Goal: Task Accomplishment & Management: Manage account settings

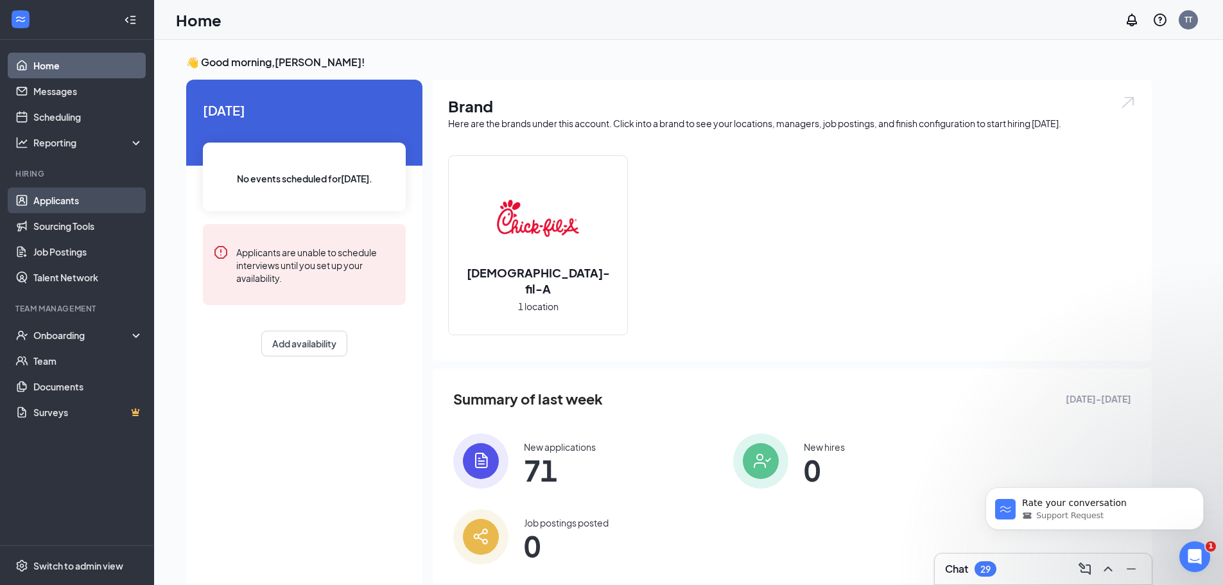
click at [56, 200] on link "Applicants" at bounding box center [88, 201] width 110 height 26
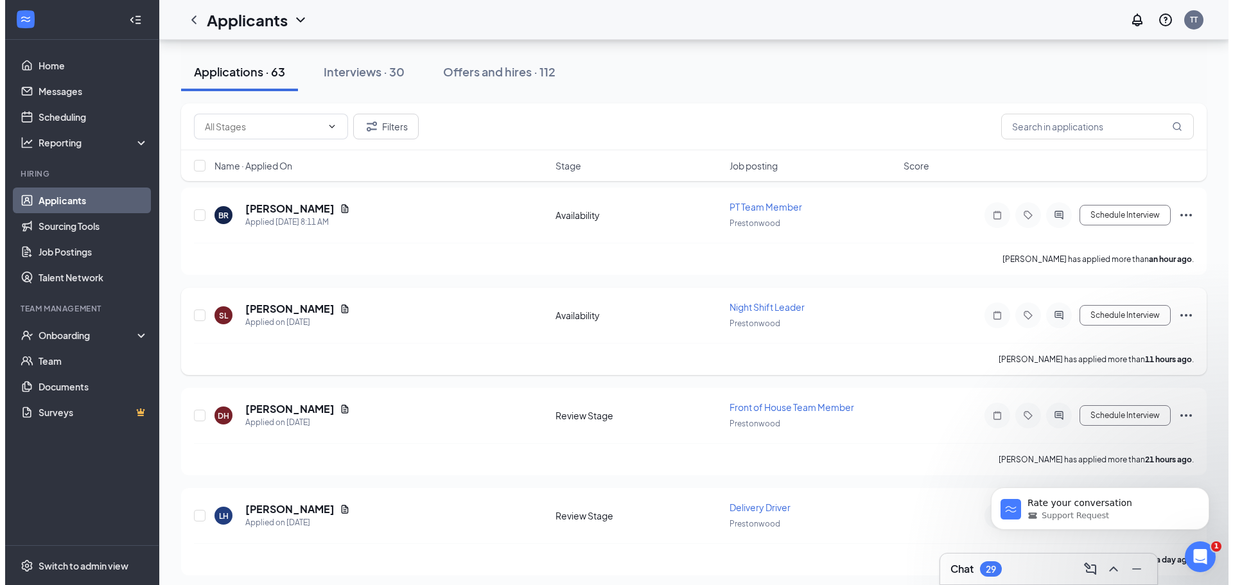
scroll to position [128, 0]
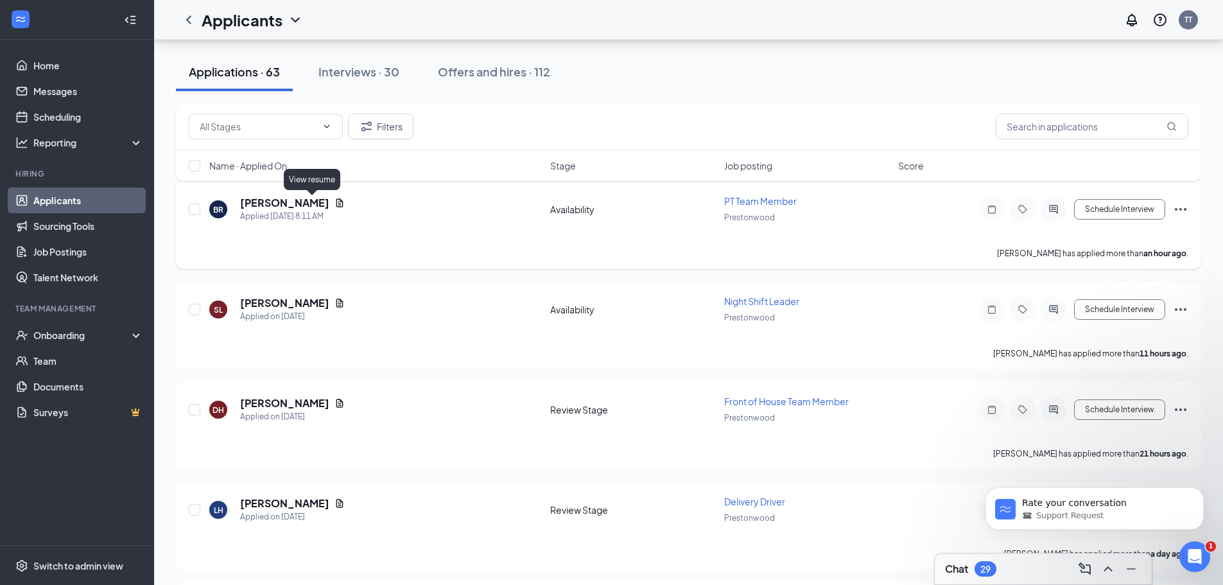
click at [335, 202] on icon "Document" at bounding box center [340, 203] width 10 height 10
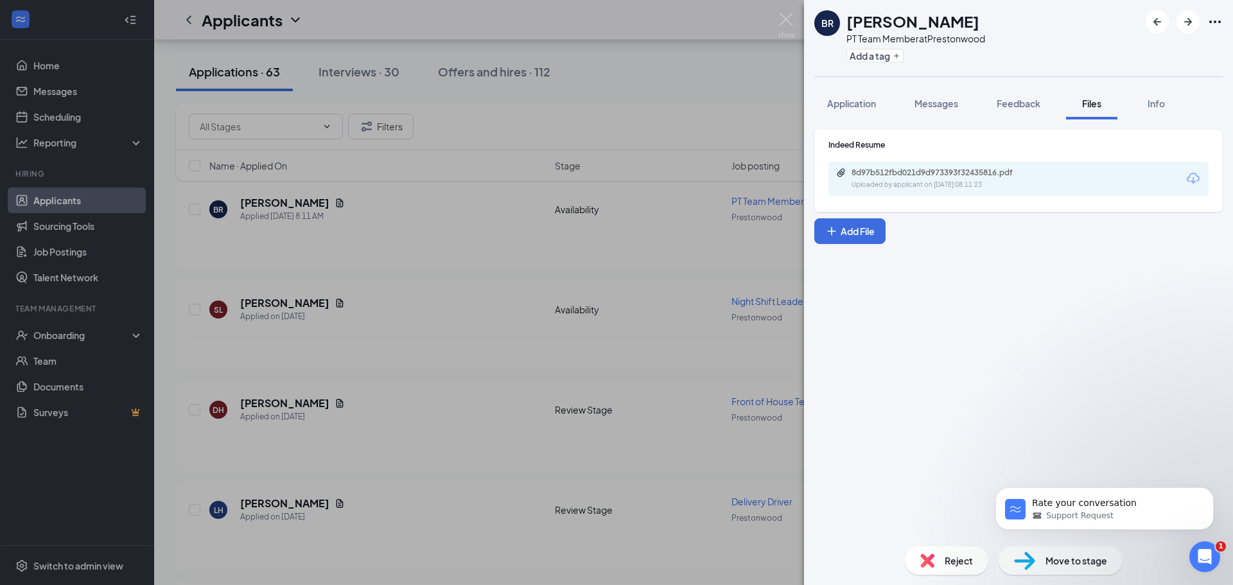
click at [467, 295] on div "BR [PERSON_NAME] PT Team Member at [GEOGRAPHIC_DATA] Add a tag Application Mess…" at bounding box center [616, 292] width 1233 height 585
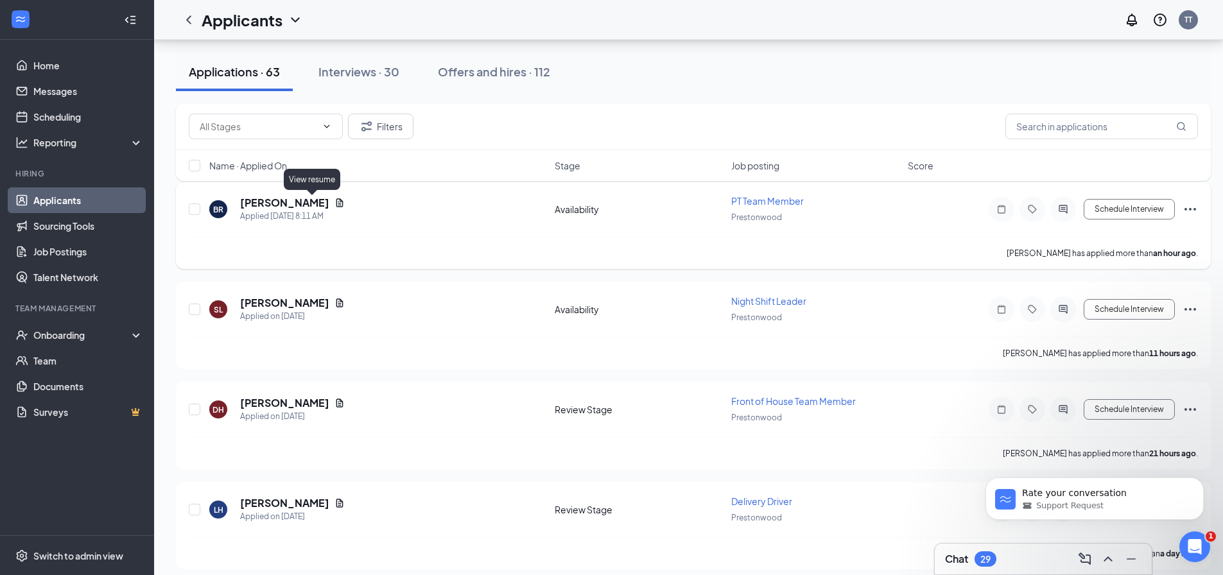
click at [335, 199] on icon "Document" at bounding box center [340, 203] width 10 height 10
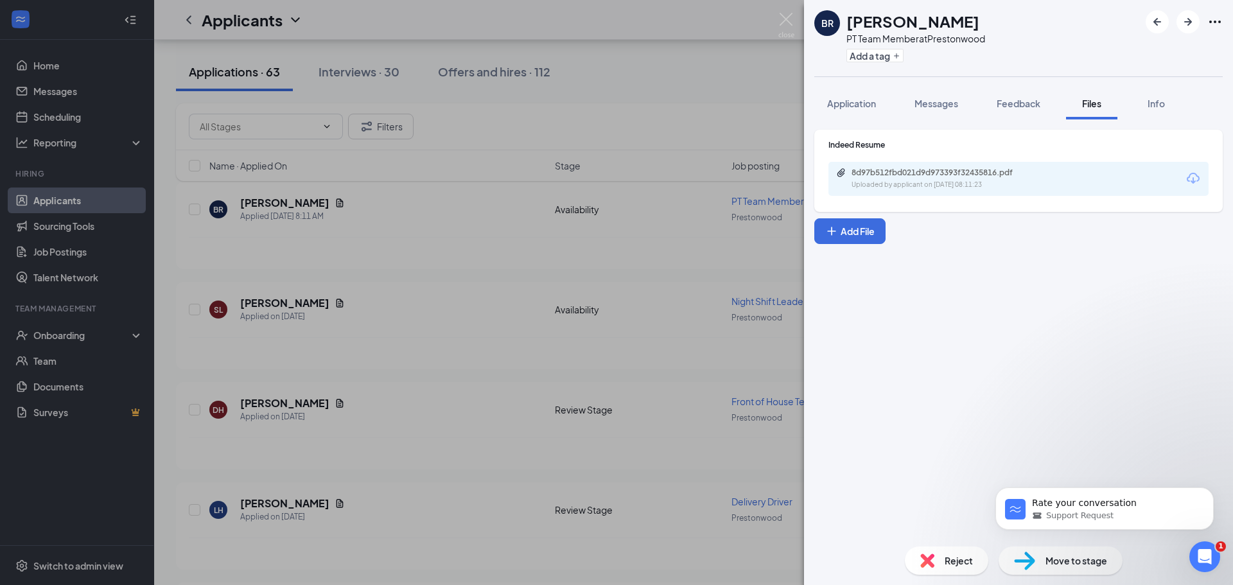
click at [868, 173] on div "8d97b512fbd021d9d973393f32435816.pdf" at bounding box center [942, 173] width 180 height 10
click at [932, 575] on div "Reject Move to stage" at bounding box center [1018, 560] width 429 height 49
click at [929, 564] on img at bounding box center [927, 561] width 14 height 14
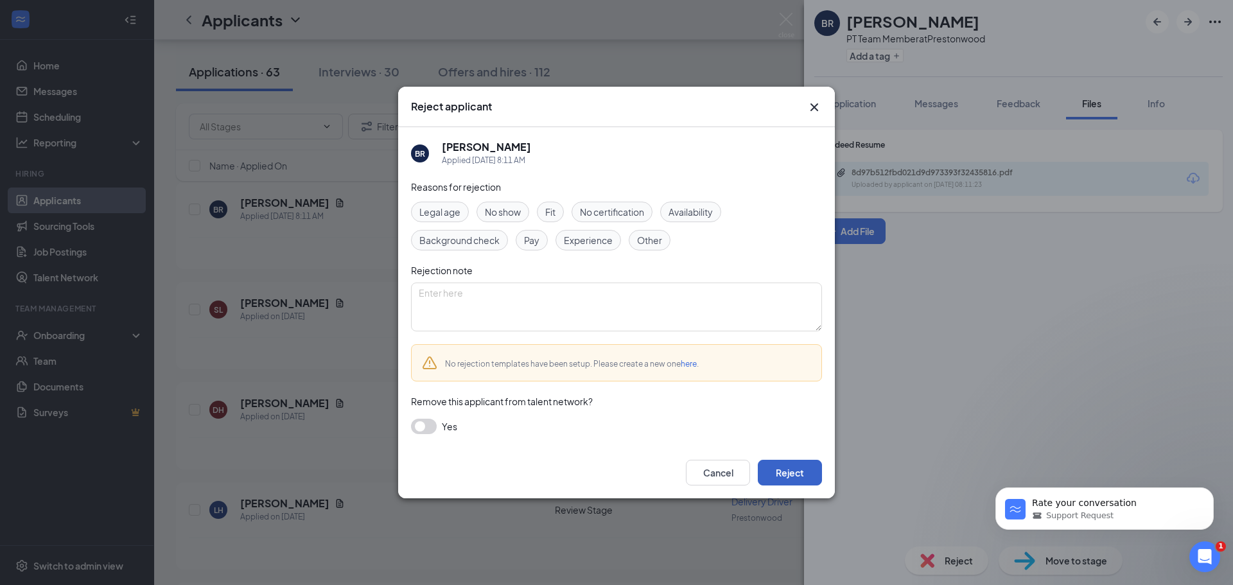
click at [786, 478] on button "Reject" at bounding box center [790, 473] width 64 height 26
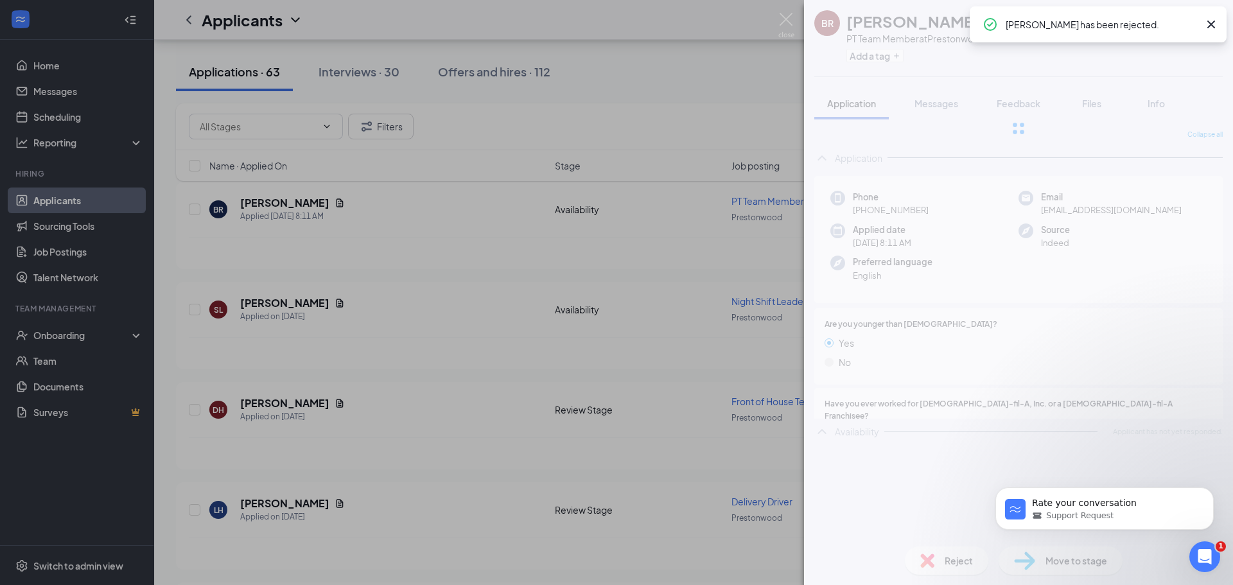
click at [342, 354] on div "BR [PERSON_NAME] PT Team Member at [GEOGRAPHIC_DATA] Add a tag Application Mess…" at bounding box center [616, 292] width 1233 height 585
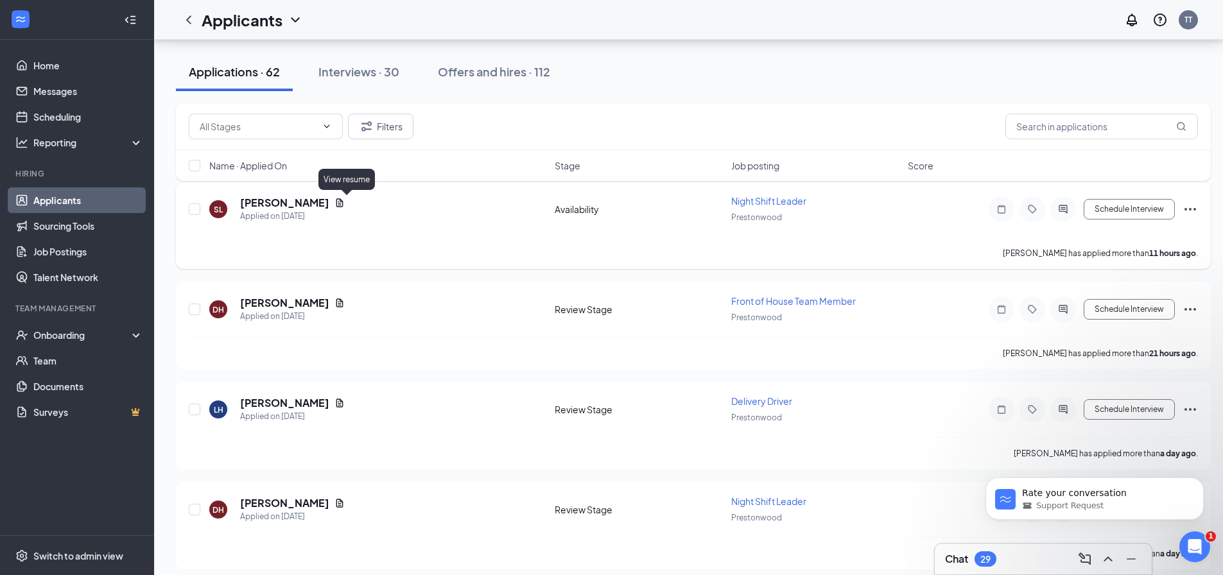
click at [345, 202] on icon "Document" at bounding box center [340, 203] width 10 height 10
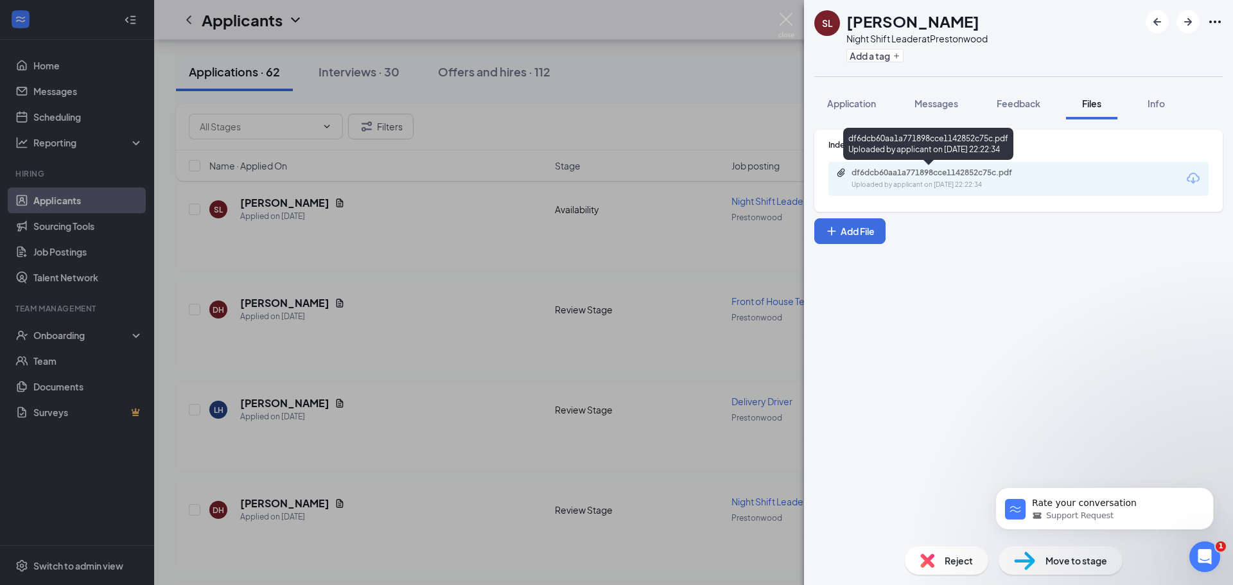
click at [873, 179] on div "df6dcb60aa1a771898cce1142852c75c.pdf Uploaded by applicant on [DATE] 22:22:34" at bounding box center [940, 179] width 208 height 22
drag, startPoint x: 939, startPoint y: 579, endPoint x: 940, endPoint y: 572, distance: 7.8
click at [940, 579] on div "Reject Move to stage" at bounding box center [1018, 560] width 429 height 49
click at [941, 571] on div "Reject" at bounding box center [946, 561] width 83 height 28
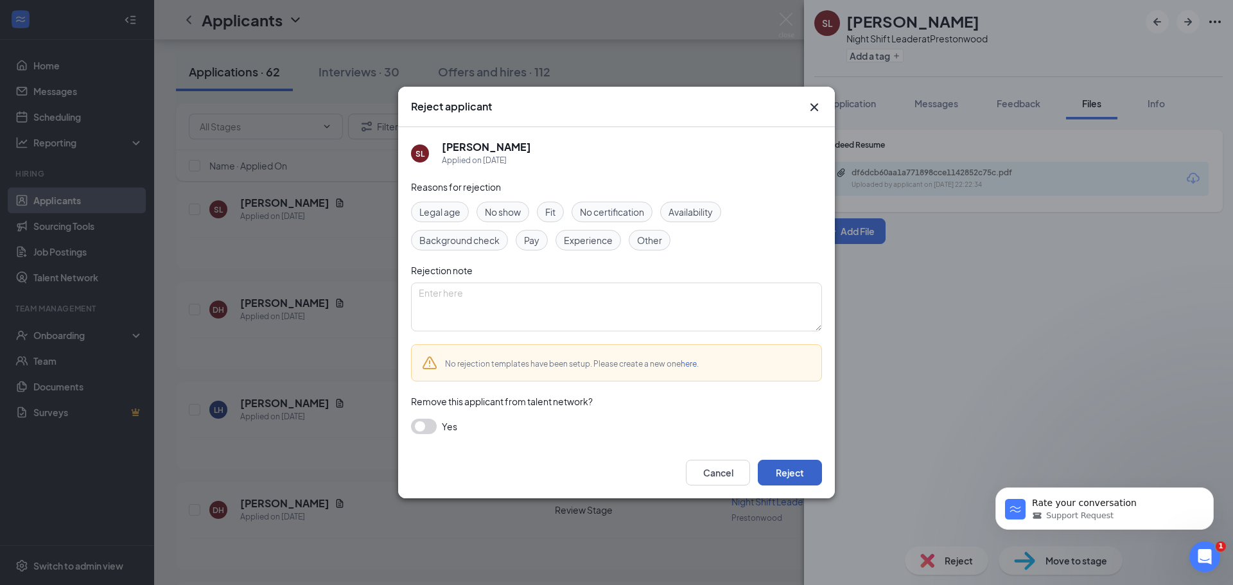
click at [817, 473] on button "Reject" at bounding box center [790, 473] width 64 height 26
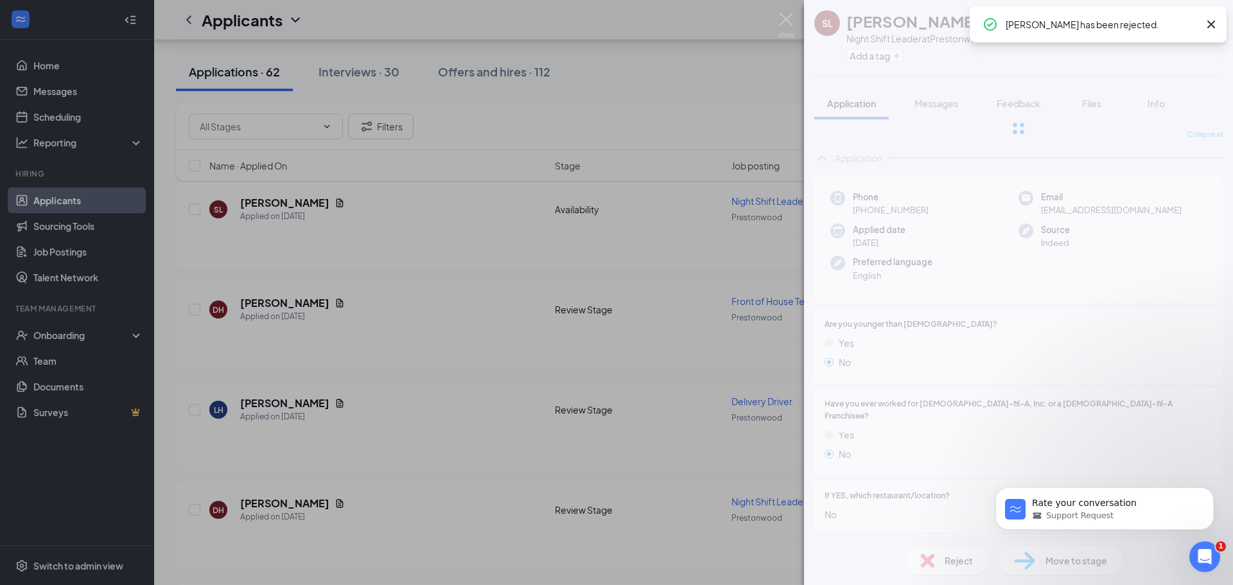
click at [460, 336] on div "SL [PERSON_NAME] Night Shift Leader at Prestonwood Add a tag Application Messag…" at bounding box center [616, 292] width 1233 height 585
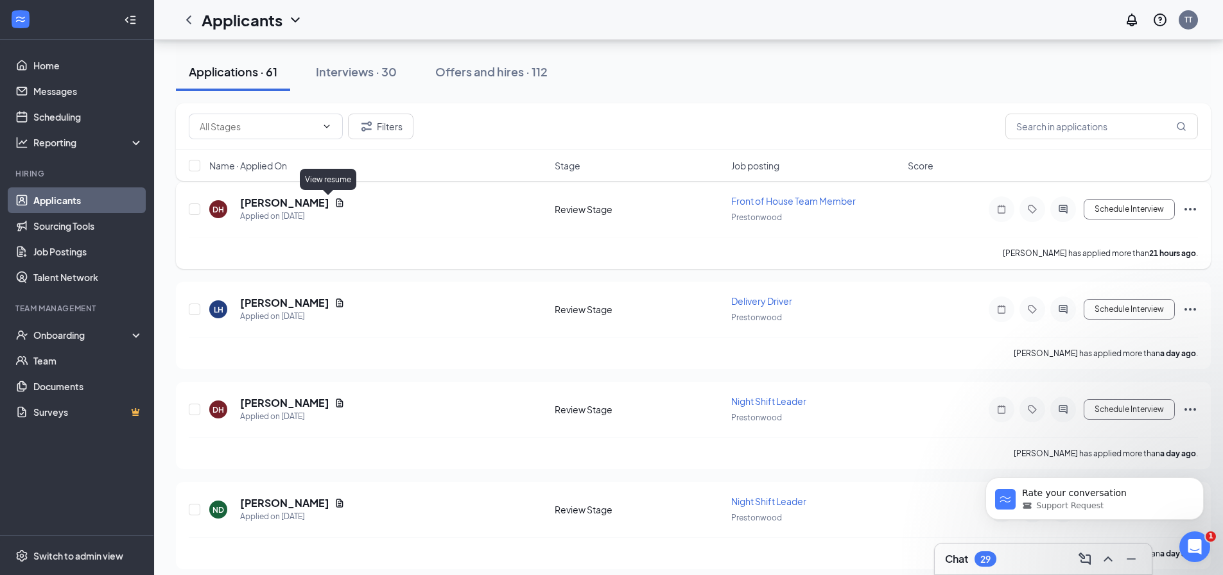
click at [337, 204] on icon "Document" at bounding box center [340, 202] width 7 height 8
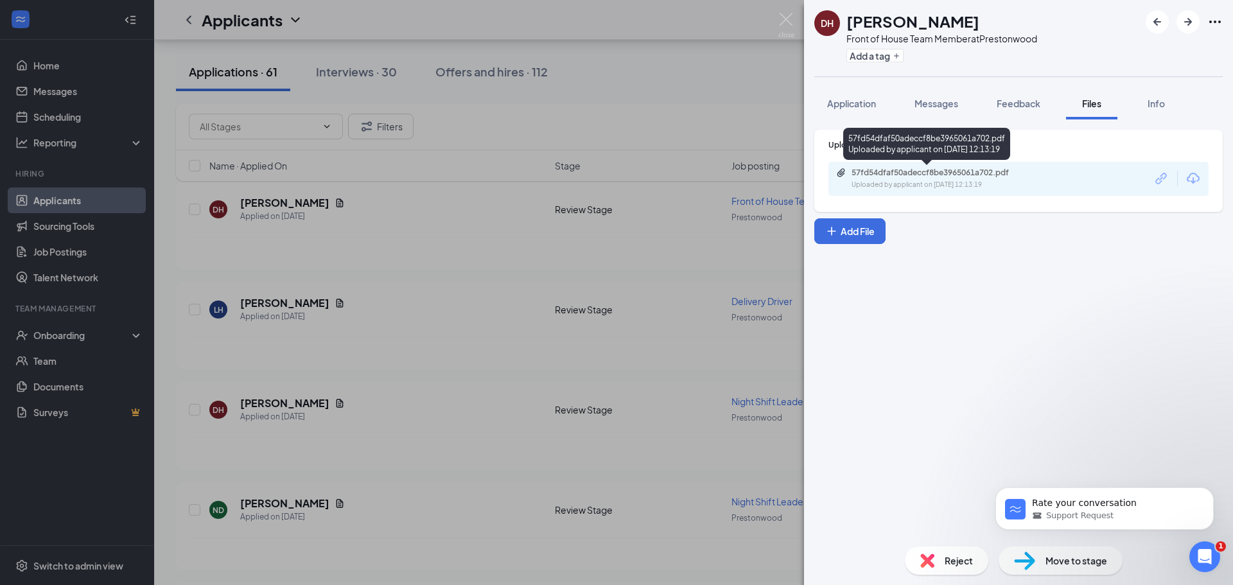
click at [916, 182] on div "Uploaded by applicant on [DATE] 12:13:19" at bounding box center [948, 185] width 193 height 10
click at [956, 561] on span "Reject" at bounding box center [959, 561] width 28 height 14
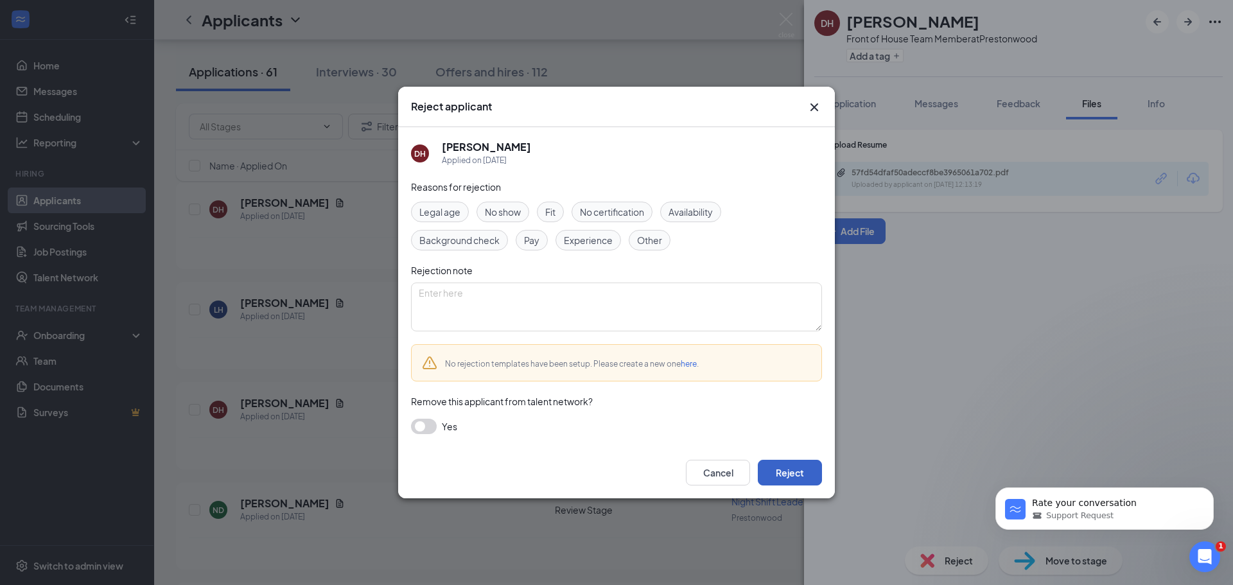
click at [791, 478] on button "Reject" at bounding box center [790, 473] width 64 height 26
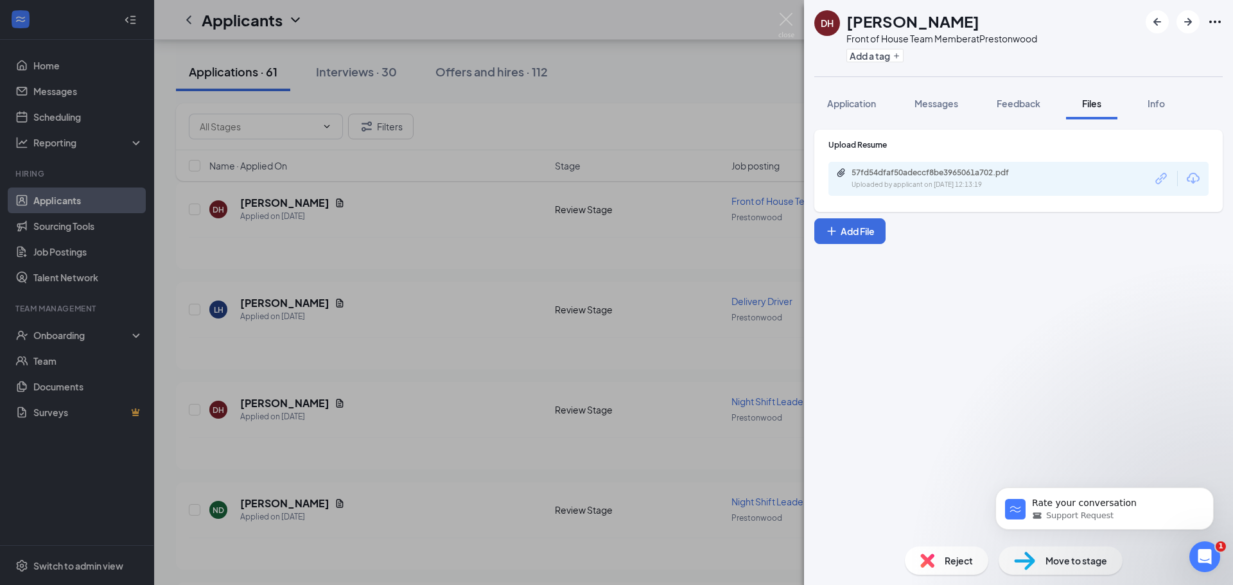
click at [417, 246] on div "DH [PERSON_NAME] Front of House Team Member at [GEOGRAPHIC_DATA] Add a tag Appl…" at bounding box center [616, 292] width 1233 height 585
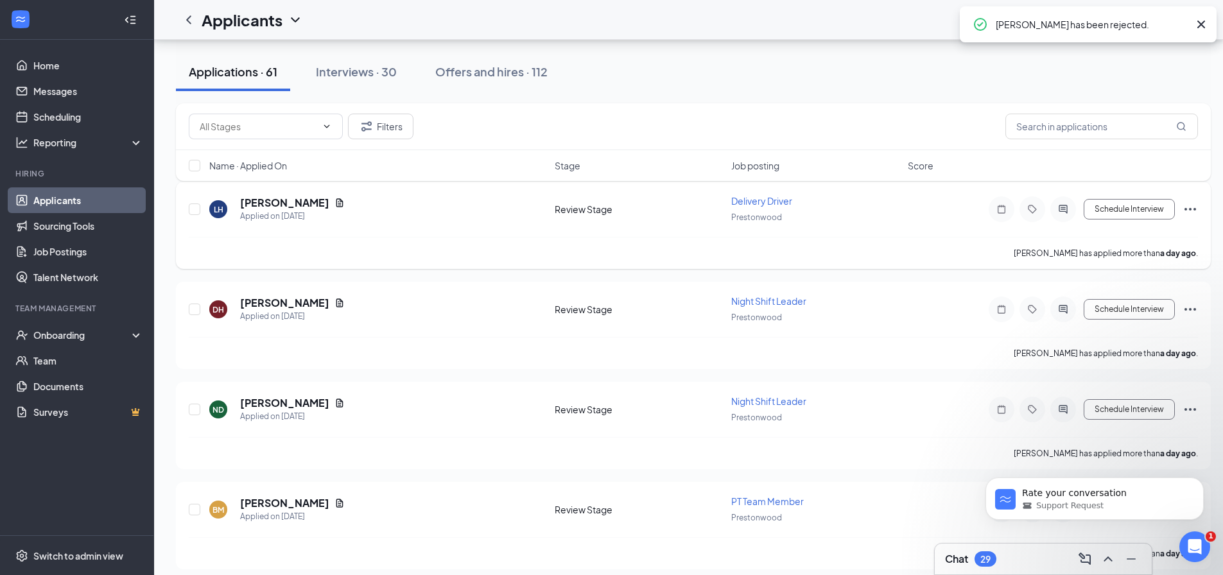
click at [317, 200] on div "[PERSON_NAME]" at bounding box center [292, 203] width 105 height 14
click at [337, 204] on icon "Document" at bounding box center [340, 202] width 7 height 8
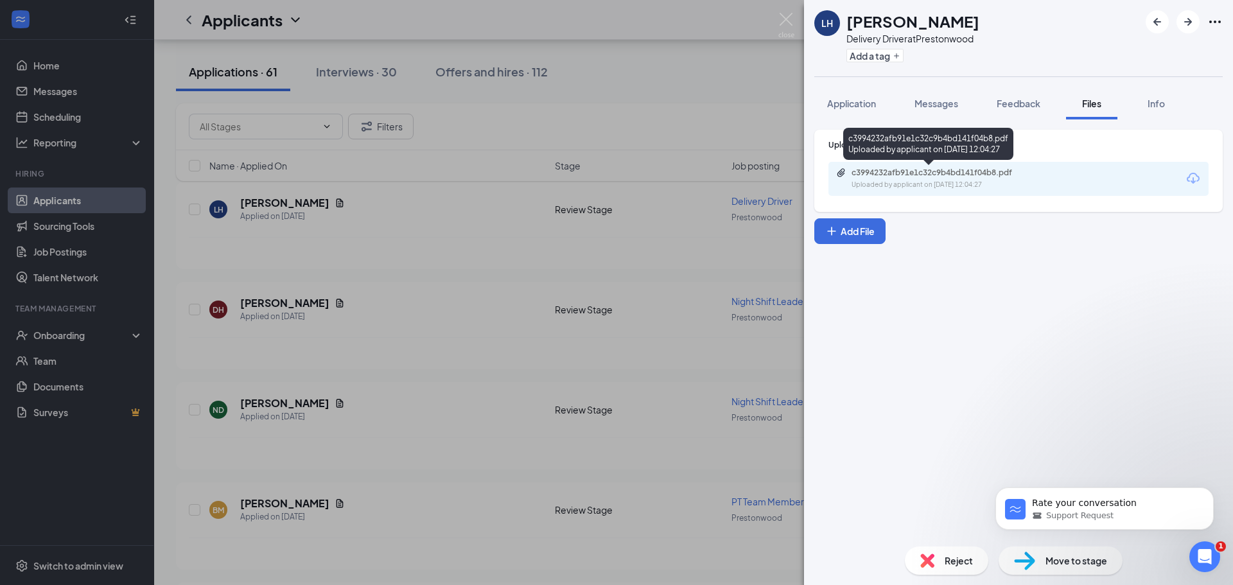
click at [861, 177] on div "c3994232afb91e1c32c9b4bd141f04b8.pdf" at bounding box center [942, 173] width 180 height 10
click at [967, 559] on span "Reject" at bounding box center [959, 561] width 28 height 14
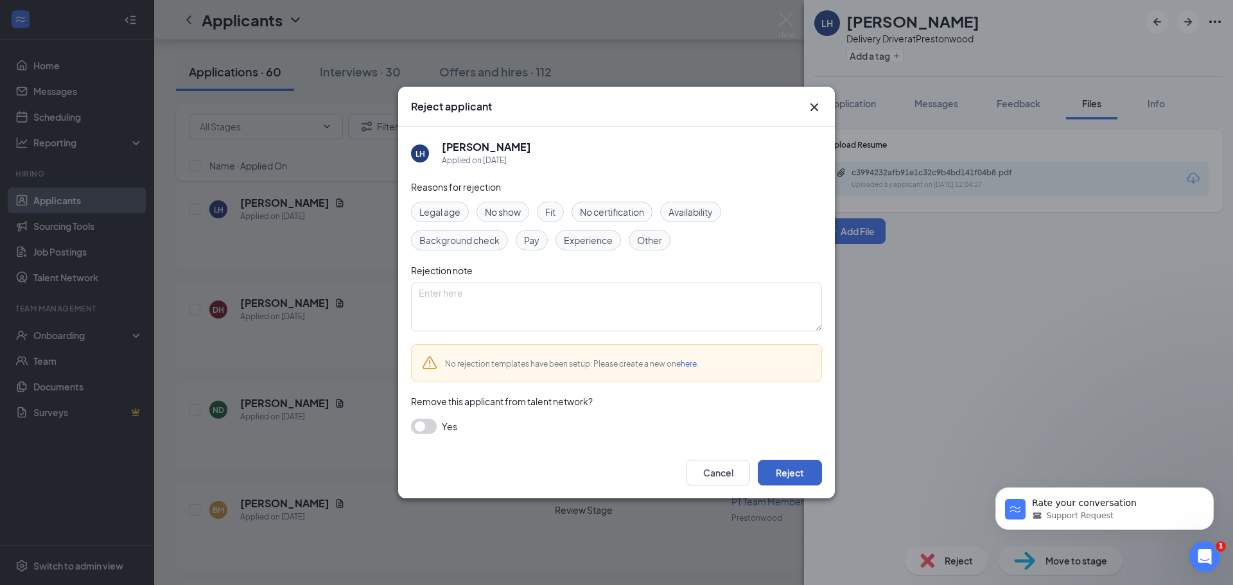
click at [814, 466] on button "Reject" at bounding box center [790, 473] width 64 height 26
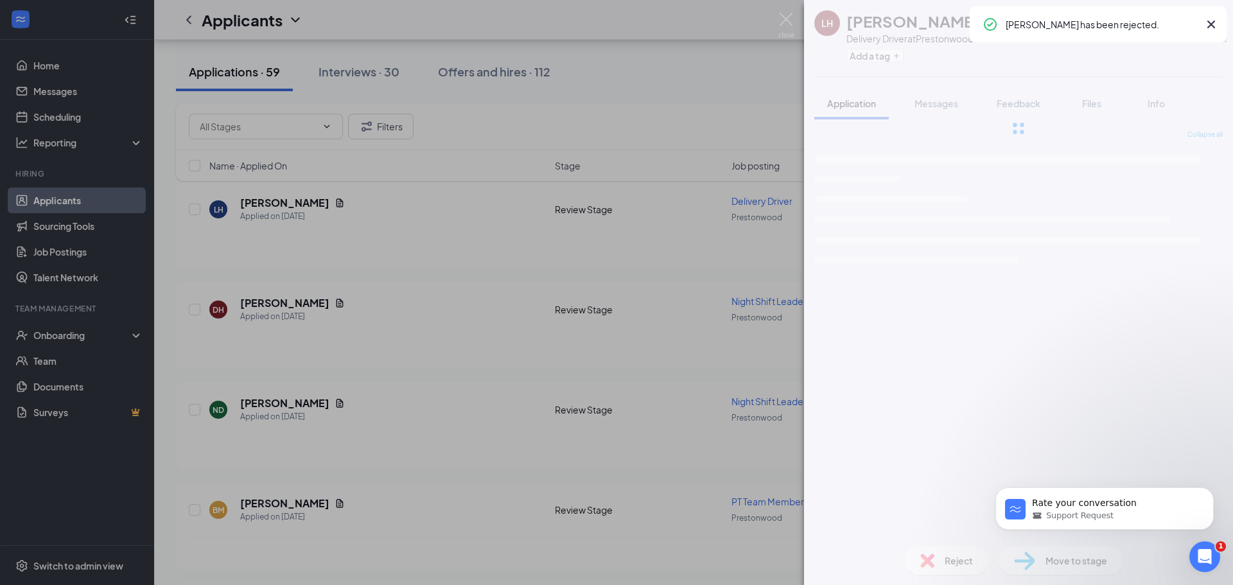
click at [556, 370] on div "LH [PERSON_NAME] Delivery Driver at [GEOGRAPHIC_DATA] Add a tag Application Mes…" at bounding box center [616, 292] width 1233 height 585
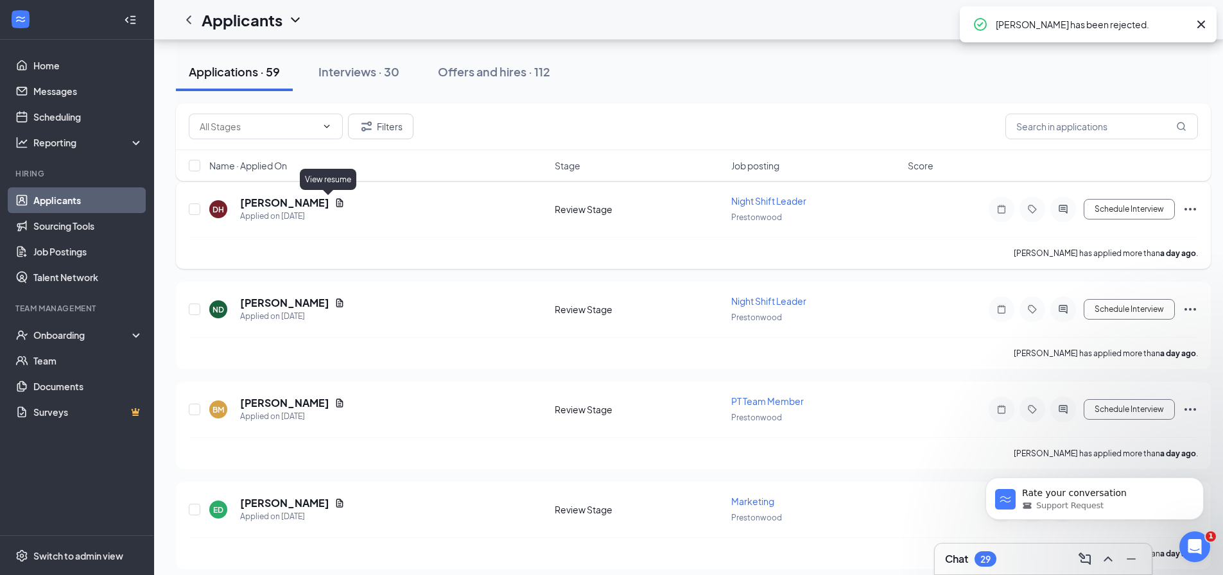
click at [335, 198] on icon "Document" at bounding box center [340, 203] width 10 height 10
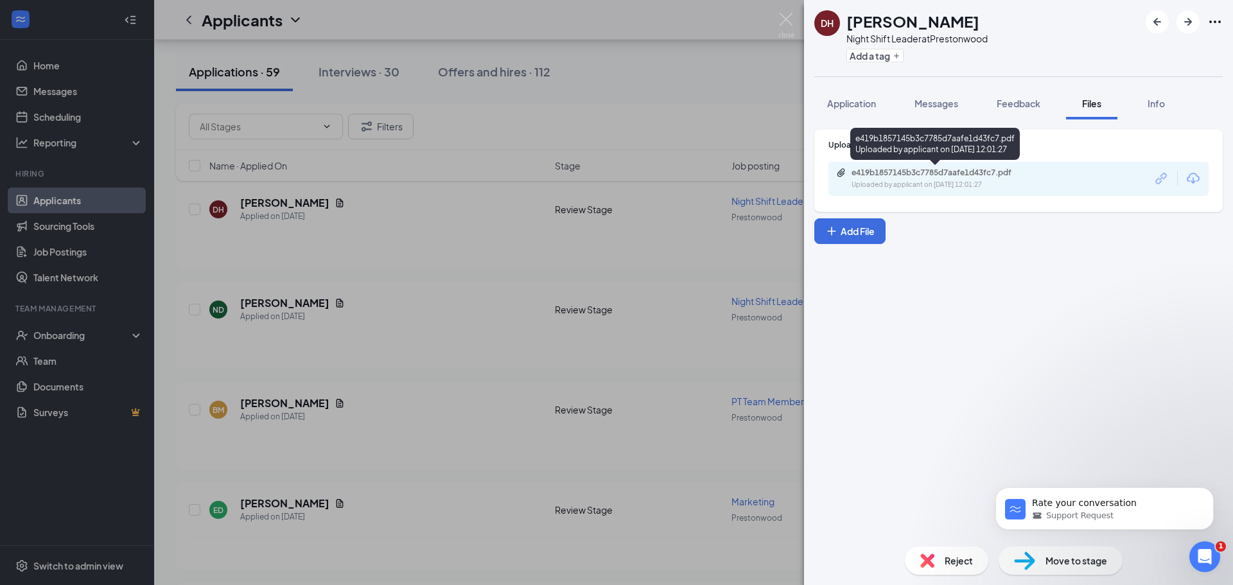
click at [952, 173] on div "e419b1857145b3c7785d7aafe1d43fc7.pdf" at bounding box center [942, 173] width 180 height 10
drag, startPoint x: 922, startPoint y: 546, endPoint x: 933, endPoint y: 556, distance: 14.6
click at [927, 552] on div "Reject Move to stage" at bounding box center [1018, 560] width 429 height 49
click at [934, 557] on div "Reject" at bounding box center [946, 561] width 83 height 28
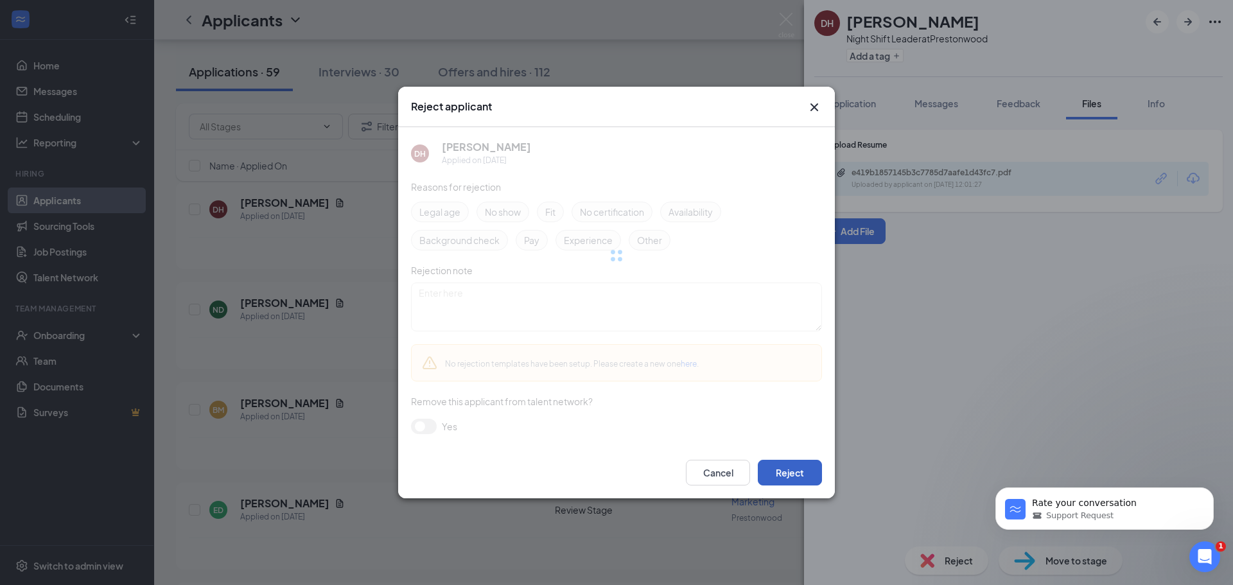
click at [796, 479] on button "Reject" at bounding box center [790, 473] width 64 height 26
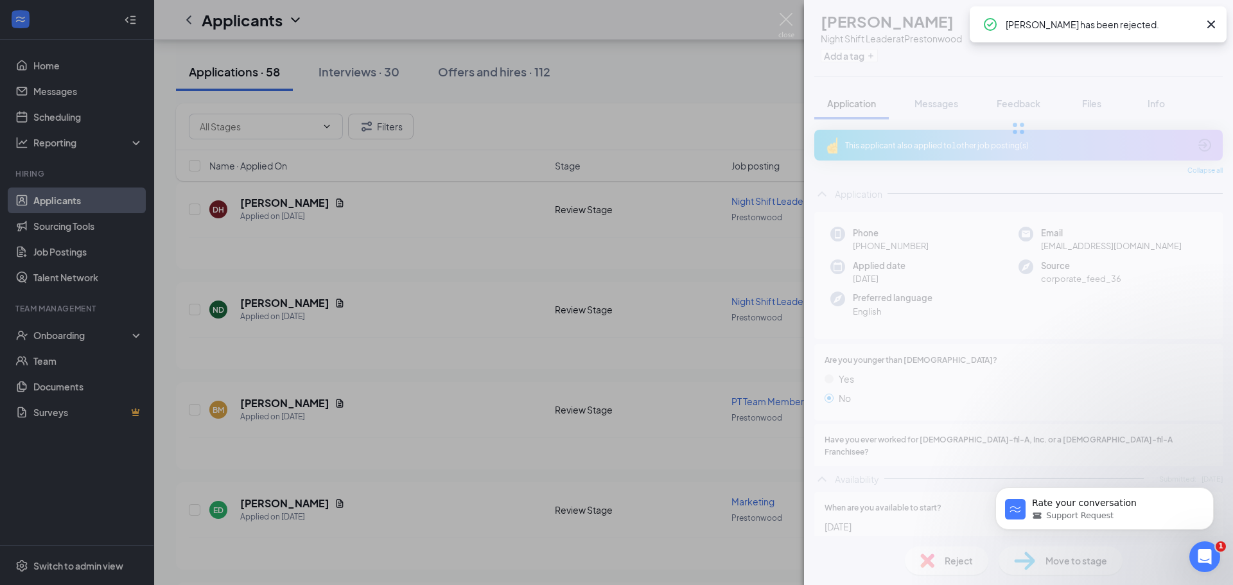
click at [377, 244] on div "DH [PERSON_NAME] Night Shift Leader at Prestonwood Add a tag Application Messag…" at bounding box center [616, 292] width 1233 height 585
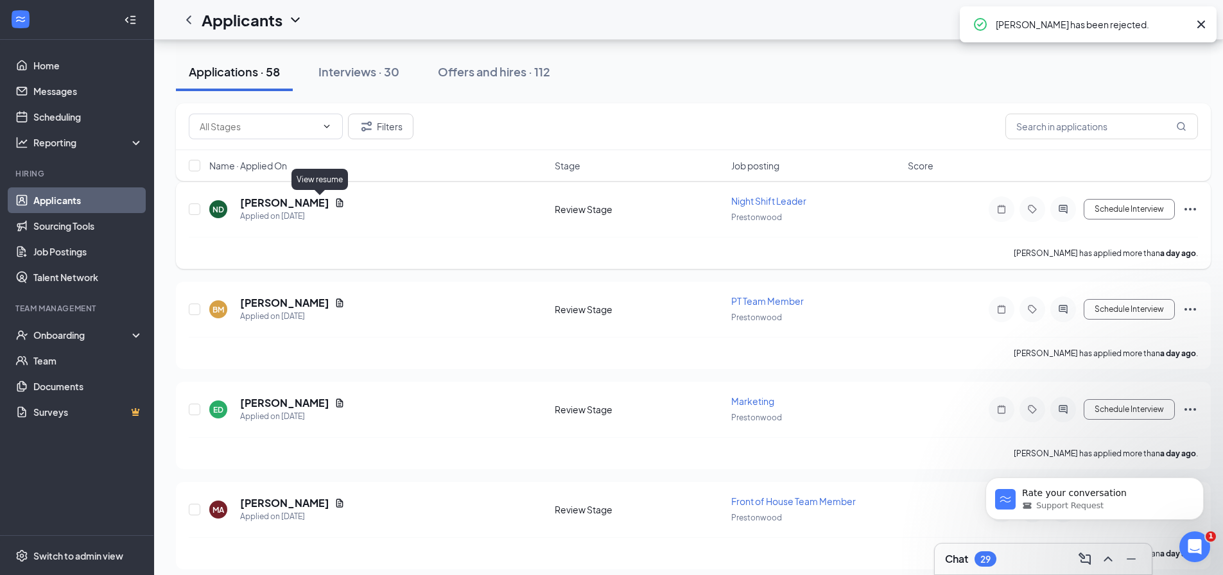
click at [337, 206] on icon "Document" at bounding box center [340, 202] width 7 height 8
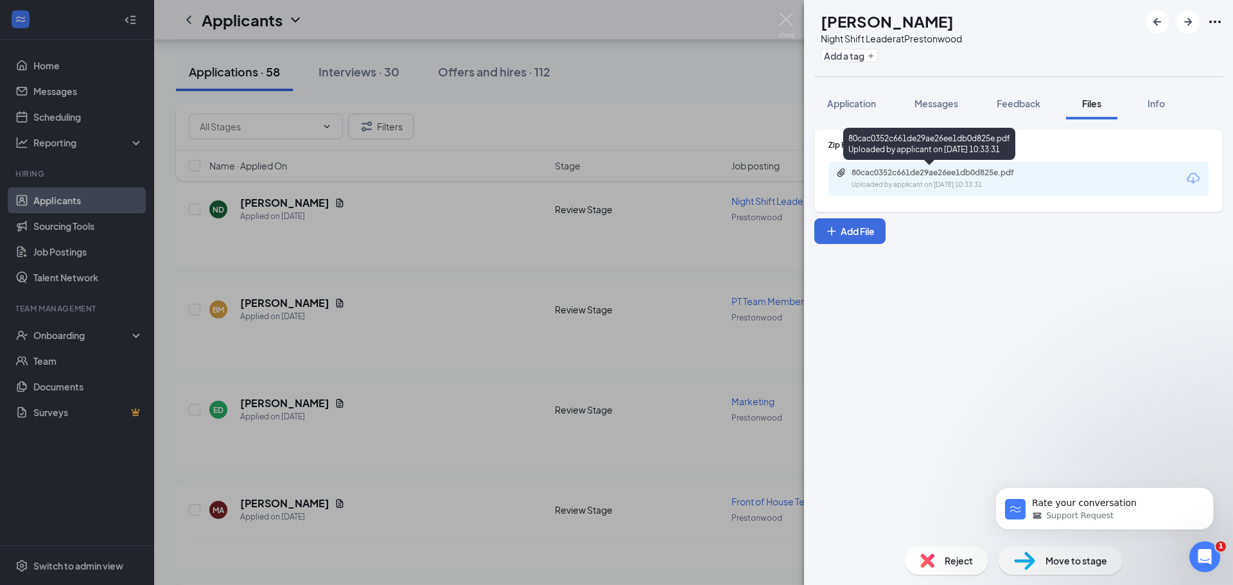
click at [954, 185] on div "Uploaded by applicant on [DATE] 10:33:31" at bounding box center [948, 185] width 193 height 10
click at [940, 561] on div "Reject" at bounding box center [946, 561] width 83 height 28
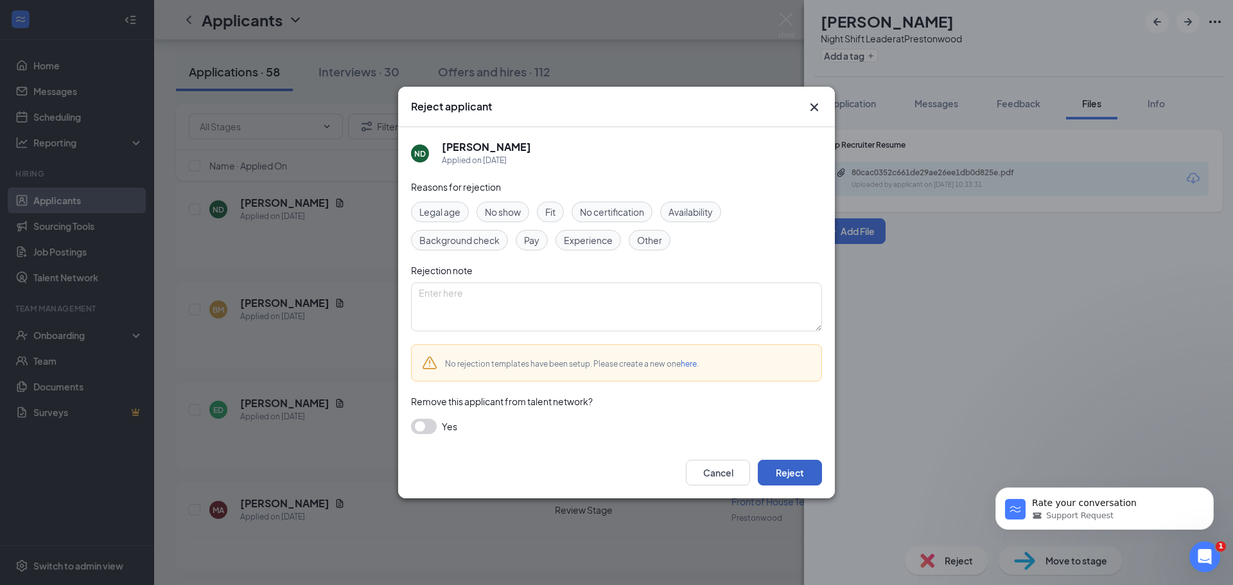
click at [795, 473] on button "Reject" at bounding box center [790, 473] width 64 height 26
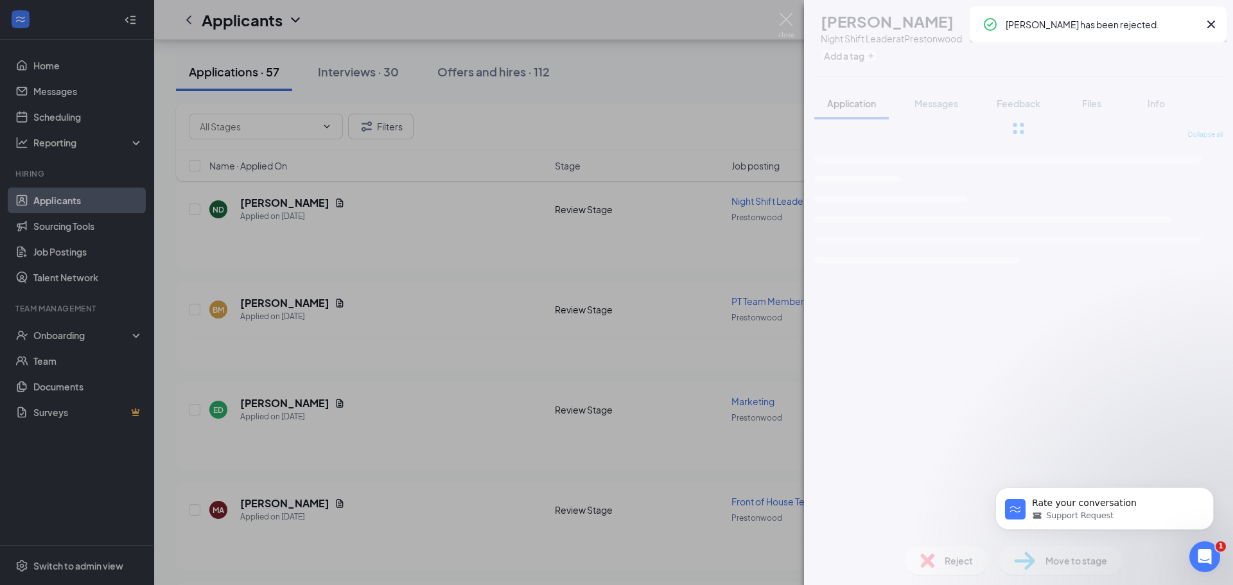
click at [433, 401] on div "ND [PERSON_NAME] Night Shift Leader at [GEOGRAPHIC_DATA] Add a tag Application …" at bounding box center [616, 292] width 1233 height 585
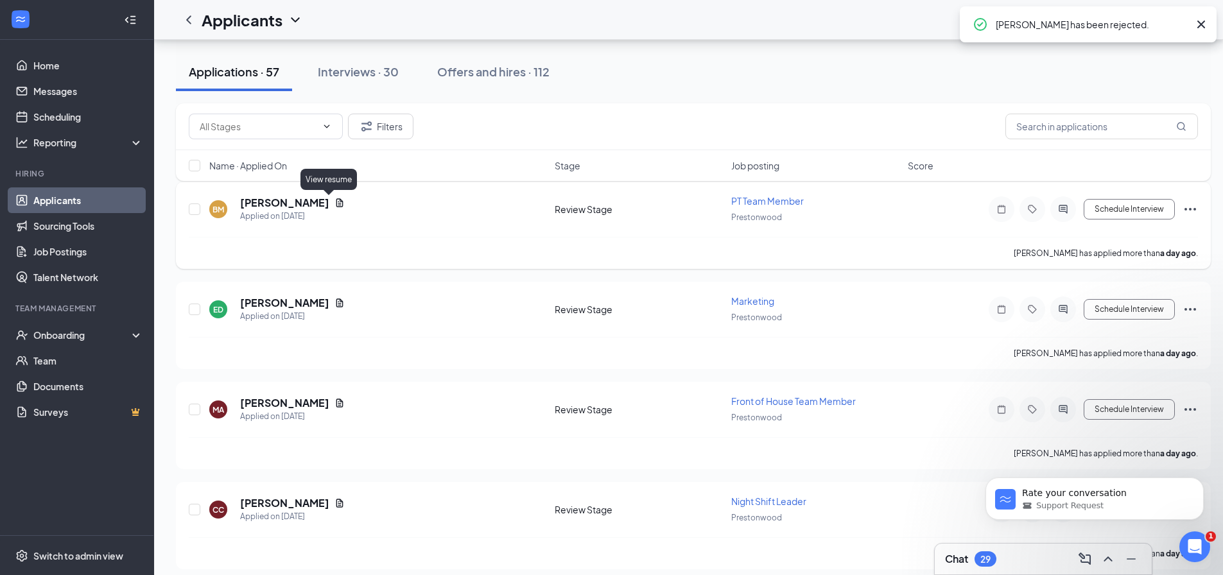
click at [335, 205] on icon "Document" at bounding box center [340, 203] width 10 height 10
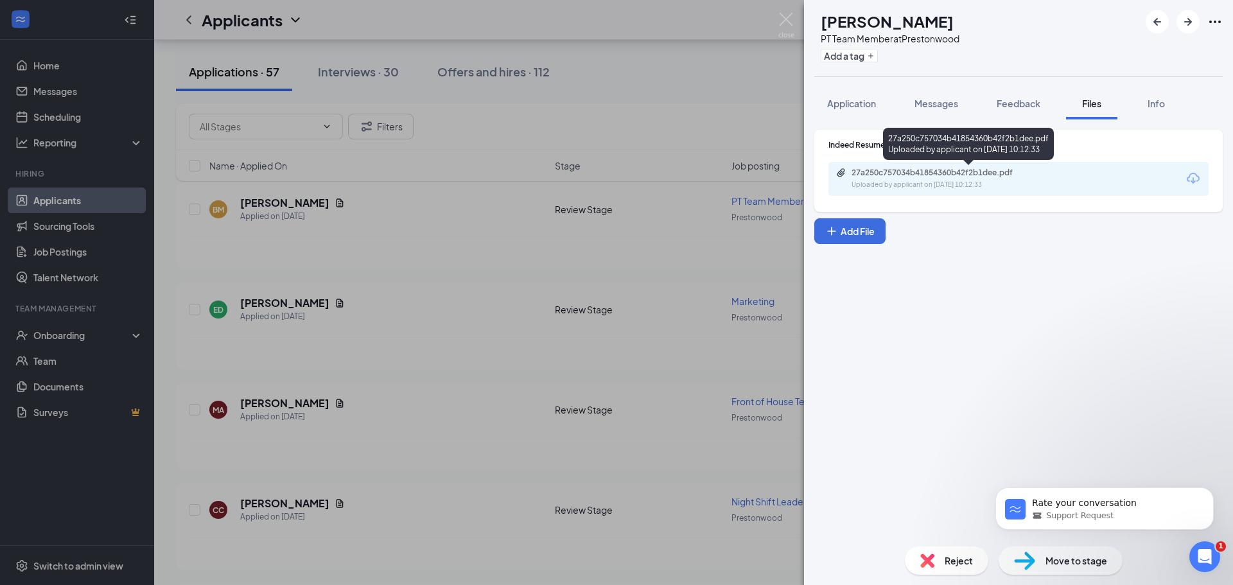
click at [982, 182] on div "Uploaded by applicant on [DATE] 10:12:33" at bounding box center [948, 185] width 193 height 10
click at [940, 556] on div "Reject" at bounding box center [946, 561] width 83 height 28
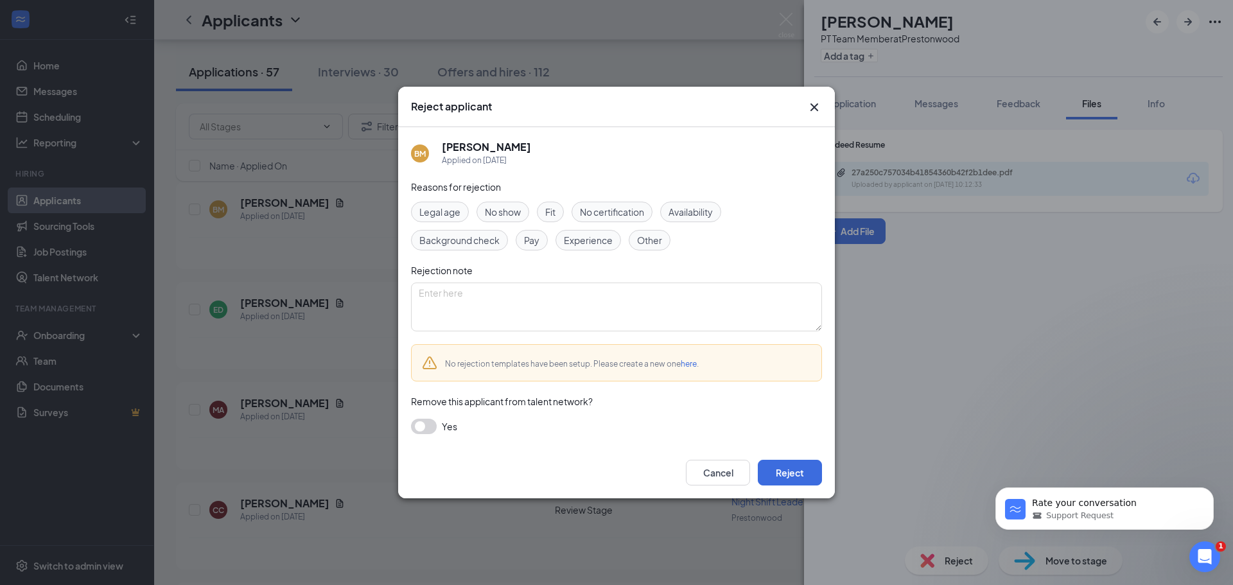
click at [933, 426] on div "Reject applicant BM [PERSON_NAME] Applied on [DATE] Reasons for rejection Legal…" at bounding box center [616, 292] width 1233 height 585
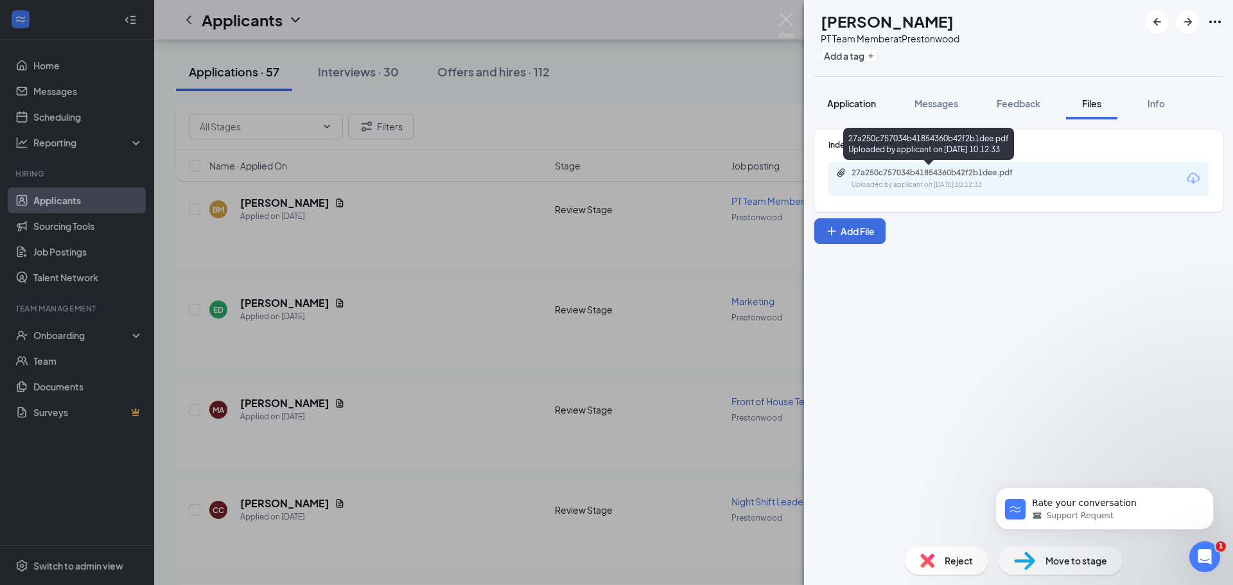
click at [859, 111] on button "Application" at bounding box center [851, 103] width 74 height 32
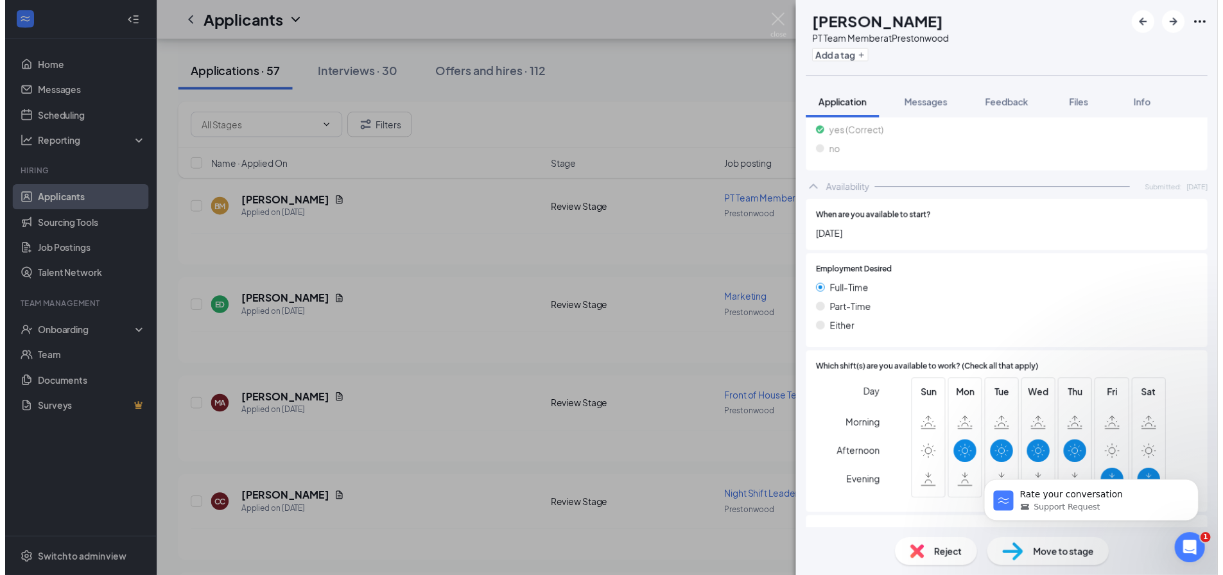
scroll to position [623, 0]
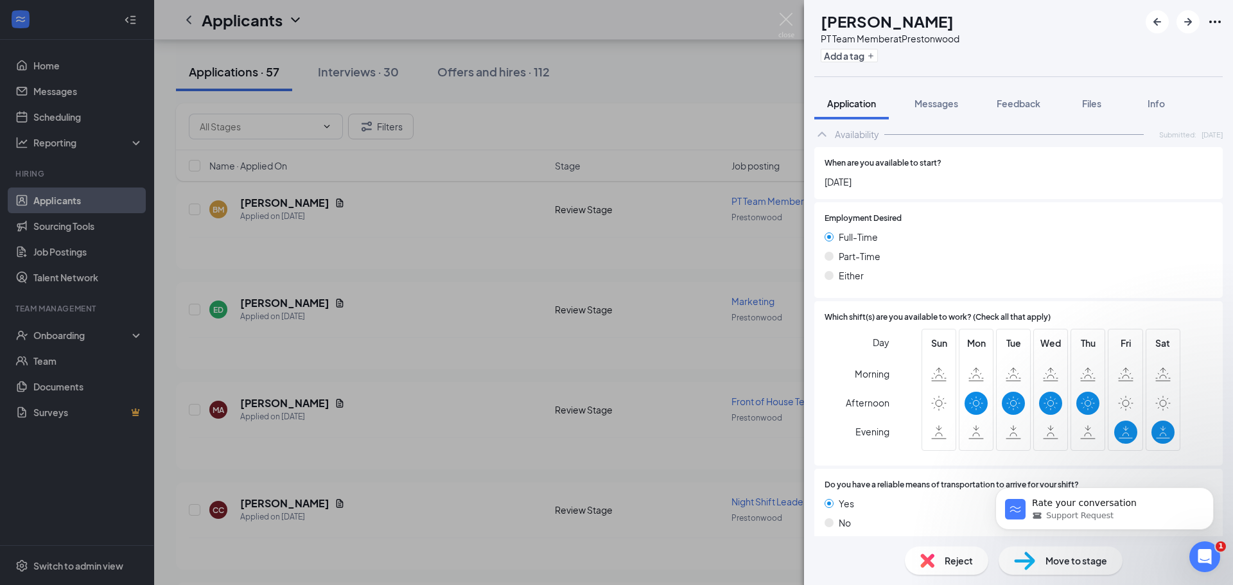
click at [940, 556] on div "Reject" at bounding box center [946, 561] width 83 height 28
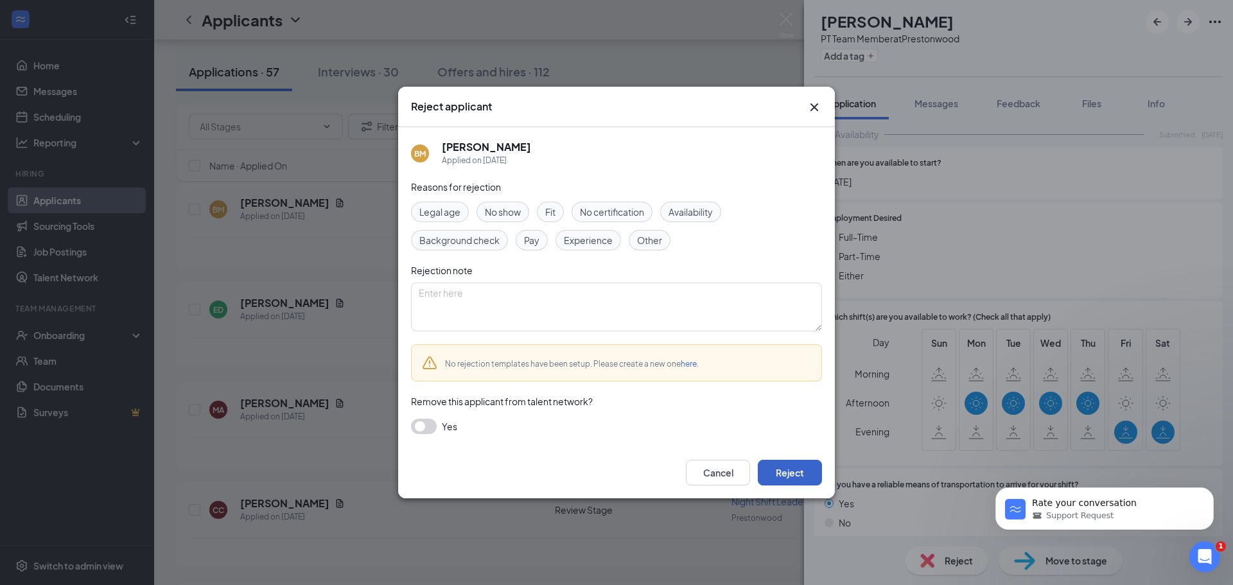
click at [818, 475] on button "Reject" at bounding box center [790, 473] width 64 height 26
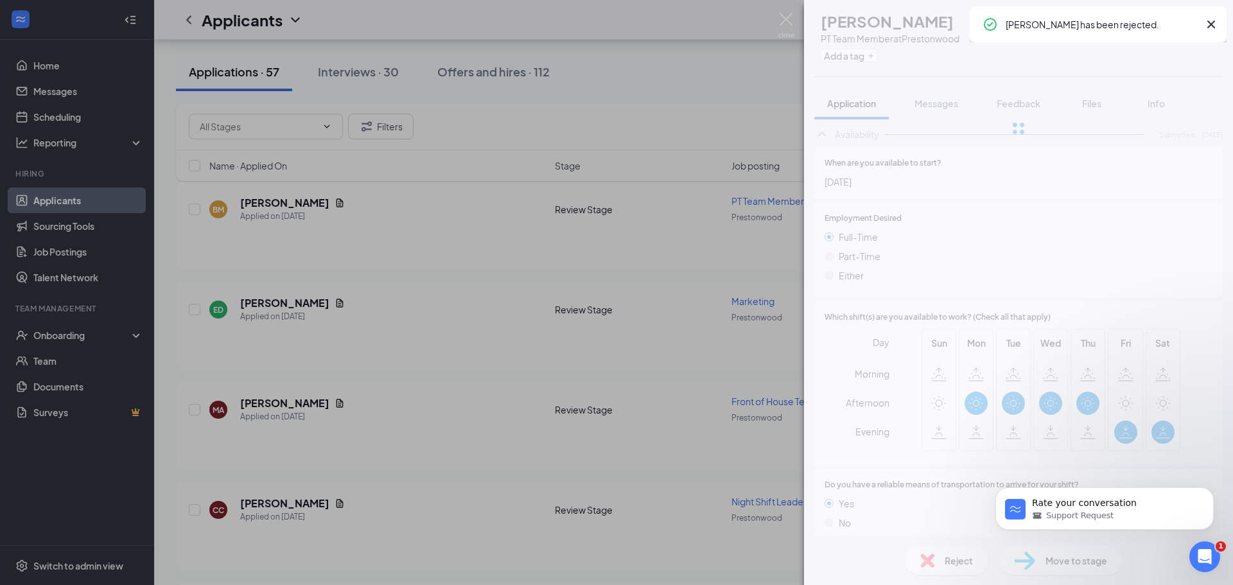
click at [538, 315] on div "BM [PERSON_NAME] PT Team Member at [GEOGRAPHIC_DATA] Add a tag Application Mess…" at bounding box center [616, 292] width 1233 height 585
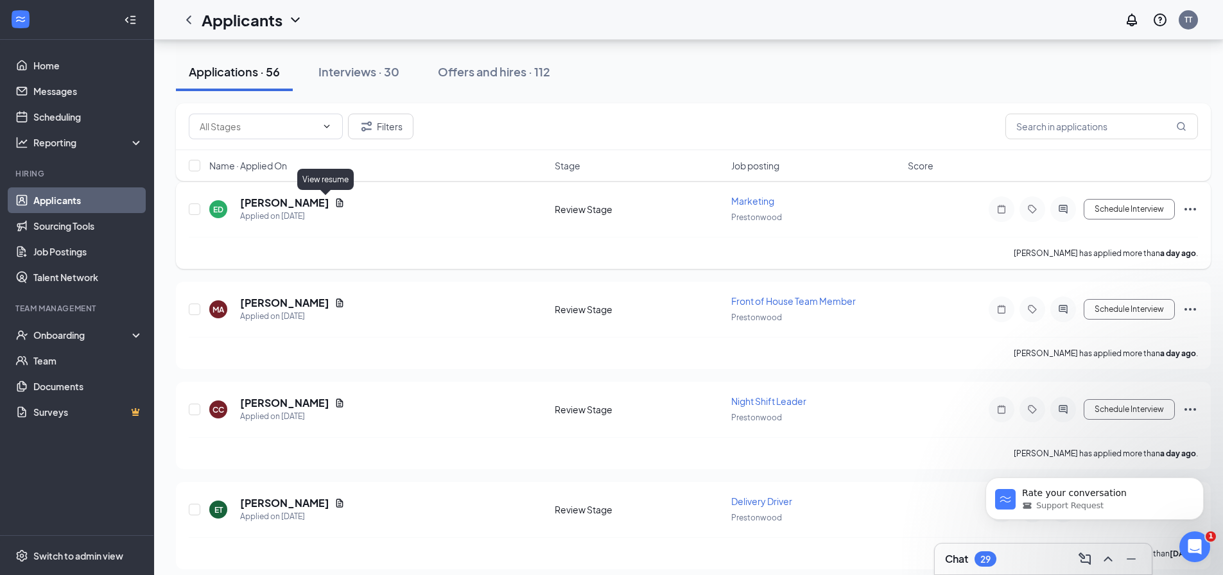
click at [337, 204] on icon "Document" at bounding box center [340, 202] width 7 height 8
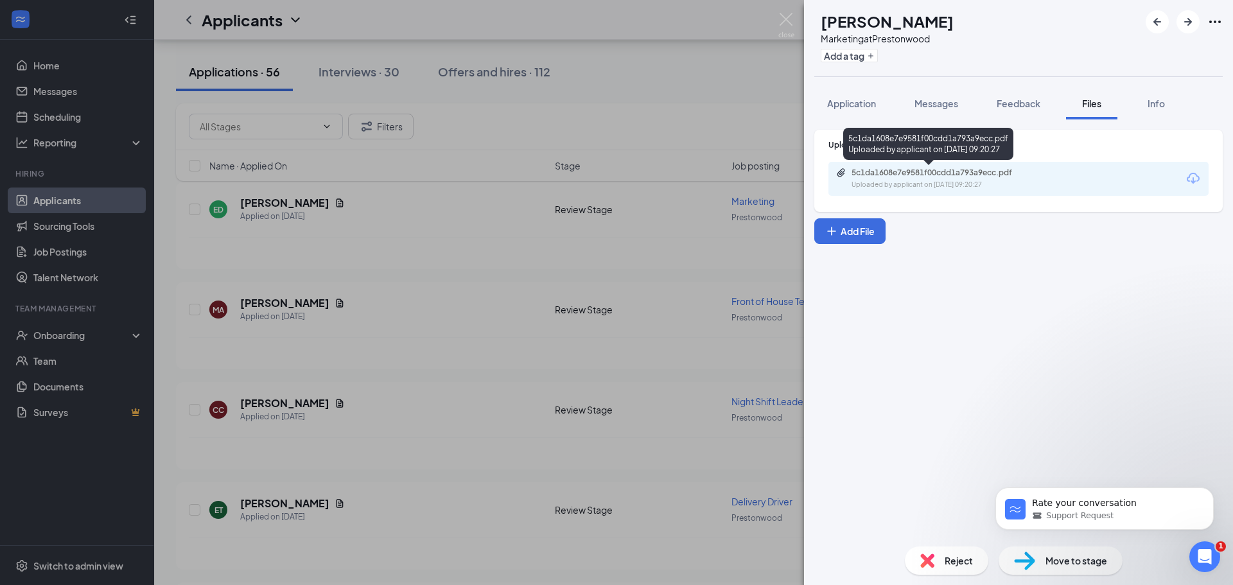
click at [837, 188] on div "5c1da1608e7e9581f00cdd1a793a9ecc.pdf Uploaded by applicant on [DATE] 09:20:27" at bounding box center [940, 179] width 208 height 22
click at [941, 561] on div "Reject" at bounding box center [946, 561] width 83 height 28
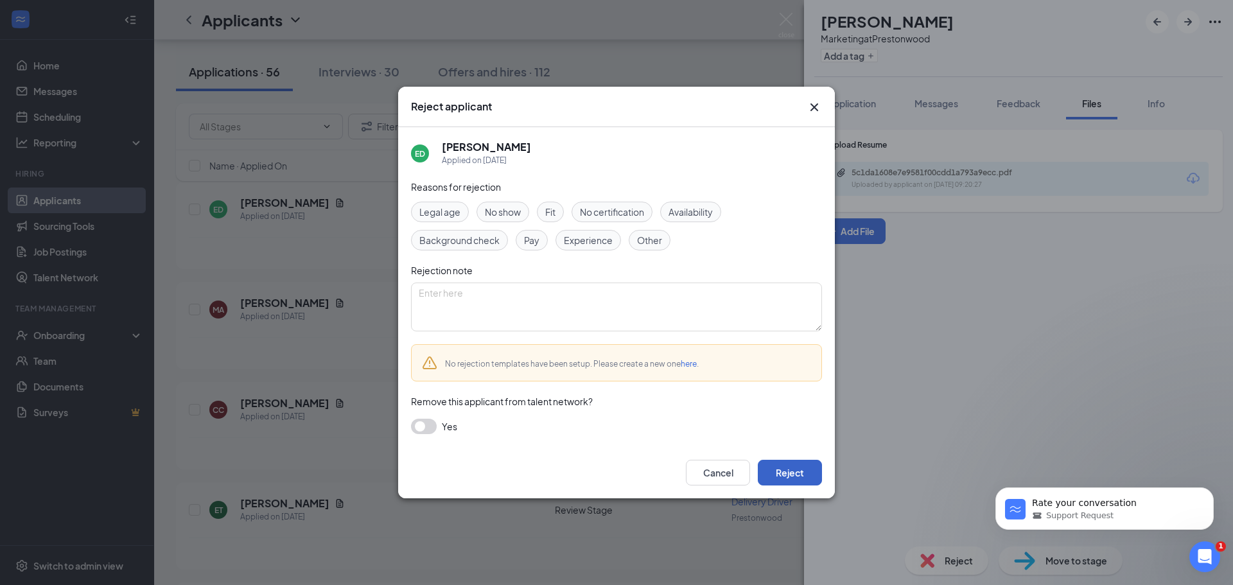
click at [814, 483] on button "Reject" at bounding box center [790, 473] width 64 height 26
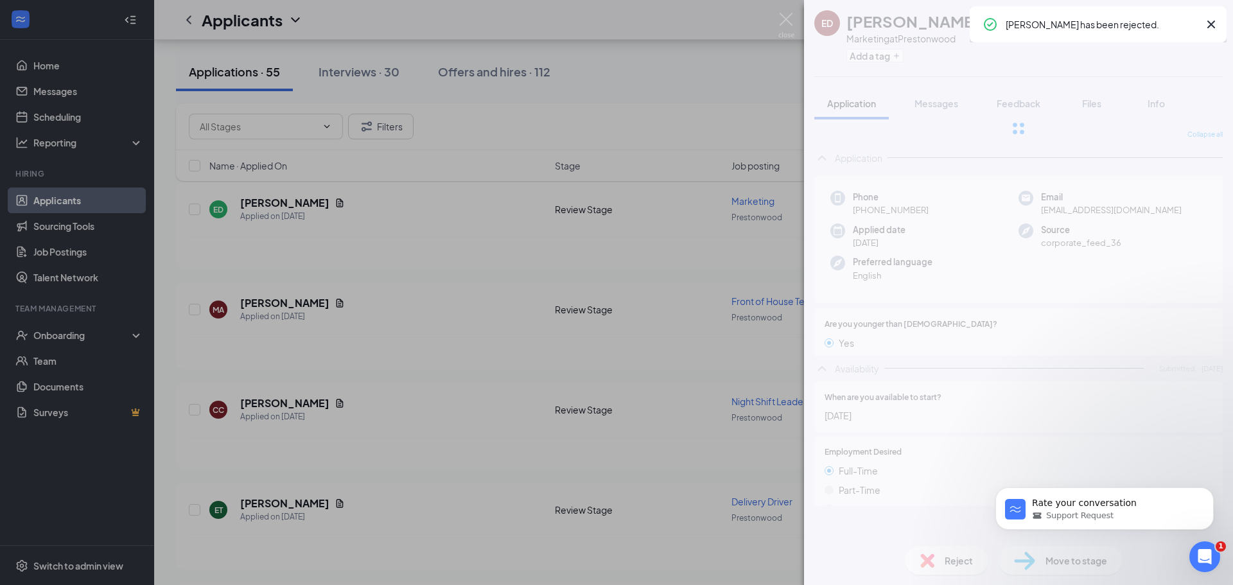
click at [760, 450] on div "ED [PERSON_NAME] Marketing at [GEOGRAPHIC_DATA] Add a tag Application Messages …" at bounding box center [616, 292] width 1233 height 585
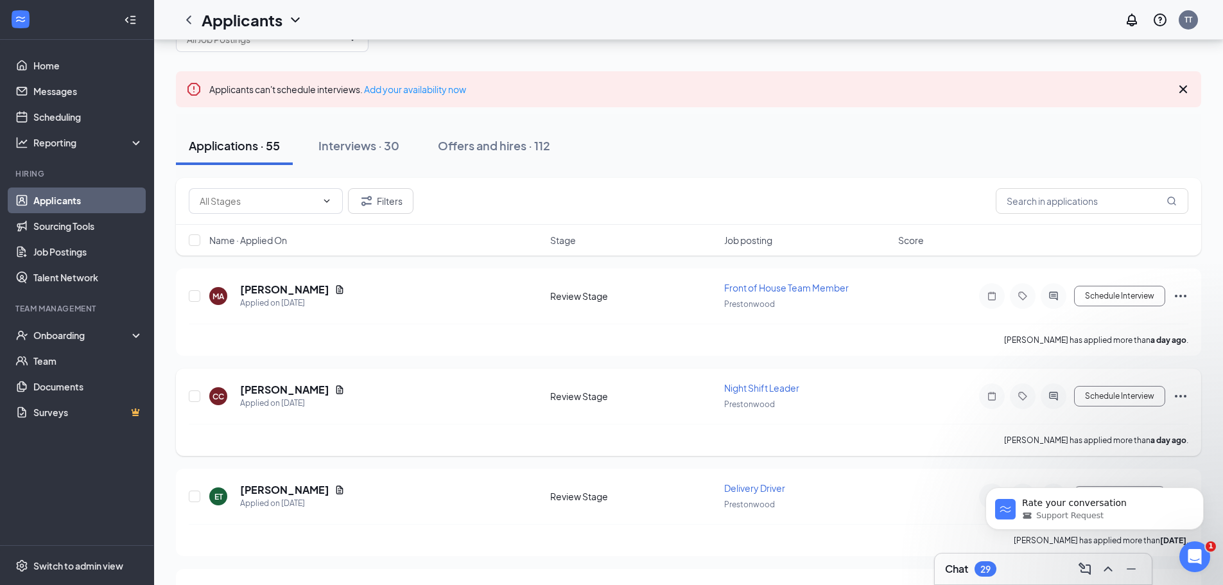
scroll to position [64, 0]
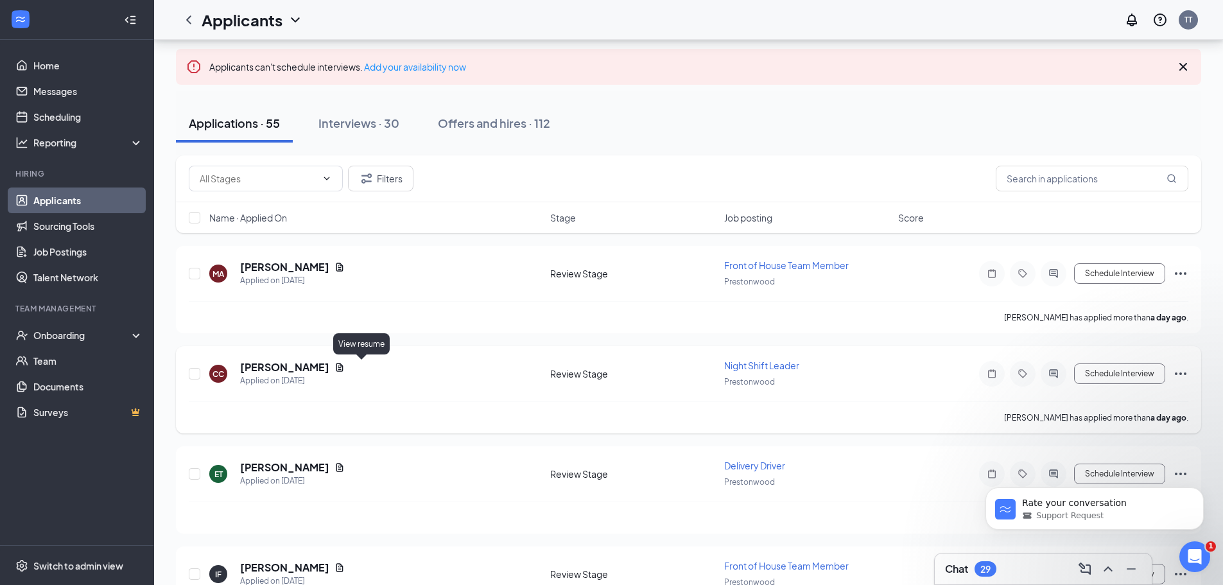
click at [345, 367] on icon "Document" at bounding box center [340, 367] width 10 height 10
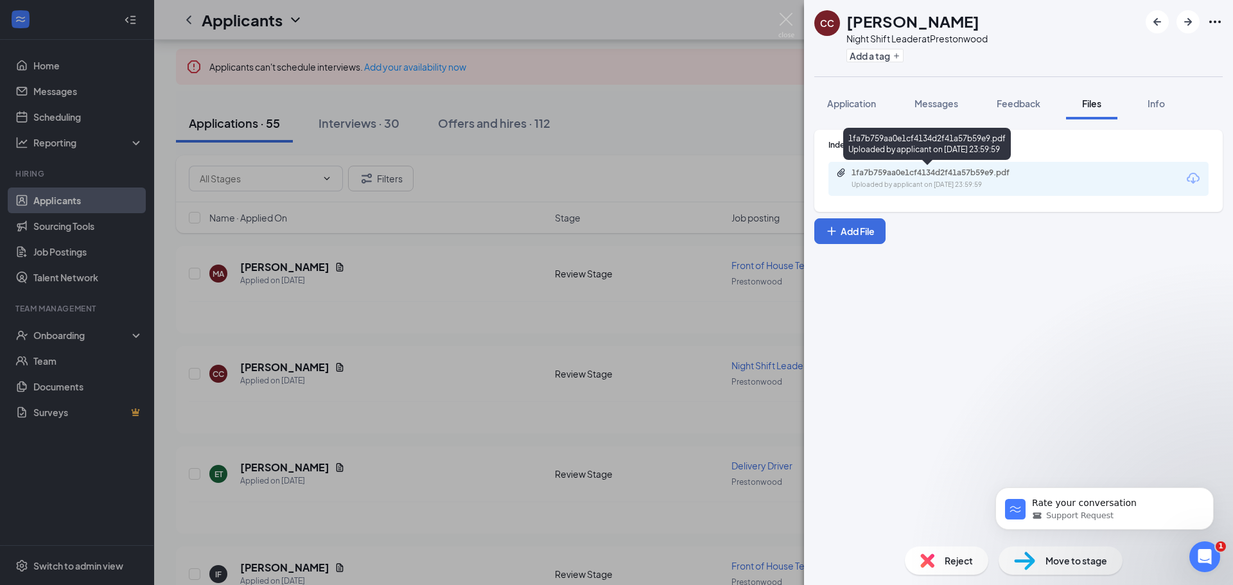
click at [907, 166] on div "1fa7b759aa0e1cf4134d2f41a57b59e9.pdf Uploaded by applicant on [DATE] 23:59:59" at bounding box center [1018, 179] width 380 height 34
click at [912, 170] on div "1fa7b759aa0e1cf4134d2f41a57b59e9.pdf" at bounding box center [942, 173] width 180 height 10
click at [920, 564] on img at bounding box center [927, 561] width 14 height 14
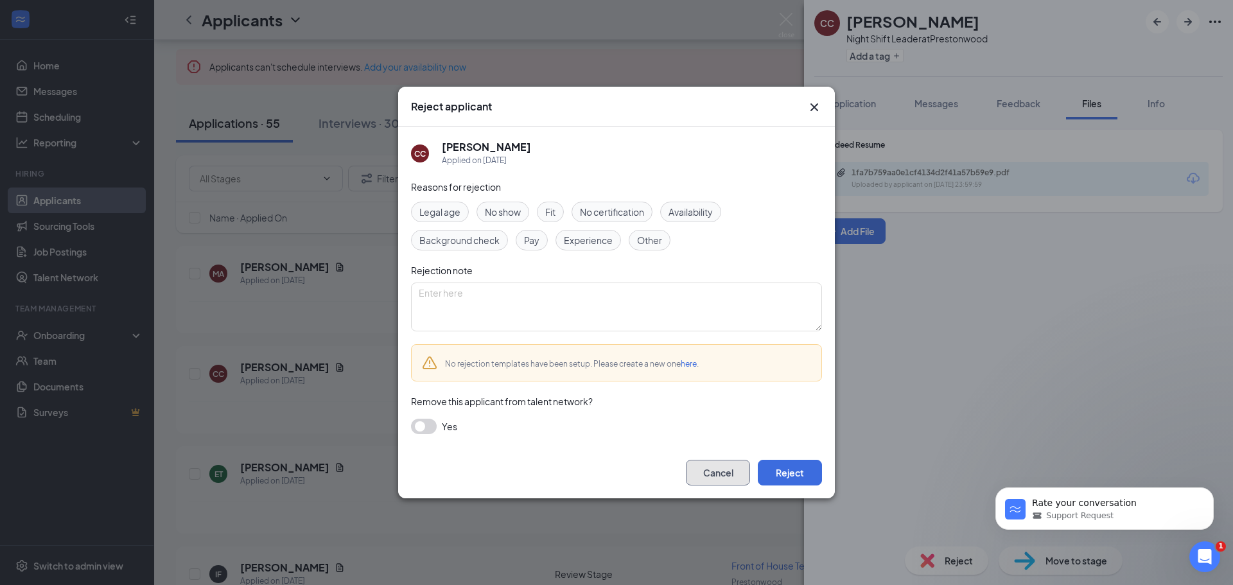
drag, startPoint x: 748, startPoint y: 473, endPoint x: 768, endPoint y: 416, distance: 61.1
click at [768, 416] on div "Reject applicant CC [PERSON_NAME] Applied on [DATE] Reasons for rejection Legal…" at bounding box center [616, 293] width 437 height 412
click at [792, 469] on button "Reject" at bounding box center [790, 473] width 64 height 26
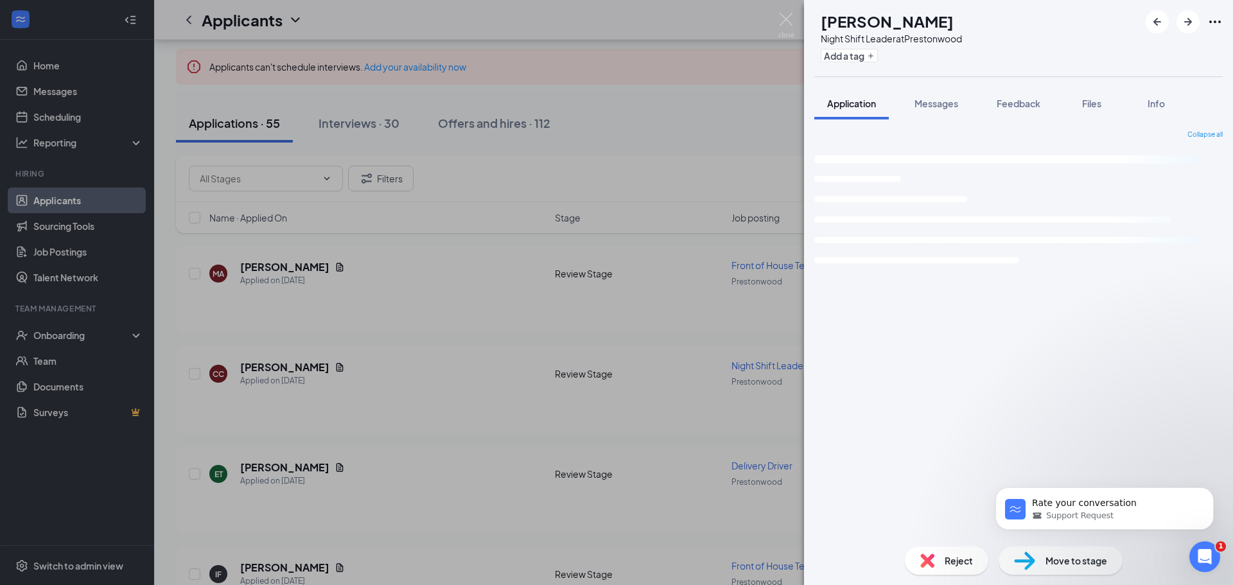
click at [434, 350] on div "CC Cam'[PERSON_NAME] Night Shift Leader at [GEOGRAPHIC_DATA] Add a tag Applicat…" at bounding box center [616, 292] width 1233 height 585
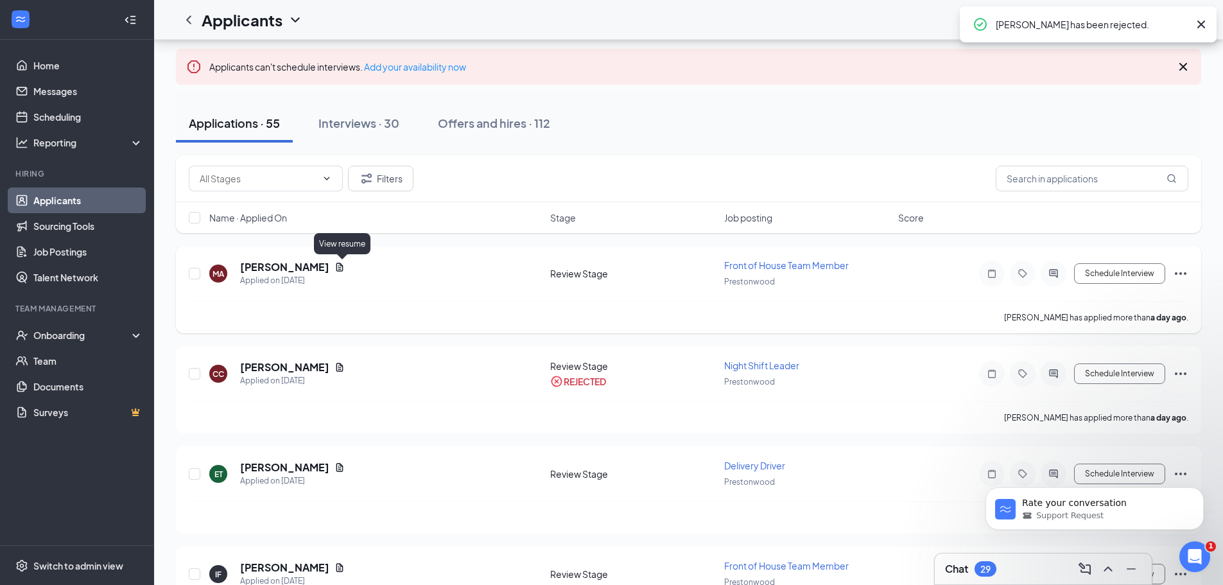
click at [340, 263] on icon "Document" at bounding box center [340, 267] width 7 height 8
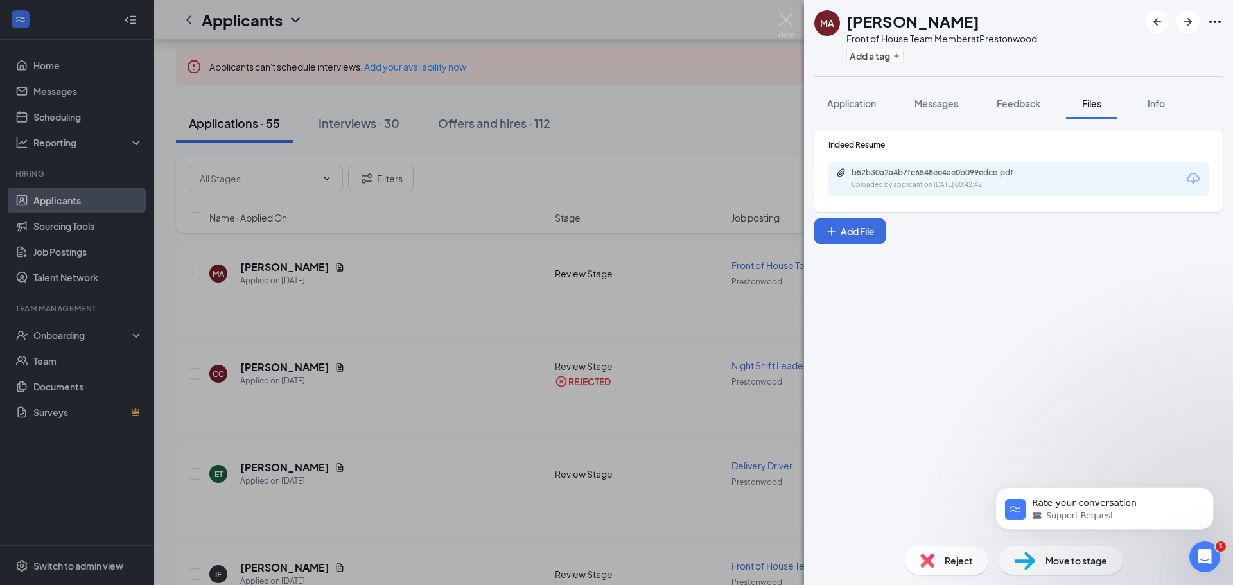
click at [863, 188] on div "Uploaded by applicant on [DATE] 00:42:42" at bounding box center [948, 185] width 193 height 10
drag, startPoint x: 928, startPoint y: 538, endPoint x: 934, endPoint y: 561, distance: 23.2
click at [928, 543] on div "Reject Move to stage" at bounding box center [1018, 560] width 429 height 49
click at [934, 564] on div "Reject" at bounding box center [946, 561] width 83 height 28
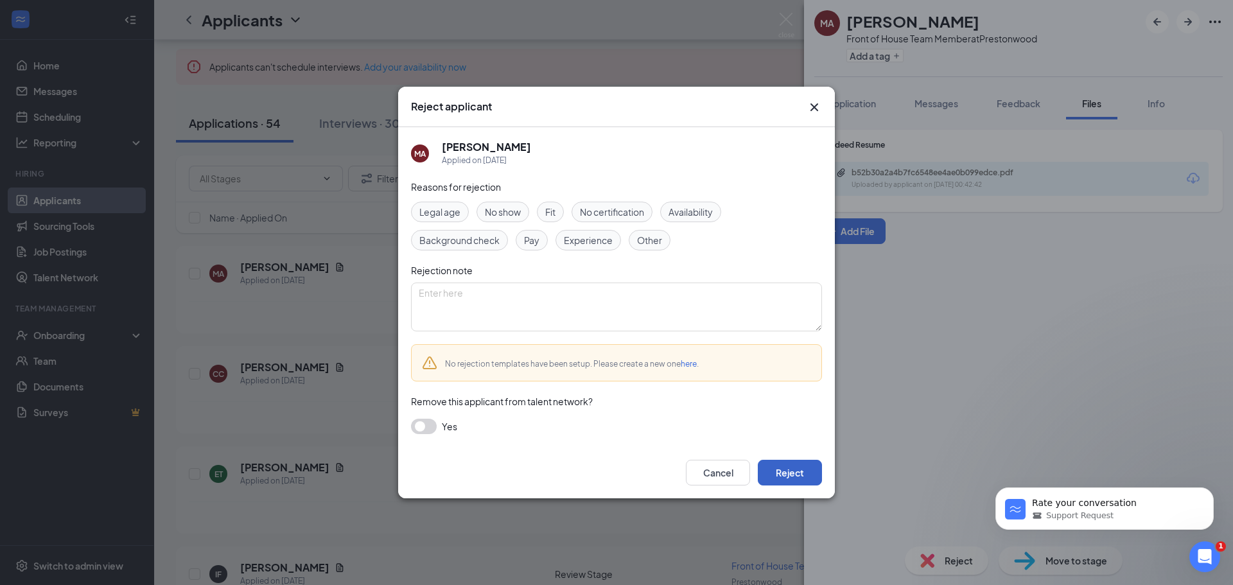
click at [810, 480] on button "Reject" at bounding box center [790, 473] width 64 height 26
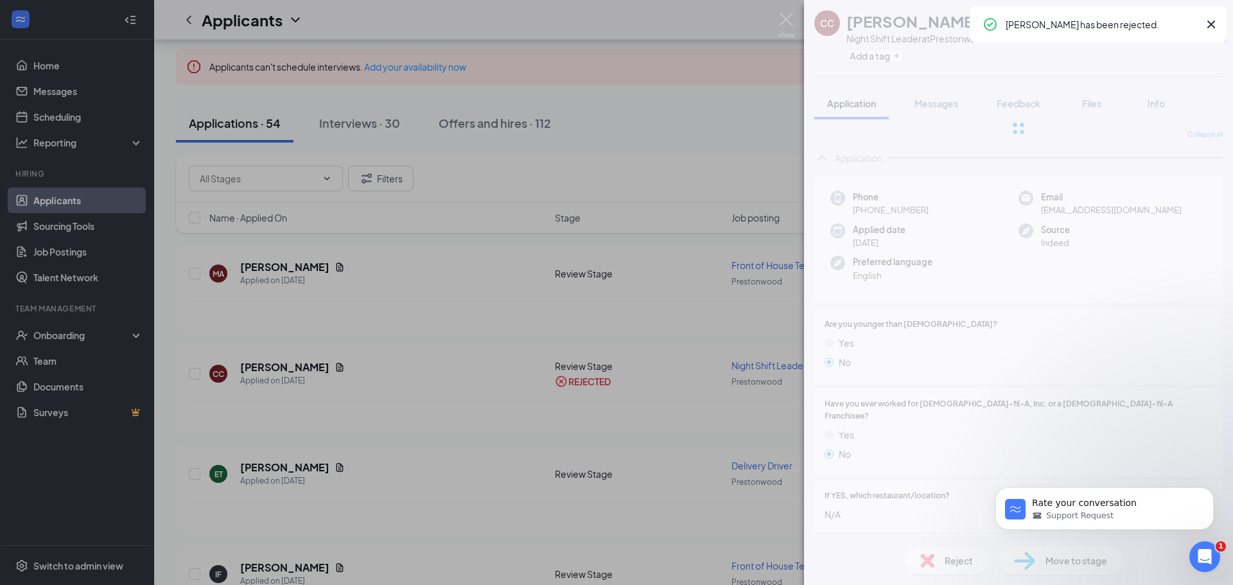
click at [539, 399] on div "CC [PERSON_NAME] Night Shift Leader at [GEOGRAPHIC_DATA] Add a tag Application …" at bounding box center [616, 292] width 1233 height 585
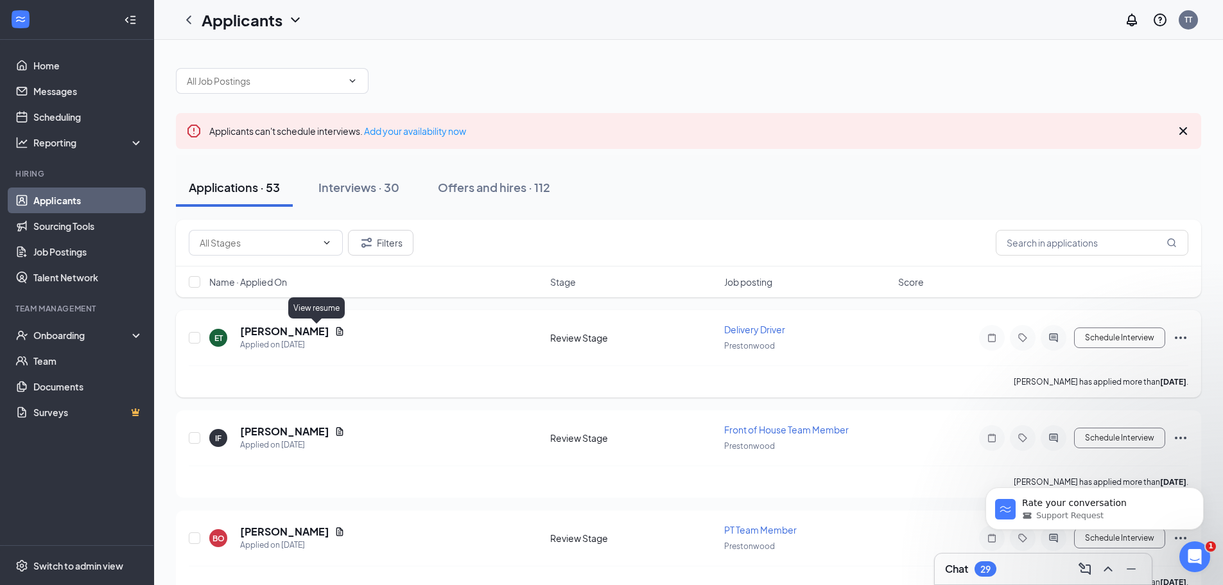
click at [335, 328] on icon "Document" at bounding box center [340, 331] width 10 height 10
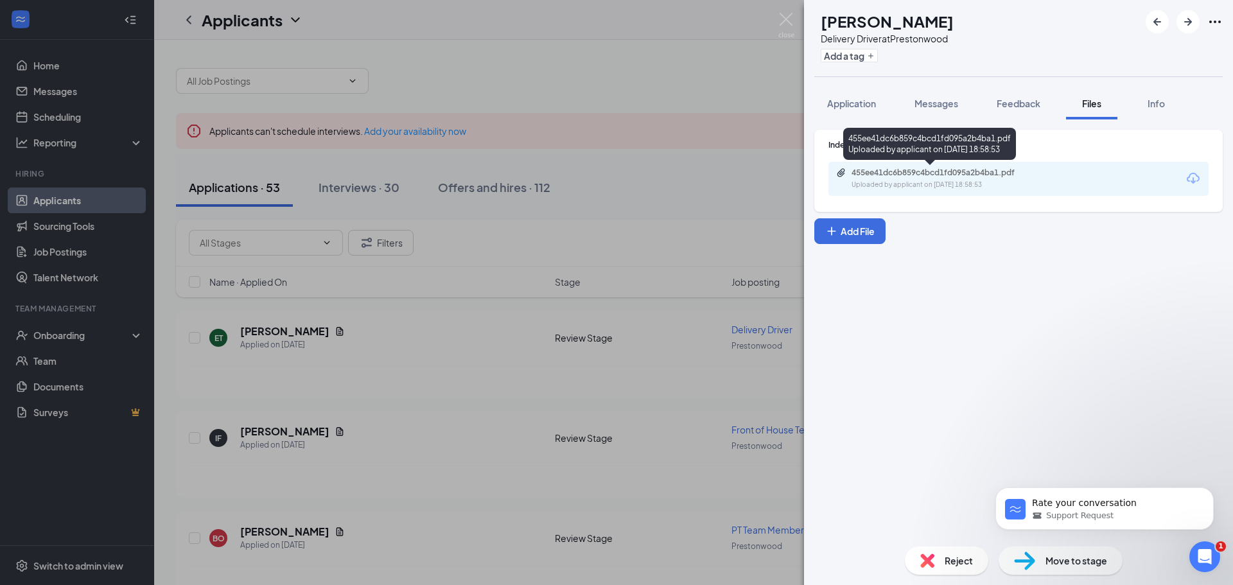
click at [879, 167] on div "455ee41dc6b859c4bcd1fd095a2b4ba1.pdf Uploaded by applicant on [DATE] 18:58:53" at bounding box center [1018, 179] width 380 height 34
click at [884, 171] on div "455ee41dc6b859c4bcd1fd095a2b4ba1.pdf" at bounding box center [942, 173] width 180 height 10
click at [894, 434] on div "Indeed Resume 455ee41dc6b859c4bcd1fd095a2b4ba1.pdf Uploaded by applicant on [DA…" at bounding box center [1018, 327] width 429 height 417
click at [548, 408] on div "ET [PERSON_NAME] Delivery Driver at [GEOGRAPHIC_DATA] Add a tag Application Mes…" at bounding box center [616, 292] width 1233 height 585
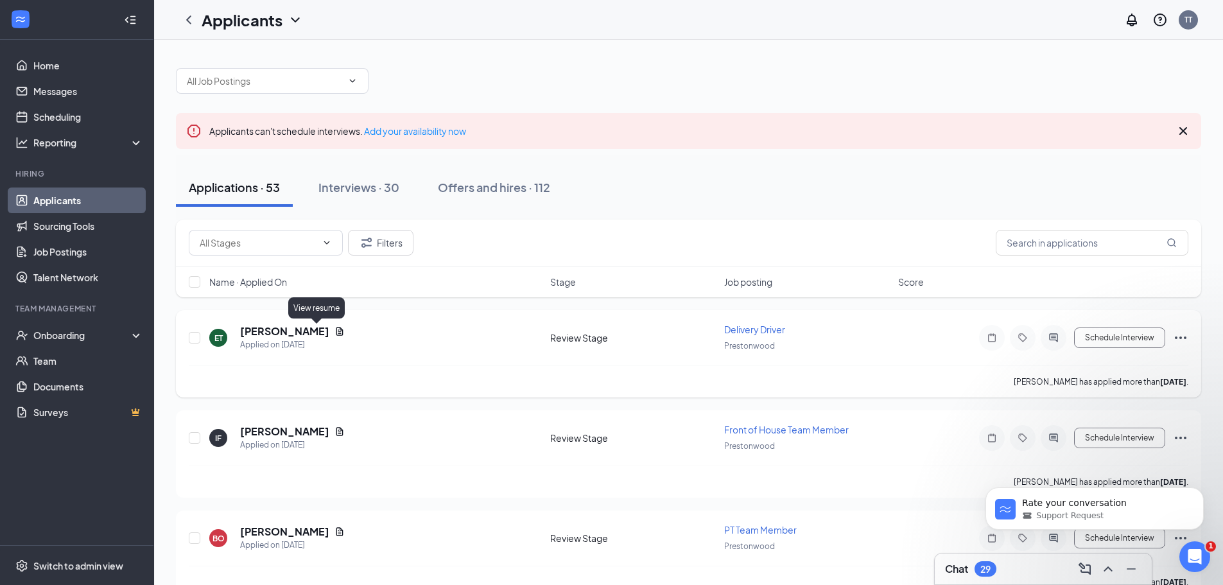
click at [335, 334] on icon "Document" at bounding box center [340, 331] width 10 height 10
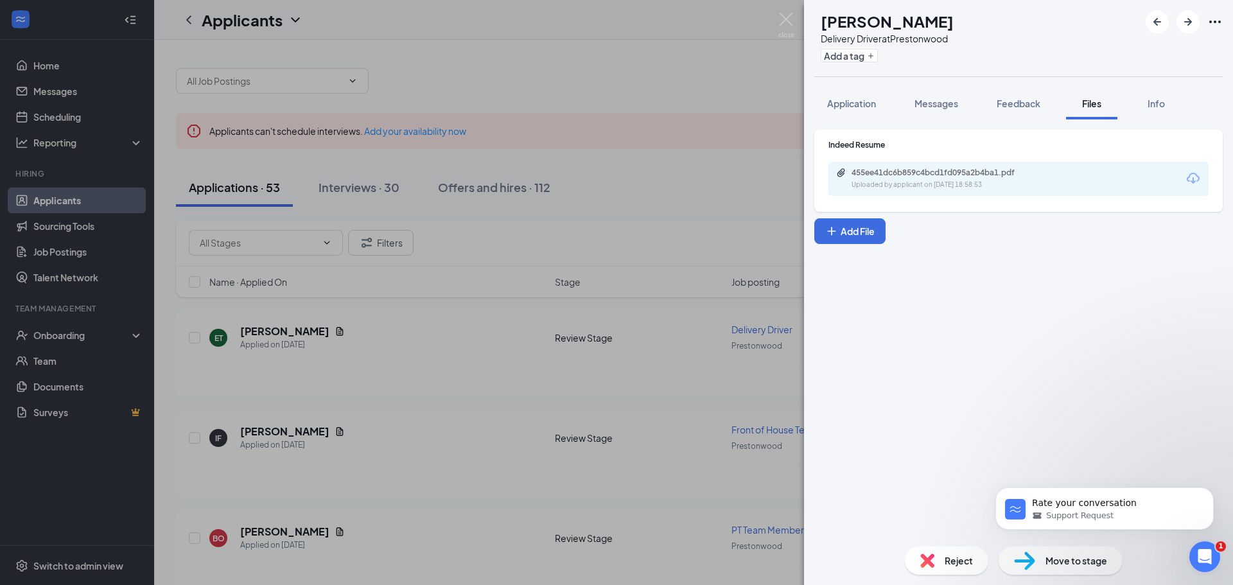
click at [1025, 191] on div "455ee41dc6b859c4bcd1fd095a2b4ba1.pdf Uploaded by applicant on [DATE] 18:58:53" at bounding box center [1018, 179] width 380 height 34
click at [1011, 186] on div "Uploaded by applicant on [DATE] 18:58:53" at bounding box center [948, 185] width 193 height 10
click at [734, 308] on div "ET [PERSON_NAME] Delivery Driver at [GEOGRAPHIC_DATA] Add a tag Application Mes…" at bounding box center [616, 292] width 1233 height 585
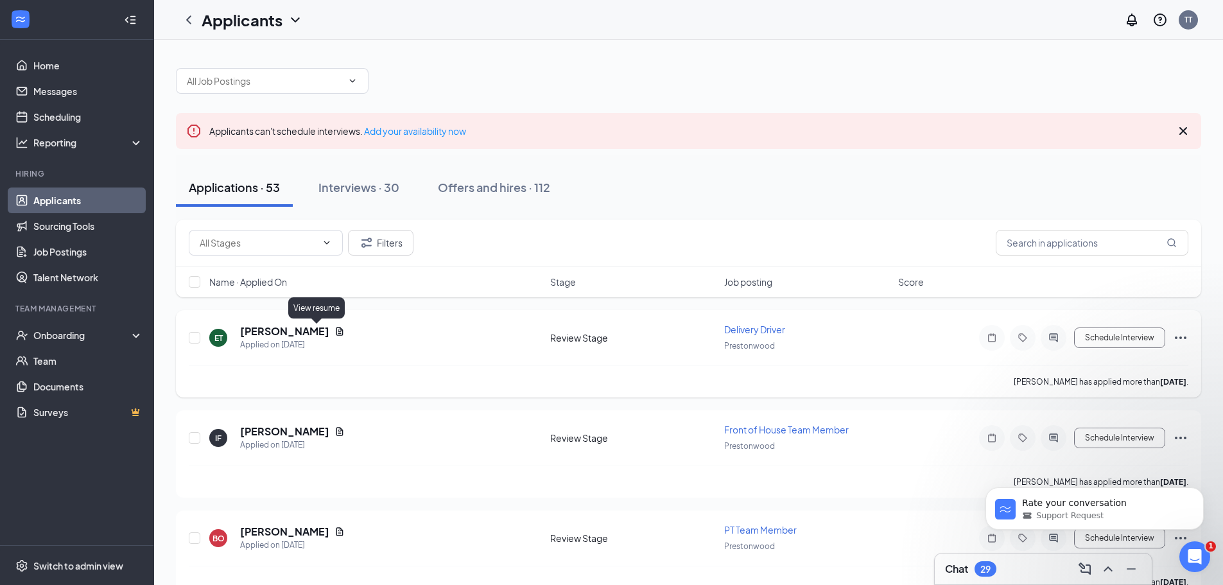
click at [335, 335] on icon "Document" at bounding box center [340, 331] width 10 height 10
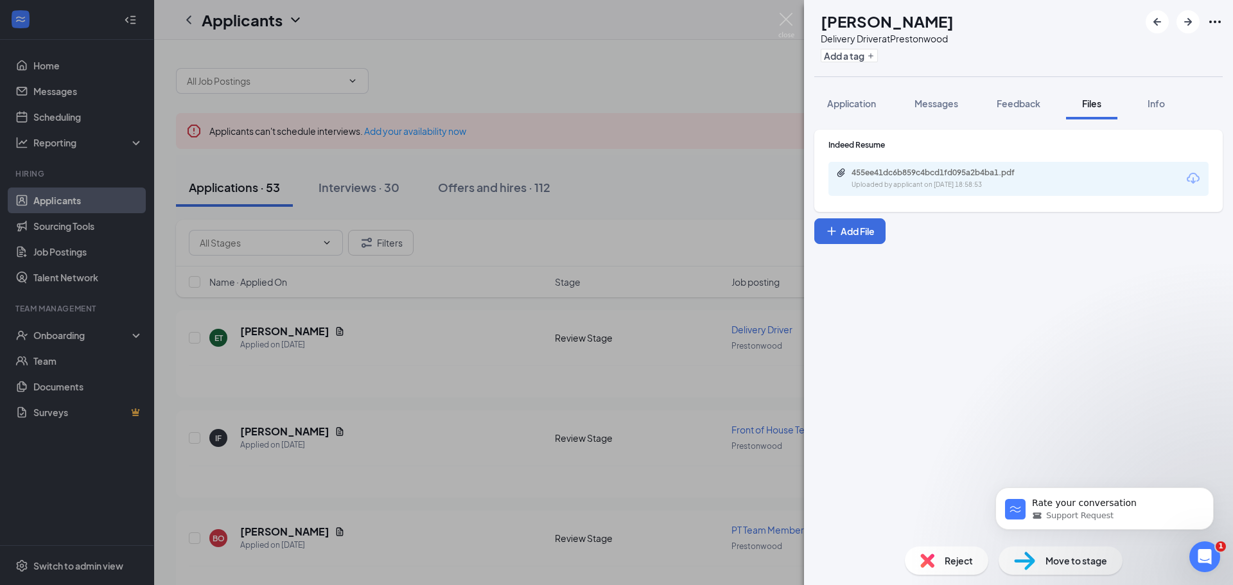
click at [904, 556] on div "Reject Move to stage" at bounding box center [1018, 560] width 429 height 49
click at [921, 563] on img at bounding box center [927, 561] width 14 height 14
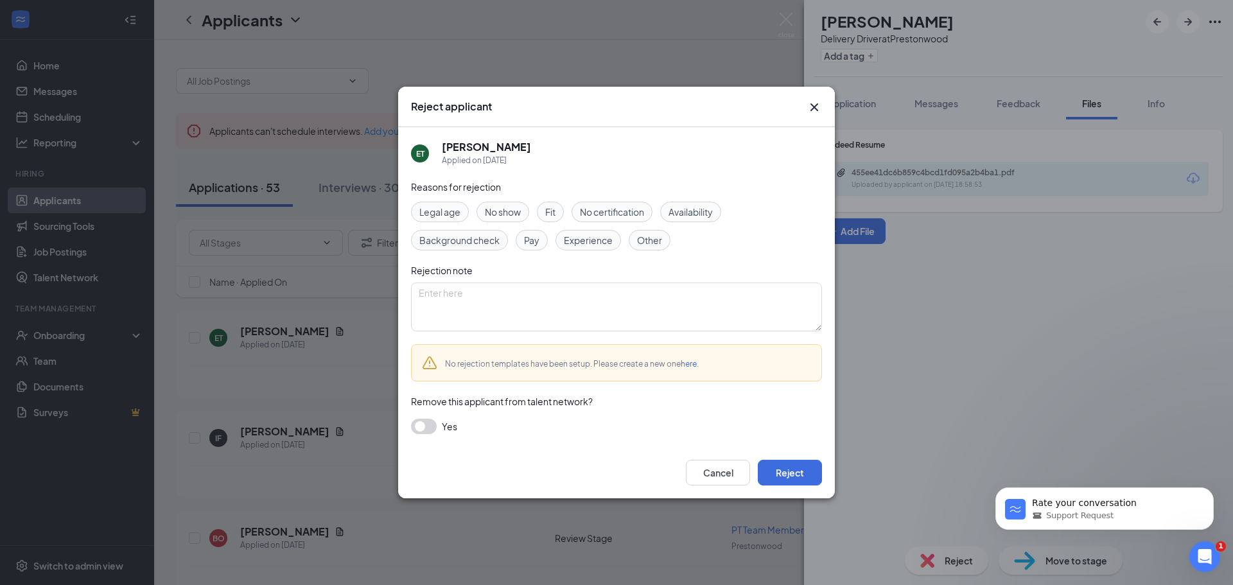
click at [793, 487] on div "Cancel Reject" at bounding box center [616, 472] width 437 height 51
click at [794, 482] on button "Reject" at bounding box center [790, 473] width 64 height 26
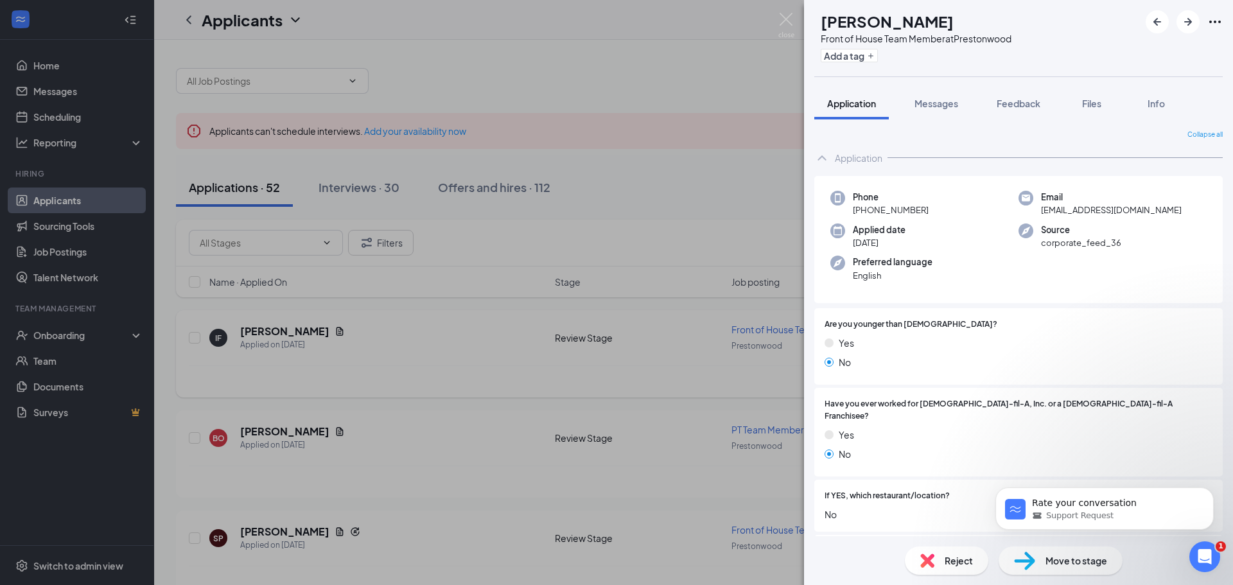
click at [557, 376] on div "IF [PERSON_NAME] Front of House Team Member at Prestonwood Add a tag Applicatio…" at bounding box center [616, 292] width 1233 height 585
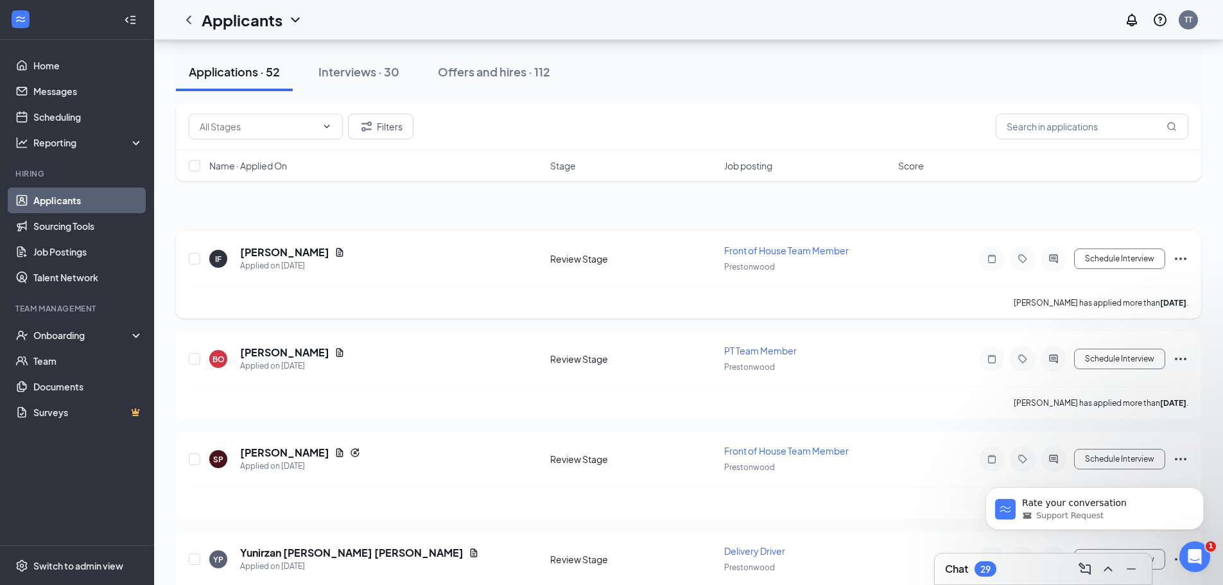
scroll to position [64, 0]
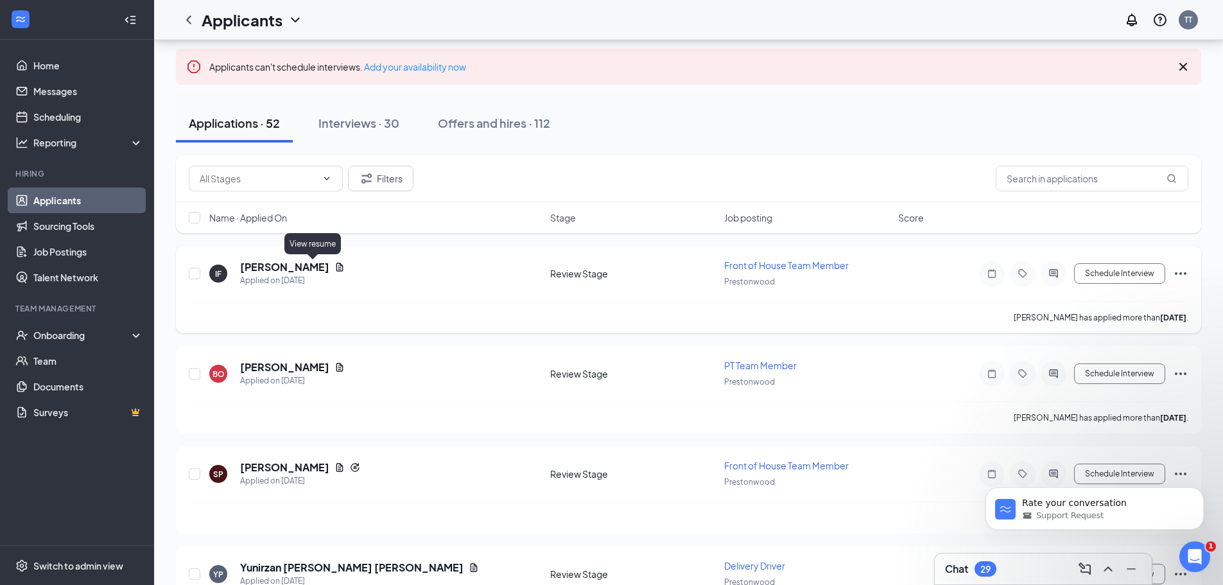
click at [335, 268] on icon "Document" at bounding box center [340, 267] width 10 height 10
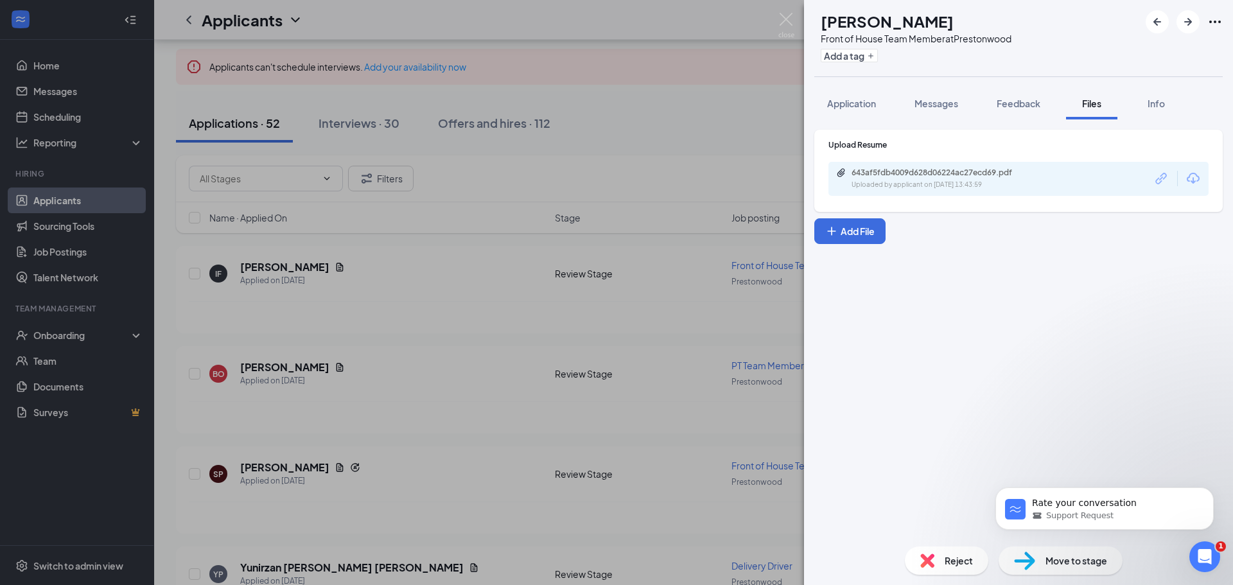
click at [922, 192] on div "643af5fdb4009d628d06224ac27ecd69.pdf Uploaded by applicant on [DATE] 13:43:59" at bounding box center [1018, 179] width 380 height 34
click at [922, 189] on div "Uploaded by applicant on [DATE] 13:43:59" at bounding box center [948, 185] width 193 height 10
drag, startPoint x: 722, startPoint y: 83, endPoint x: 586, endPoint y: 159, distance: 155.8
click at [722, 83] on div "IF [PERSON_NAME] Front of House Team Member at Prestonwood Add a tag Applicatio…" at bounding box center [616, 292] width 1233 height 585
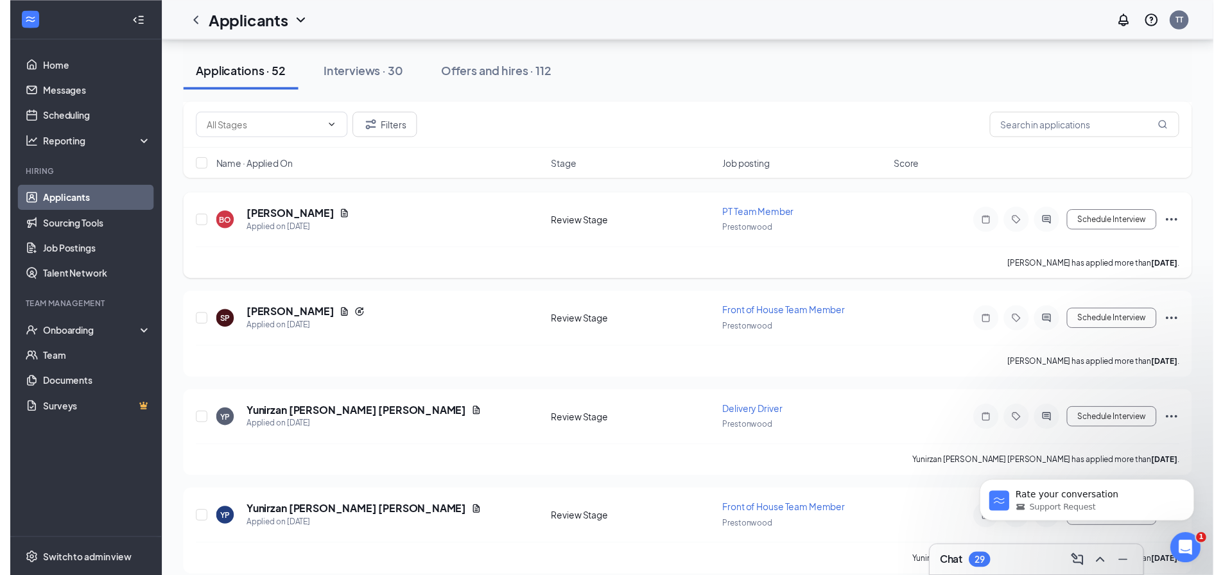
scroll to position [193, 0]
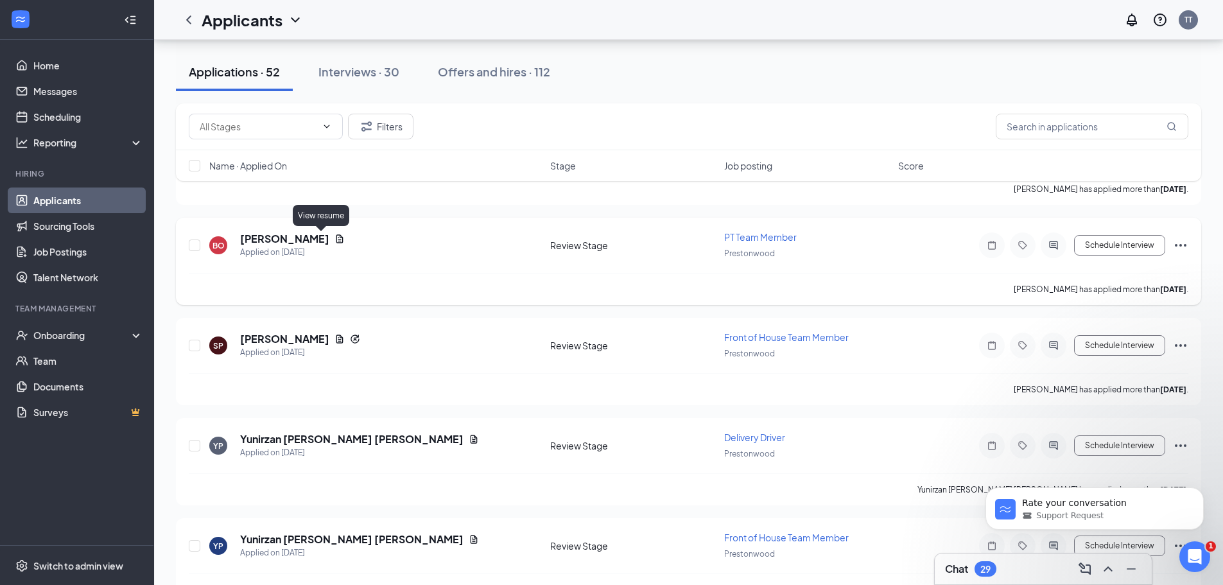
click at [337, 242] on icon "Document" at bounding box center [340, 238] width 7 height 8
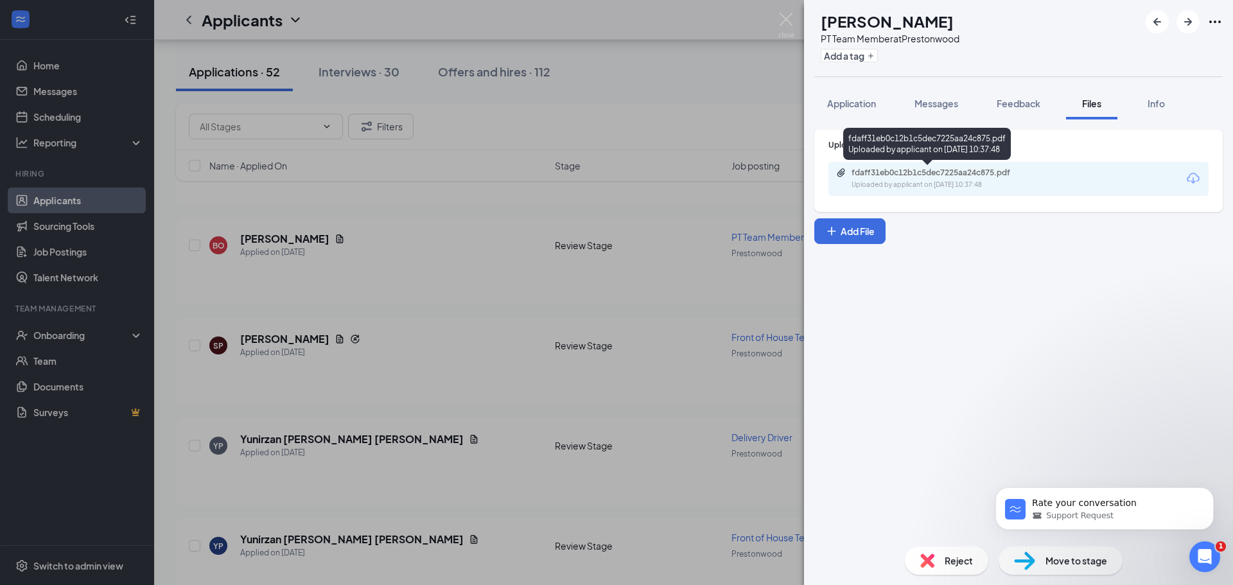
click at [960, 182] on div "Uploaded by applicant on [DATE] 10:37:48" at bounding box center [948, 185] width 193 height 10
click at [723, 197] on div "BO [PERSON_NAME] PT Team Member at [GEOGRAPHIC_DATA] Add a tag Application Mess…" at bounding box center [616, 292] width 1233 height 585
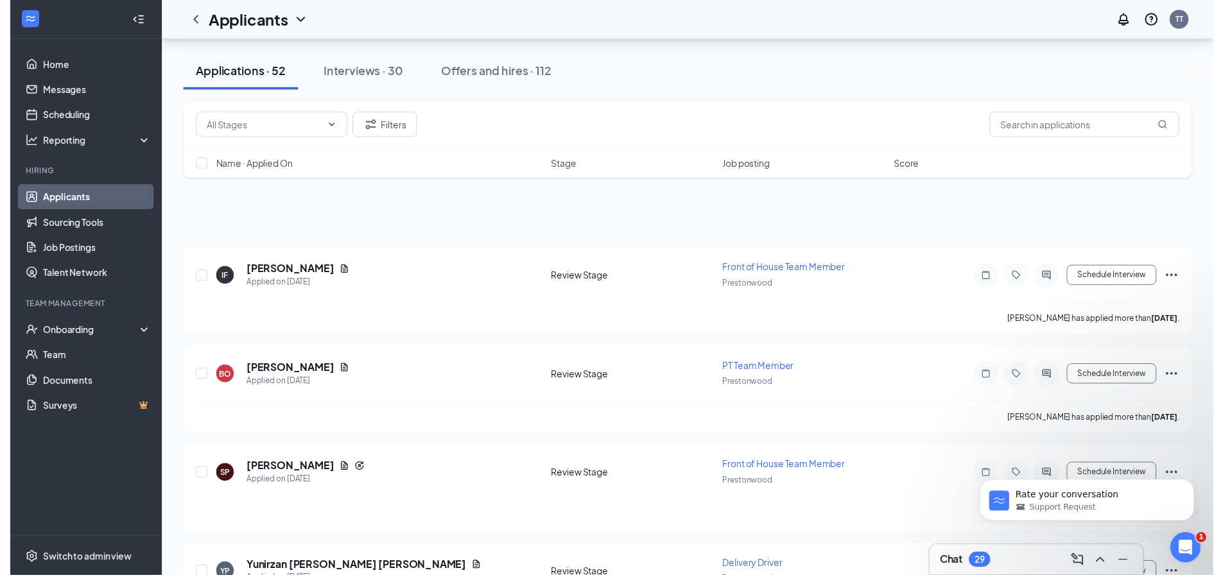
scroll to position [193, 0]
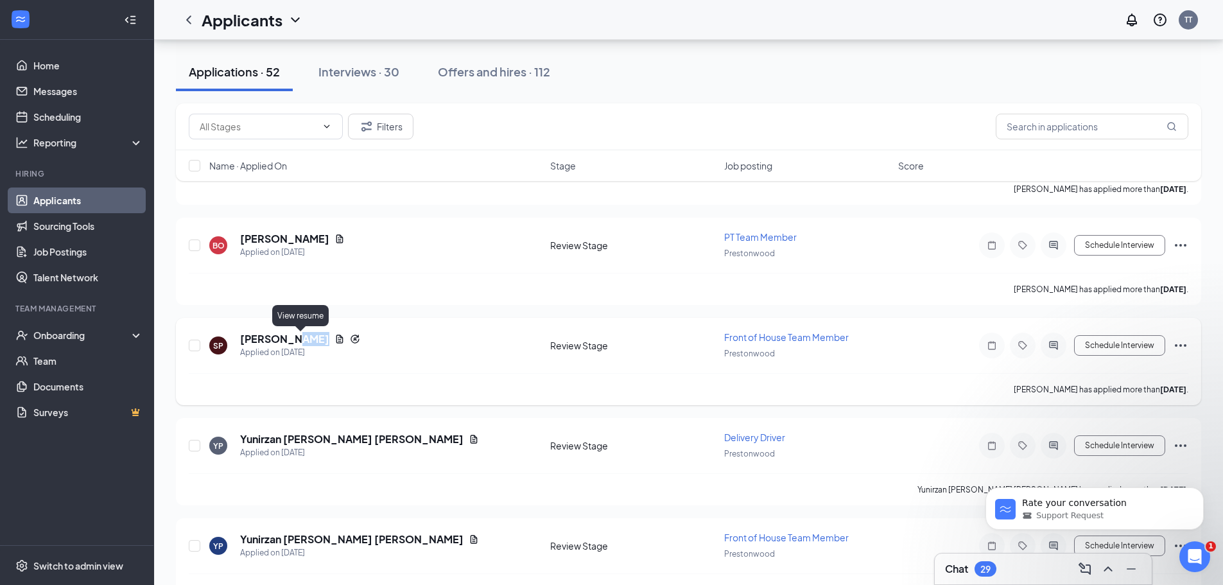
click at [335, 340] on icon "Document" at bounding box center [340, 339] width 10 height 10
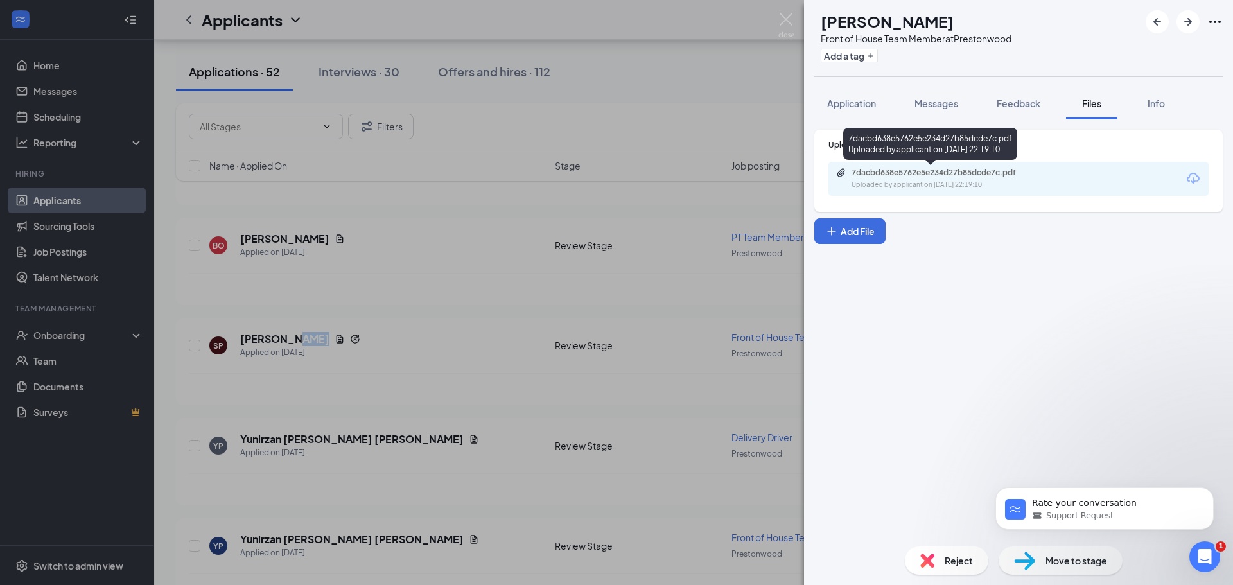
click at [951, 184] on div "Uploaded by applicant on [DATE] 22:19:10" at bounding box center [948, 185] width 193 height 10
click at [626, 338] on div "SP [PERSON_NAME] Front of House Team Member at [GEOGRAPHIC_DATA] Add a tag Appl…" at bounding box center [616, 292] width 1233 height 585
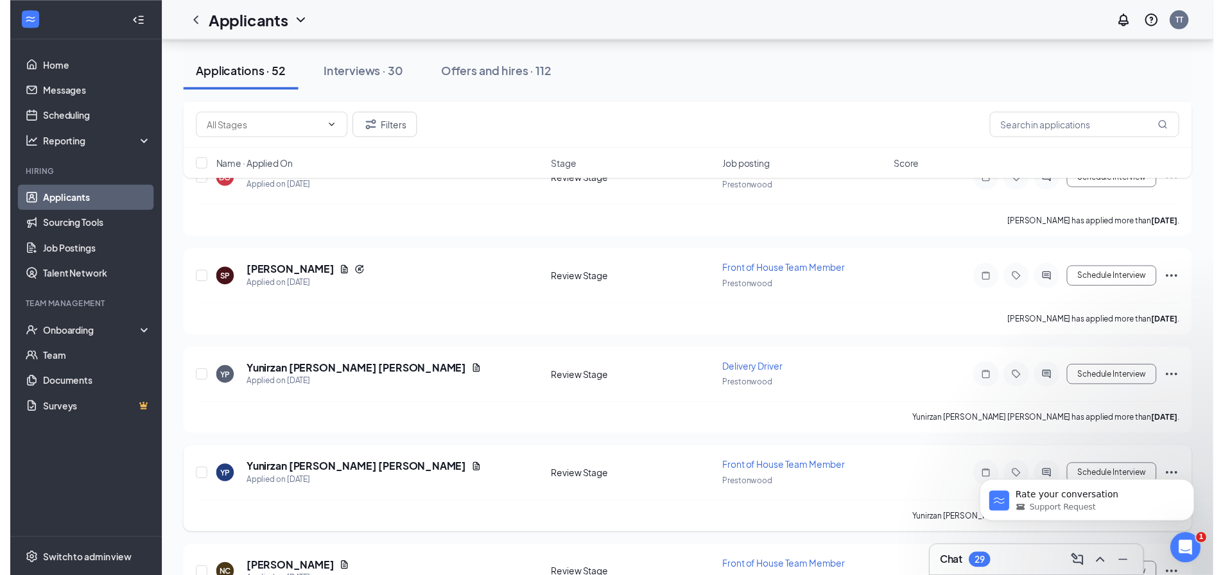
scroll to position [321, 0]
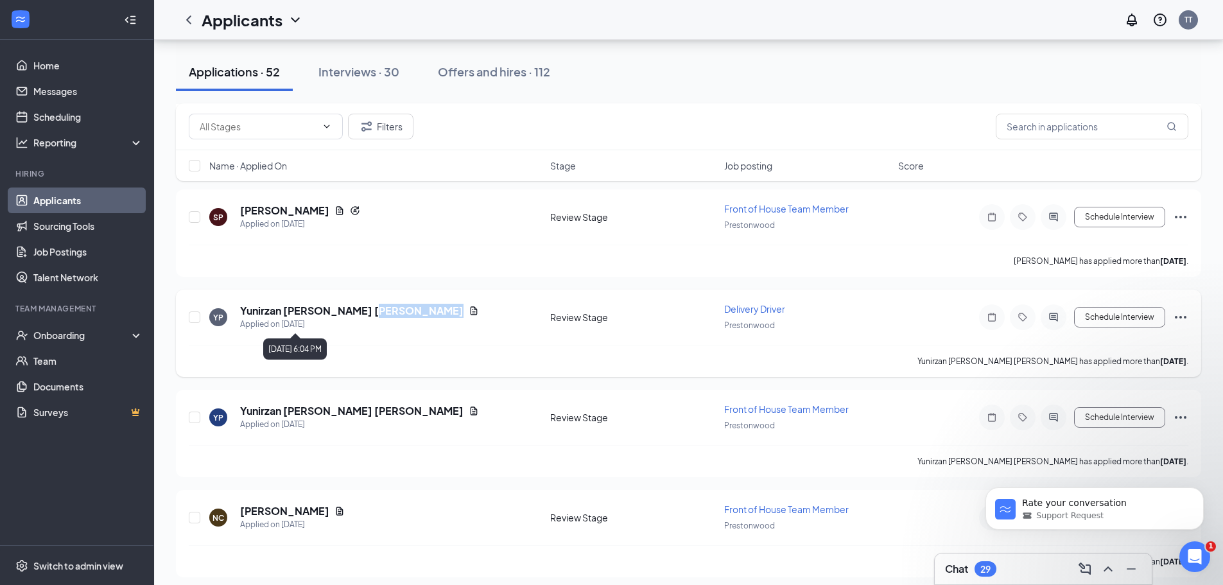
click at [469, 311] on icon "Document" at bounding box center [474, 311] width 10 height 10
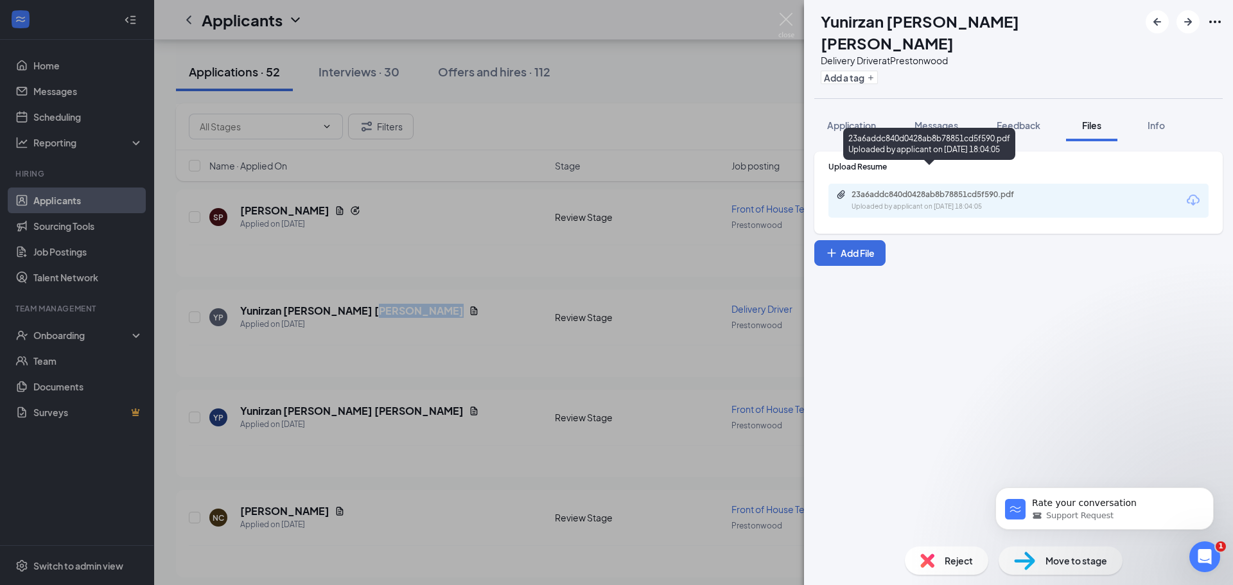
click at [886, 189] on div "23a6addc840d0428ab8b78851cd5f590.pdf" at bounding box center [942, 194] width 180 height 10
click at [950, 552] on div "Reject" at bounding box center [946, 561] width 83 height 28
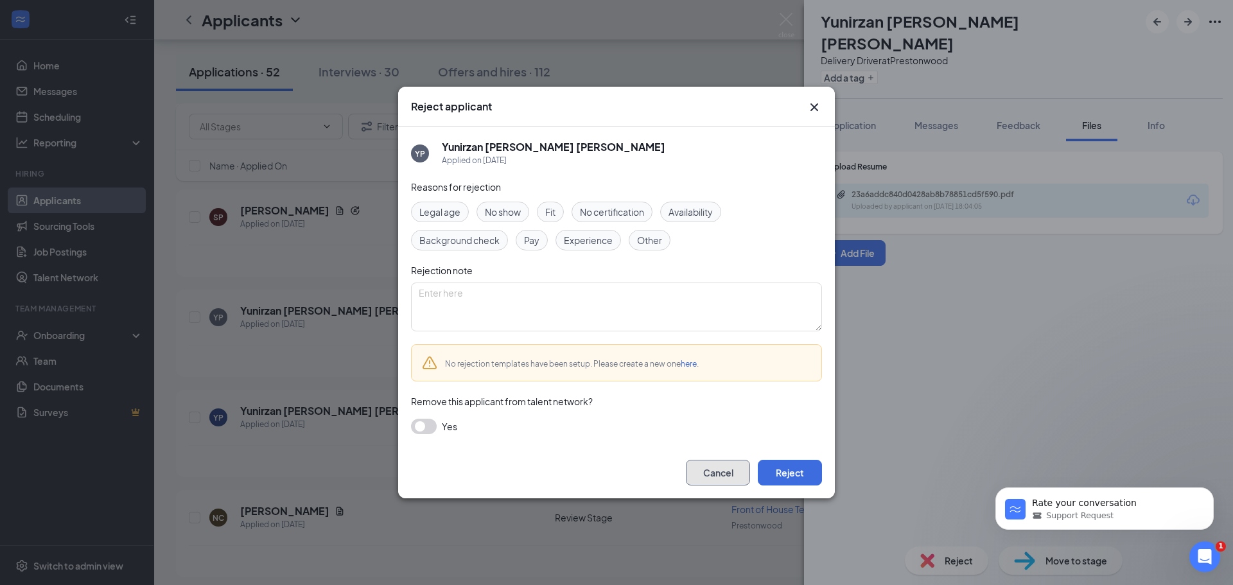
click at [714, 468] on button "Cancel" at bounding box center [718, 473] width 64 height 26
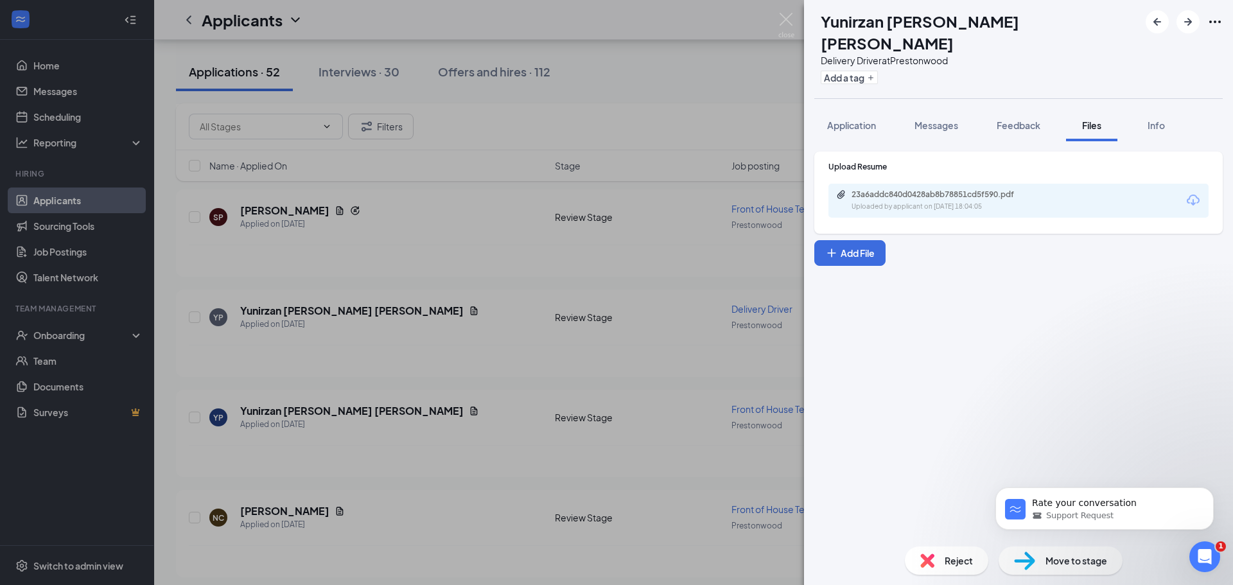
click at [258, 346] on div "YP Yunirzan [PERSON_NAME] [PERSON_NAME] Delivery Driver at [GEOGRAPHIC_DATA] Ad…" at bounding box center [616, 292] width 1233 height 585
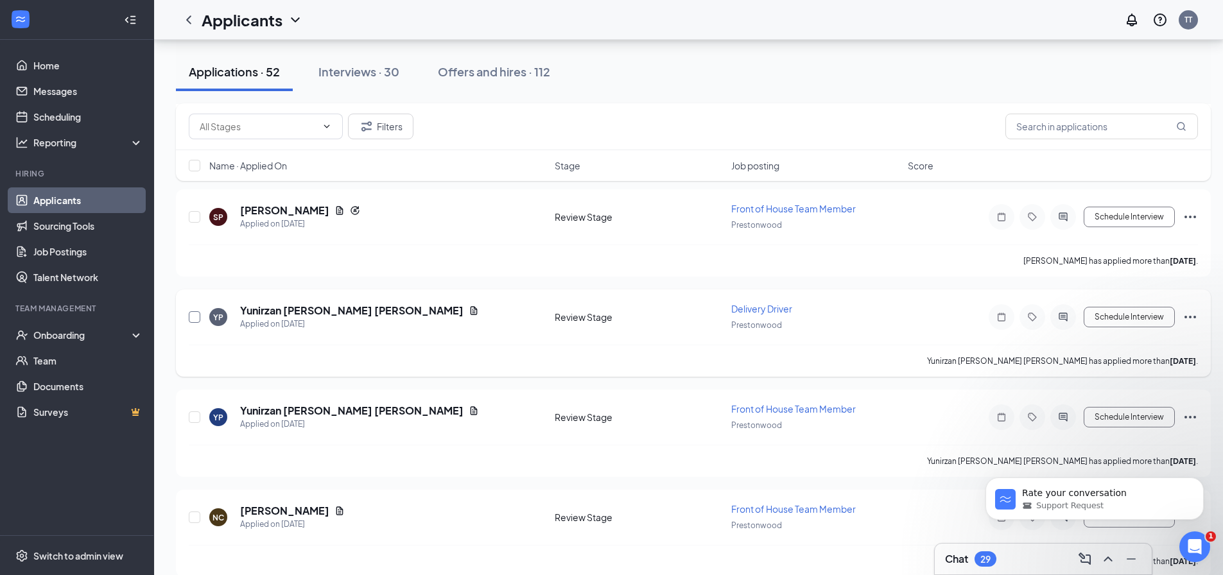
click at [192, 320] on input "checkbox" at bounding box center [195, 317] width 12 height 12
checkbox input "true"
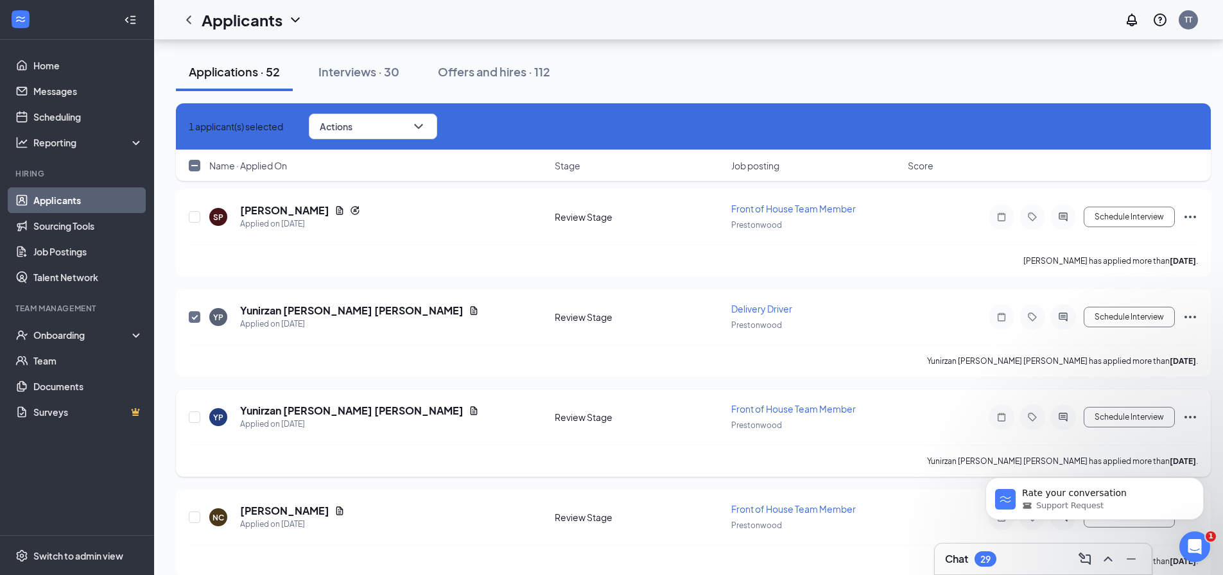
click at [195, 423] on div at bounding box center [195, 418] width 13 height 30
click at [195, 420] on input "checkbox" at bounding box center [195, 418] width 12 height 12
checkbox input "true"
click at [432, 138] on button "Actions" at bounding box center [373, 127] width 128 height 26
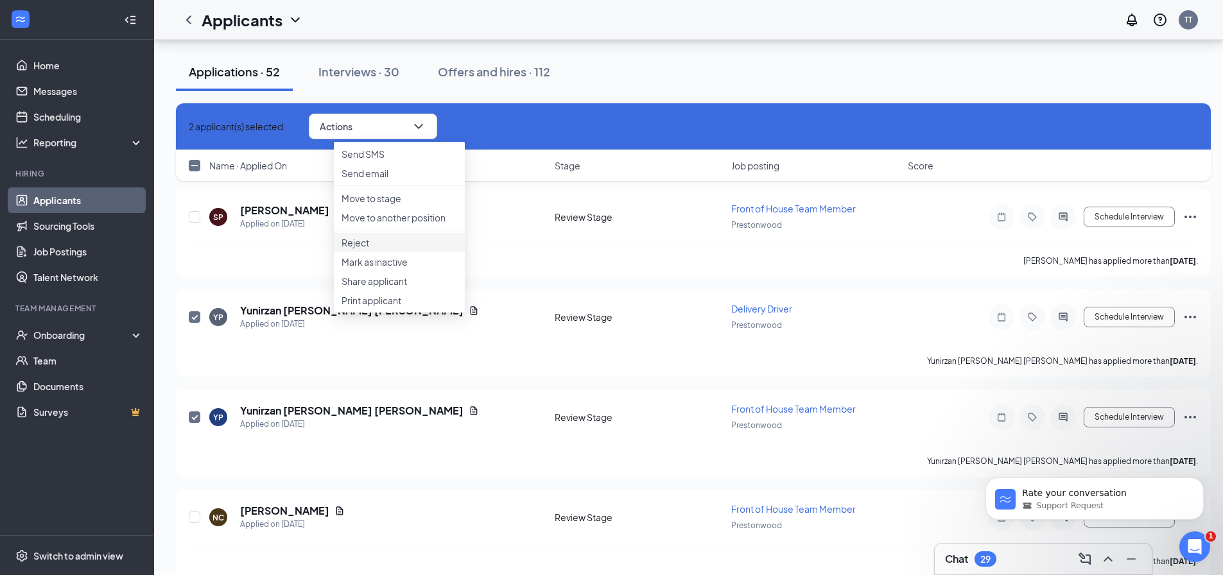
click at [371, 249] on p "Reject" at bounding box center [400, 242] width 116 height 13
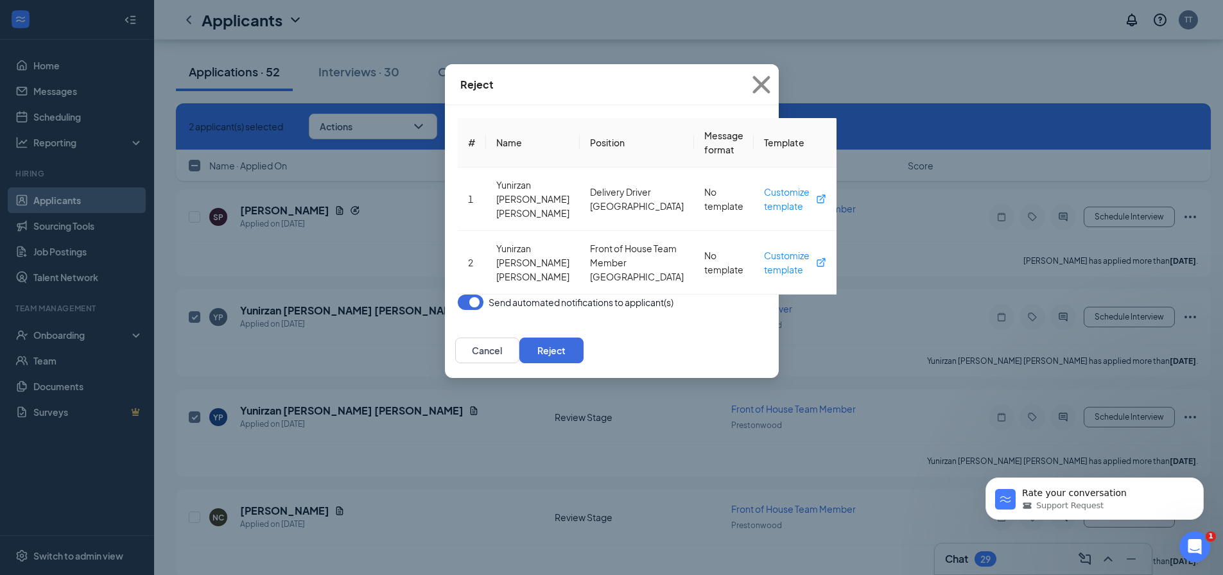
click at [778, 324] on div "Cancel Reject" at bounding box center [612, 350] width 334 height 55
click at [584, 345] on button "Reject" at bounding box center [552, 351] width 64 height 26
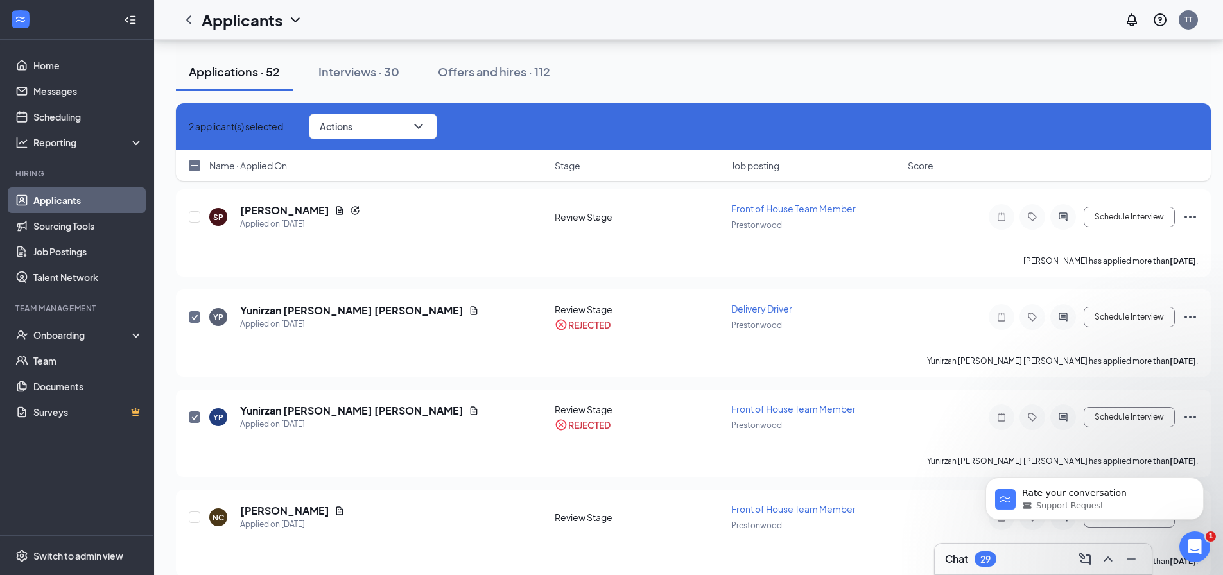
click at [189, 127] on icon "Cross" at bounding box center [189, 127] width 0 height 0
checkbox input "false"
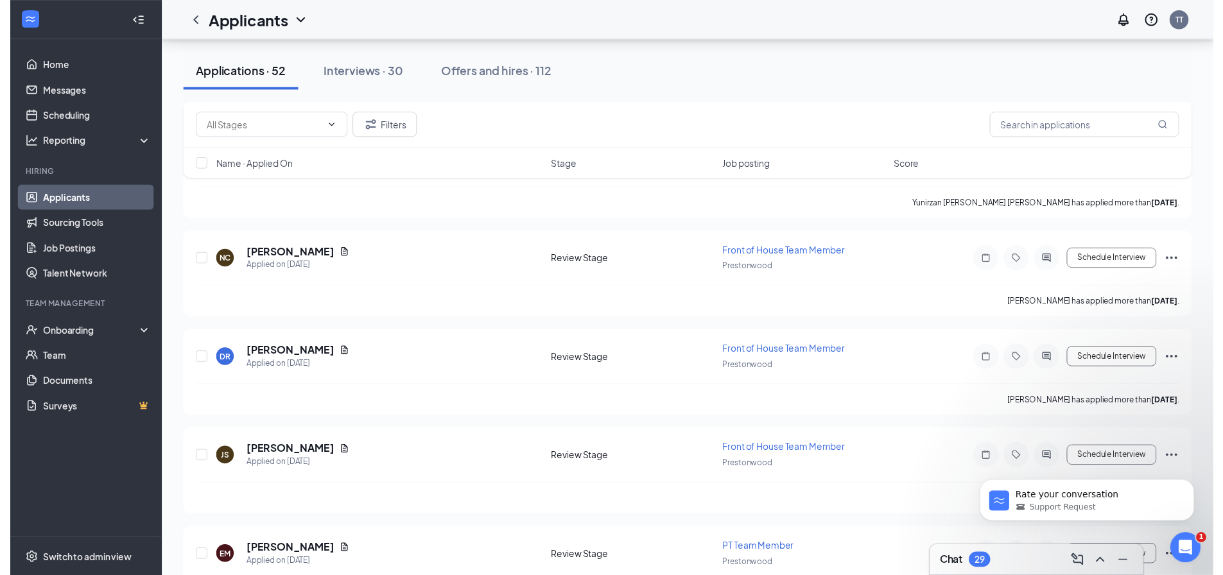
scroll to position [578, 0]
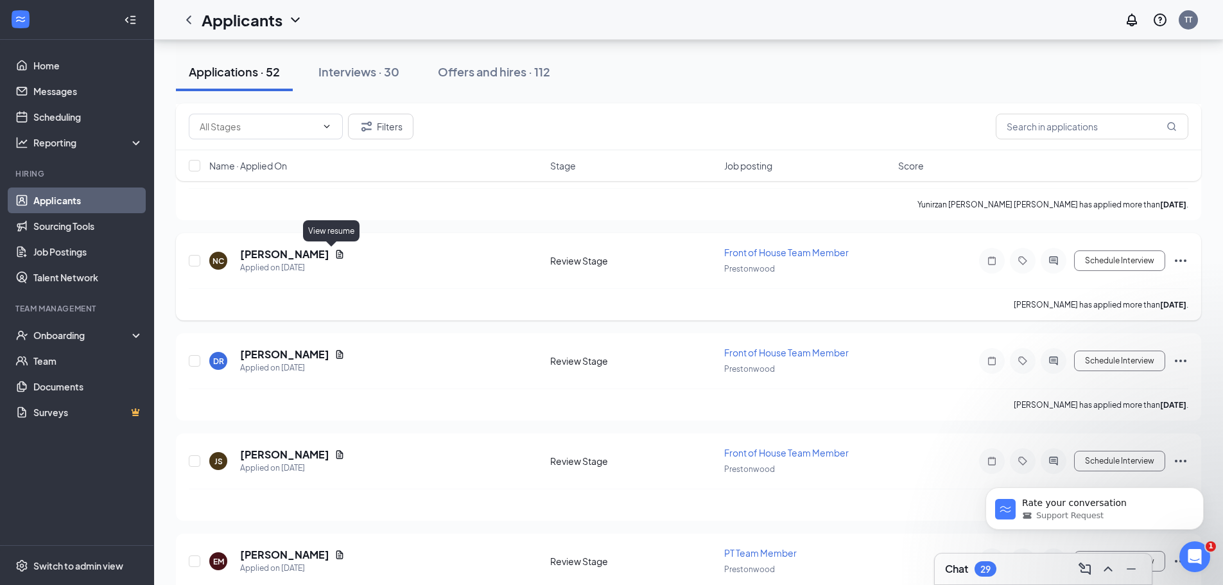
click at [336, 250] on icon "Document" at bounding box center [340, 254] width 10 height 10
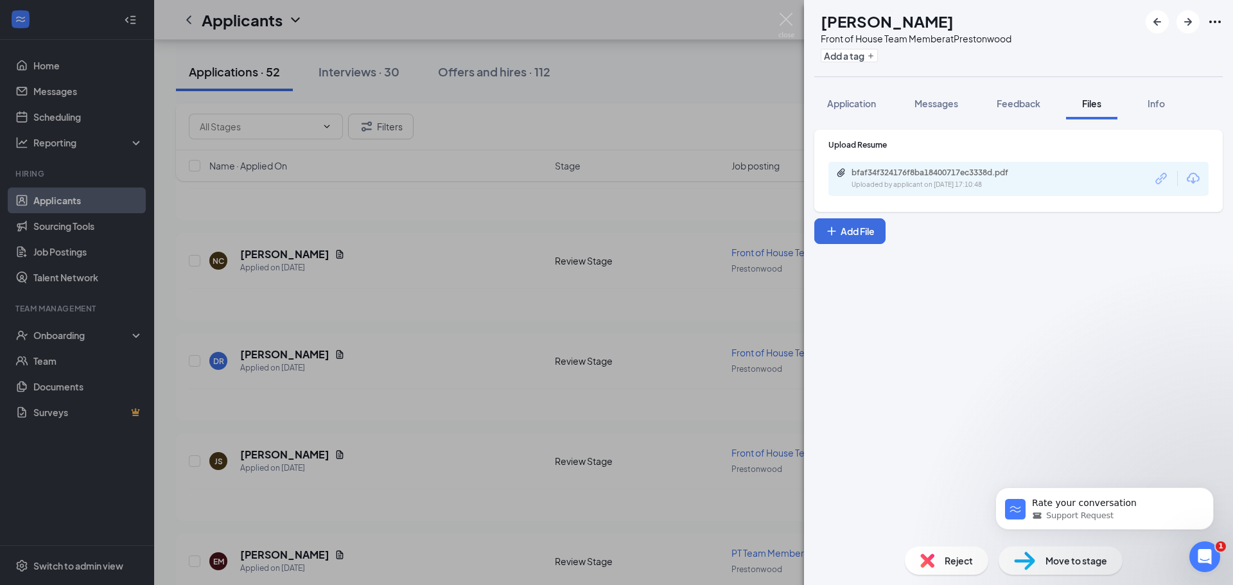
click at [931, 195] on div "bfaf34f324176f8ba18400717ec3338d.pdf Uploaded by applicant on [DATE] 17:10:48" at bounding box center [1018, 179] width 380 height 34
click at [937, 179] on div "bfaf34f324176f8ba18400717ec3338d.pdf Uploaded by applicant on [DATE] 17:10:48" at bounding box center [940, 179] width 208 height 22
click at [969, 566] on span "Reject" at bounding box center [959, 561] width 28 height 14
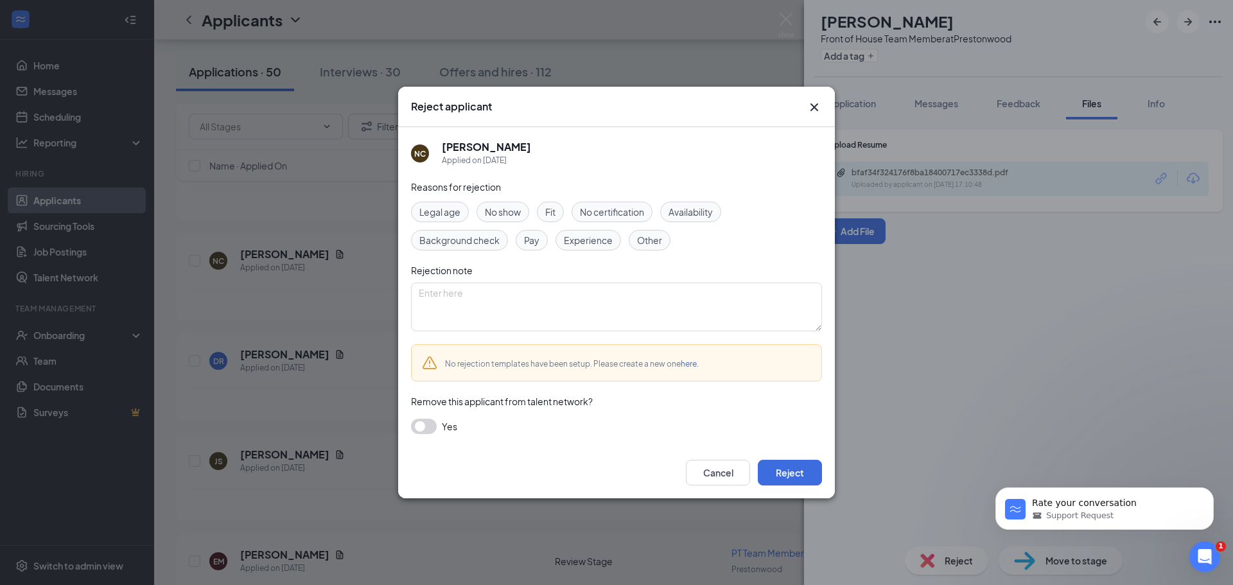
click at [753, 462] on div "Cancel Reject" at bounding box center [754, 473] width 136 height 26
click at [774, 468] on button "Reject" at bounding box center [790, 473] width 64 height 26
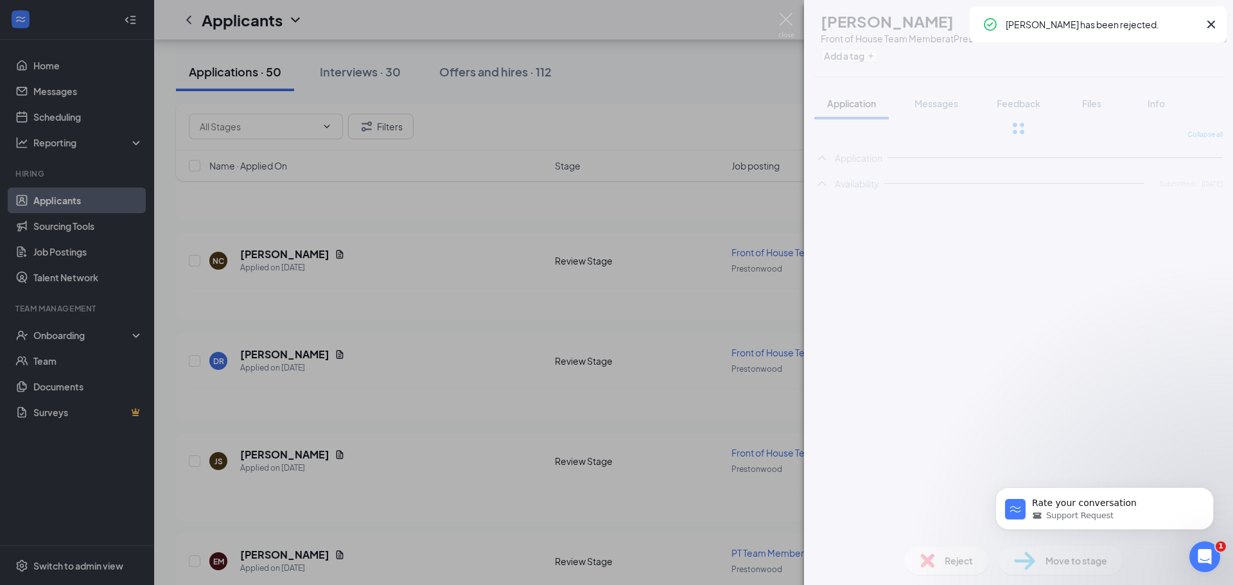
drag, startPoint x: 596, startPoint y: 446, endPoint x: 611, endPoint y: 461, distance: 21.8
click at [611, 461] on div "NC [PERSON_NAME] Front of House Team Member at Prestonwood Add a tag Applicatio…" at bounding box center [616, 292] width 1233 height 585
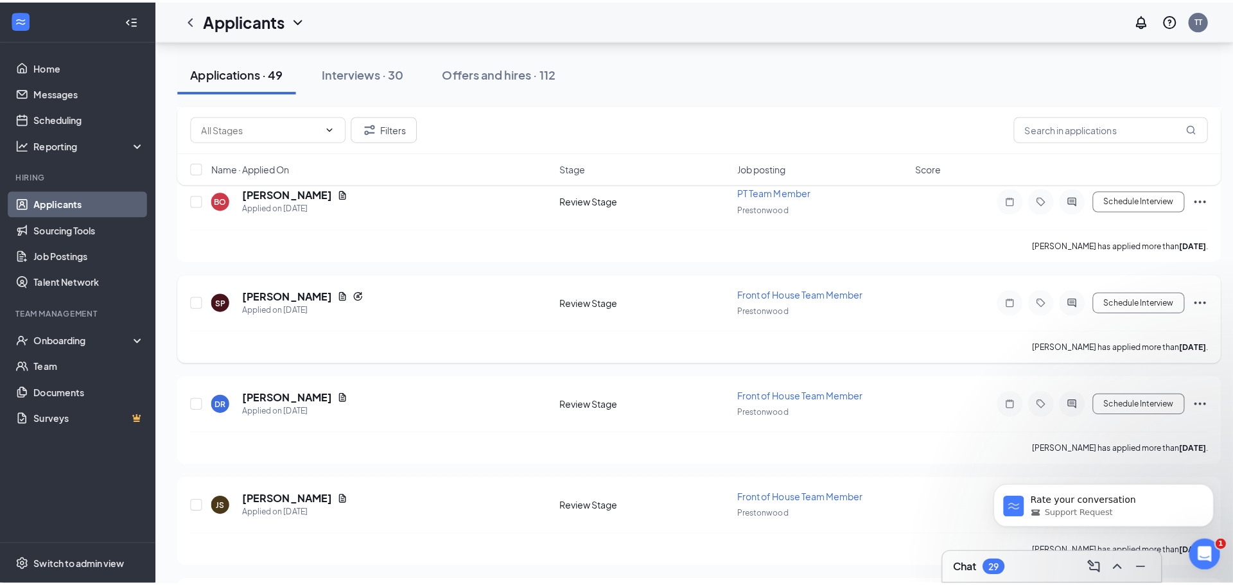
scroll to position [321, 0]
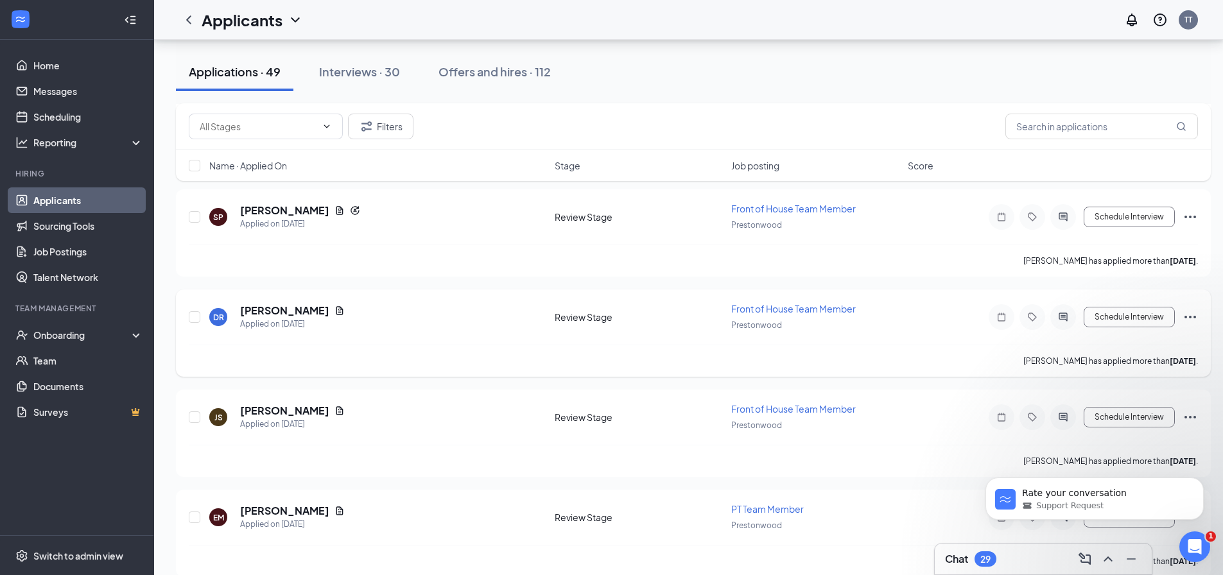
click at [310, 310] on div "DR [PERSON_NAME] Applied on [DATE]" at bounding box center [378, 317] width 338 height 27
click at [335, 310] on icon "Document" at bounding box center [340, 311] width 10 height 10
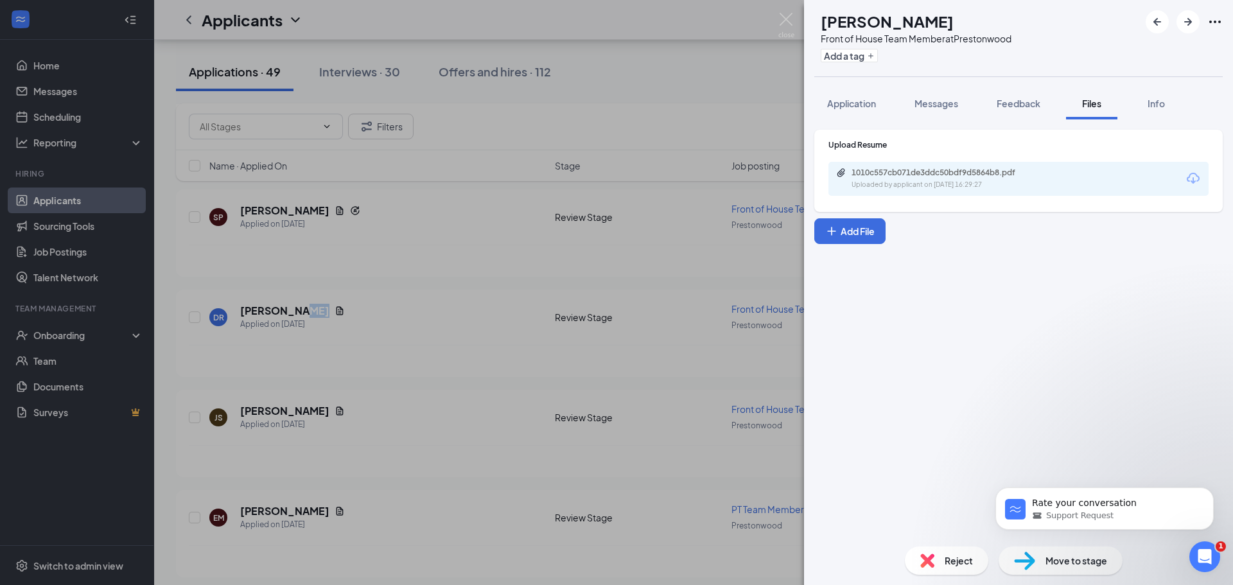
click at [866, 181] on div "Uploaded by applicant on [DATE] 16:29:27" at bounding box center [948, 185] width 193 height 10
click at [916, 548] on div "Reject Move to stage" at bounding box center [1018, 560] width 429 height 49
click at [920, 550] on div "Reject" at bounding box center [946, 561] width 83 height 28
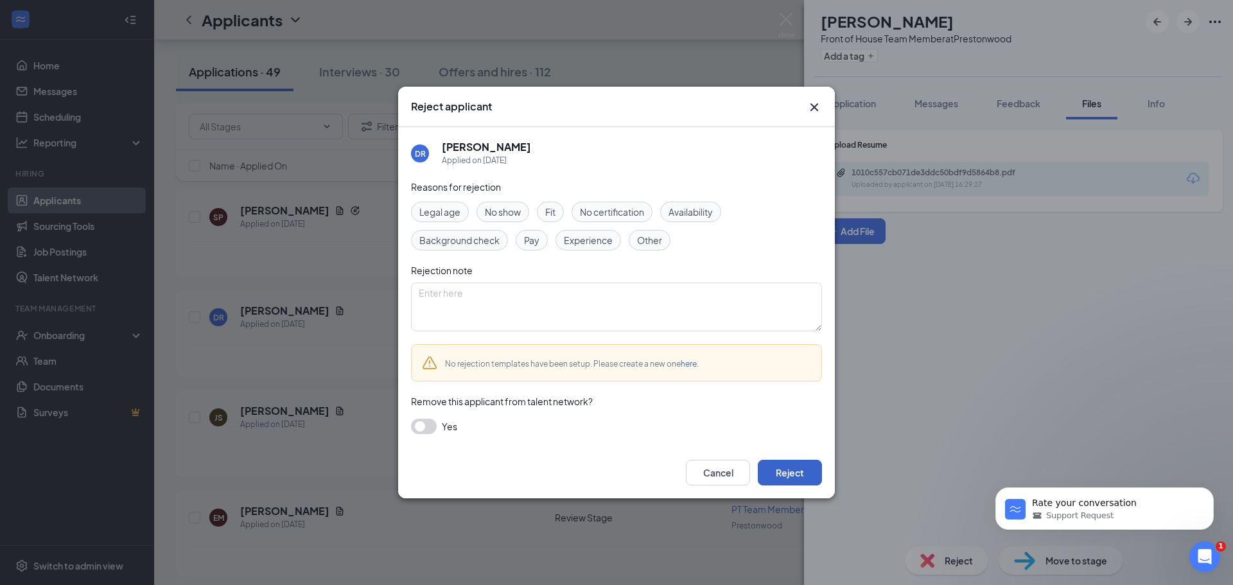
click at [777, 464] on button "Reject" at bounding box center [790, 473] width 64 height 26
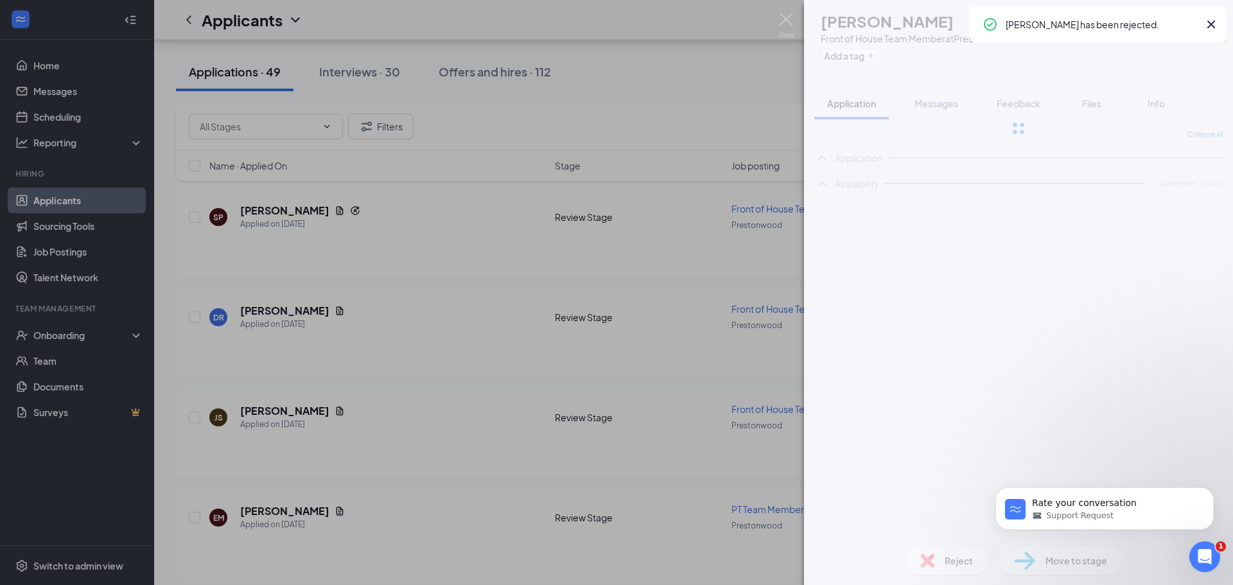
click at [376, 419] on div "DR [PERSON_NAME] Front of House Team Member at Prestonwood Add a tag Applicatio…" at bounding box center [616, 292] width 1233 height 585
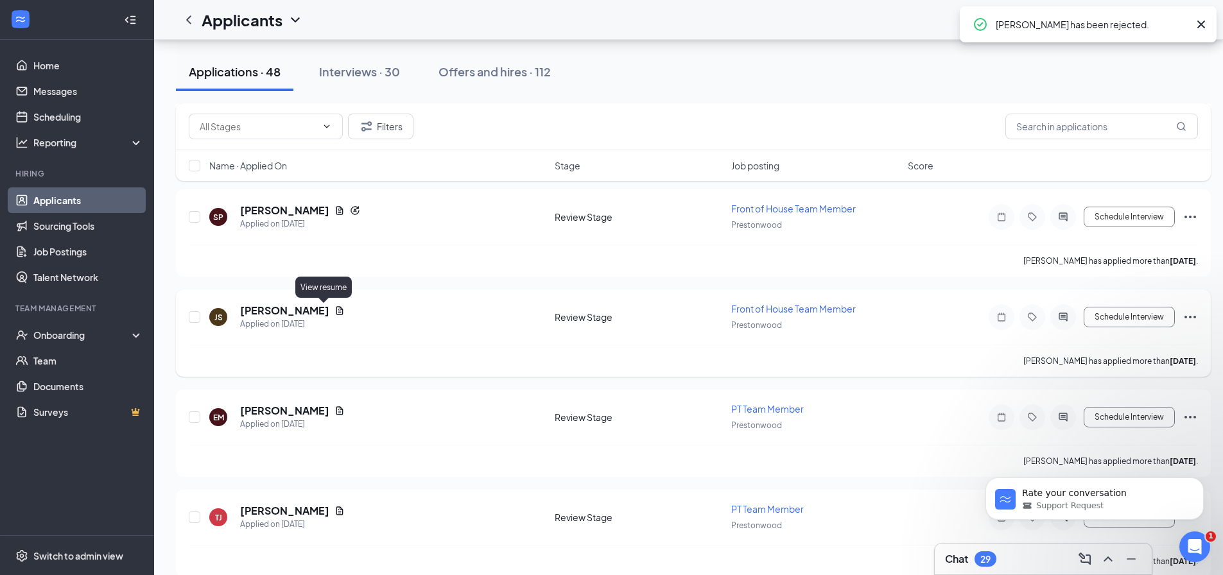
click at [335, 313] on icon "Document" at bounding box center [340, 311] width 10 height 10
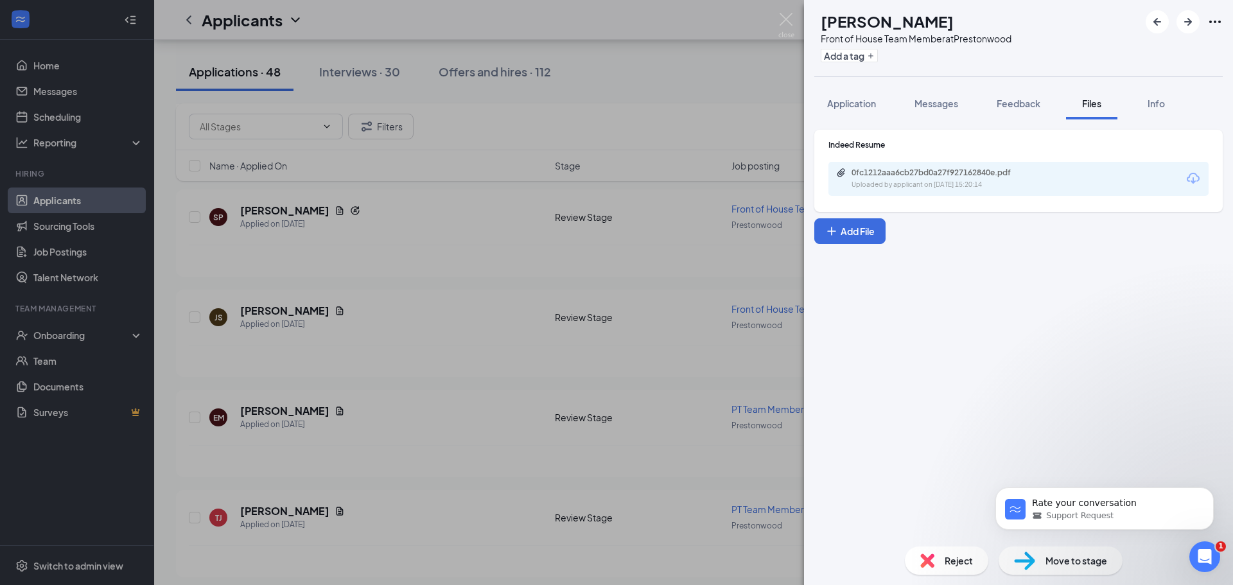
click at [989, 192] on div "0fc1212aaa6cb27bd0a27f927162840e.pdf Uploaded by applicant on [DATE] 15:20:14" at bounding box center [1018, 179] width 380 height 34
click at [989, 191] on div "0fc1212aaa6cb27bd0a27f927162840e.pdf Uploaded by applicant on [DATE] 15:20:14" at bounding box center [1018, 179] width 380 height 34
click at [989, 190] on div "0fc1212aaa6cb27bd0a27f927162840e.pdf Uploaded by applicant on [DATE] 15:20:14" at bounding box center [1018, 179] width 380 height 34
click at [989, 184] on div "Uploaded by applicant on [DATE] 15:20:14" at bounding box center [948, 185] width 193 height 10
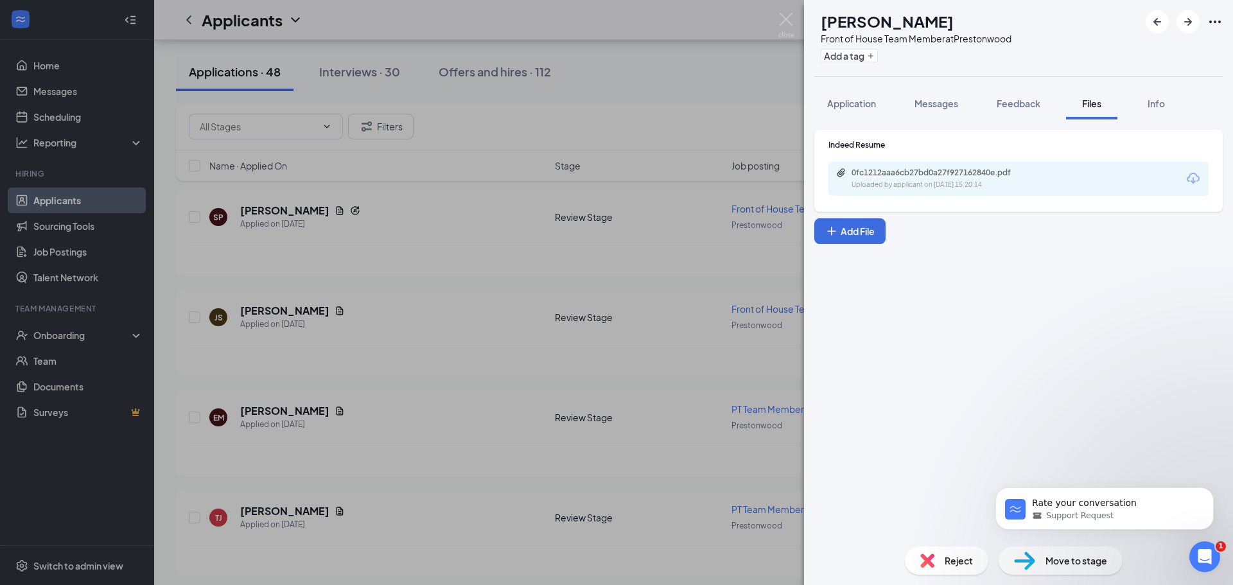
click at [895, 575] on div "Reject Move to stage" at bounding box center [1018, 560] width 429 height 49
click at [934, 554] on div "Reject" at bounding box center [946, 561] width 83 height 28
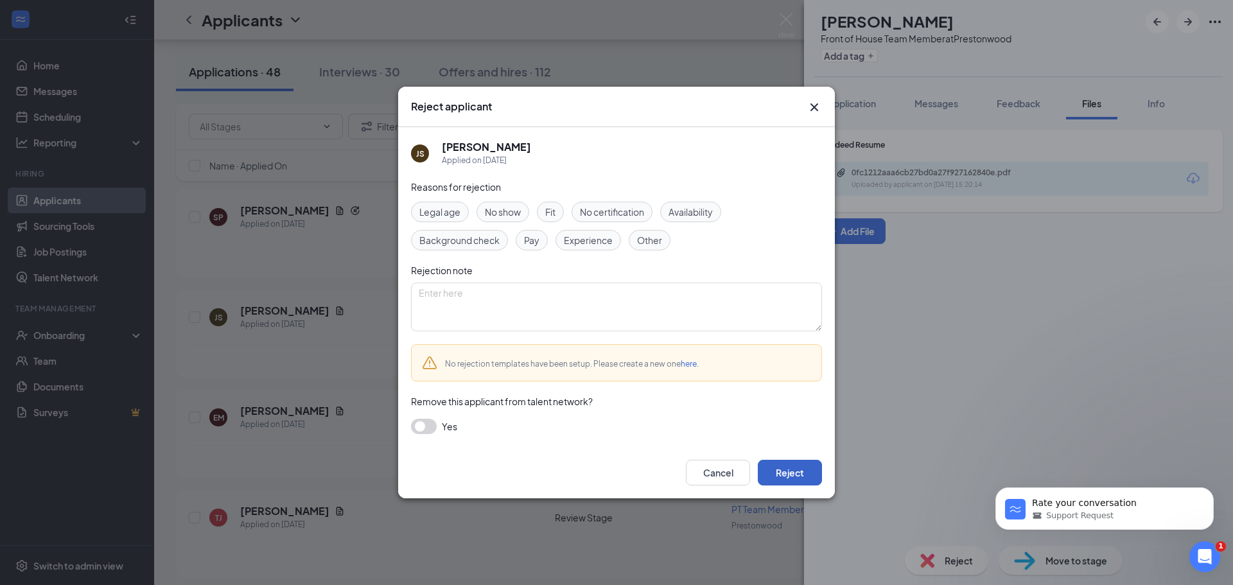
click at [779, 462] on button "Reject" at bounding box center [790, 473] width 64 height 26
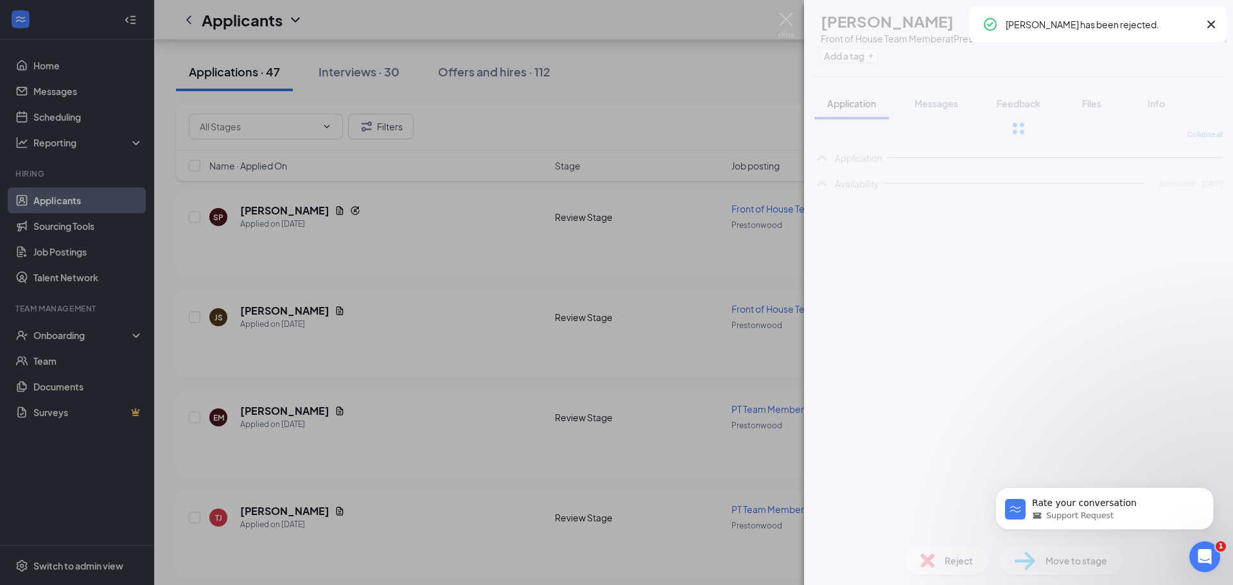
click at [521, 409] on div "JS [PERSON_NAME] Front of House Team Member at [GEOGRAPHIC_DATA] Add a tag Appl…" at bounding box center [616, 292] width 1233 height 585
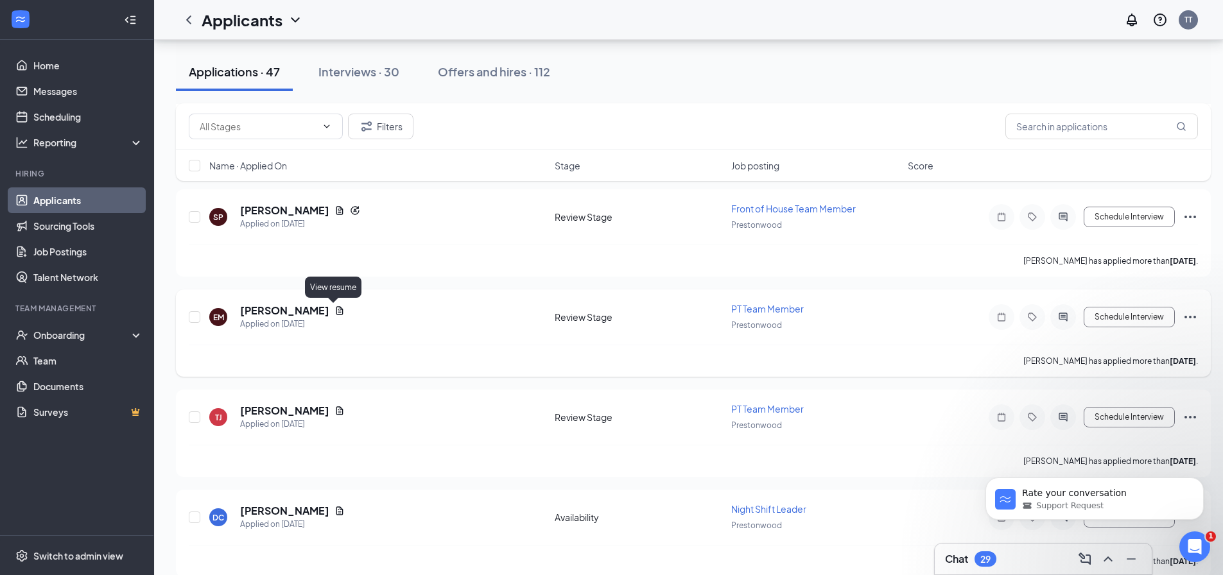
click at [337, 313] on icon "Document" at bounding box center [340, 310] width 7 height 8
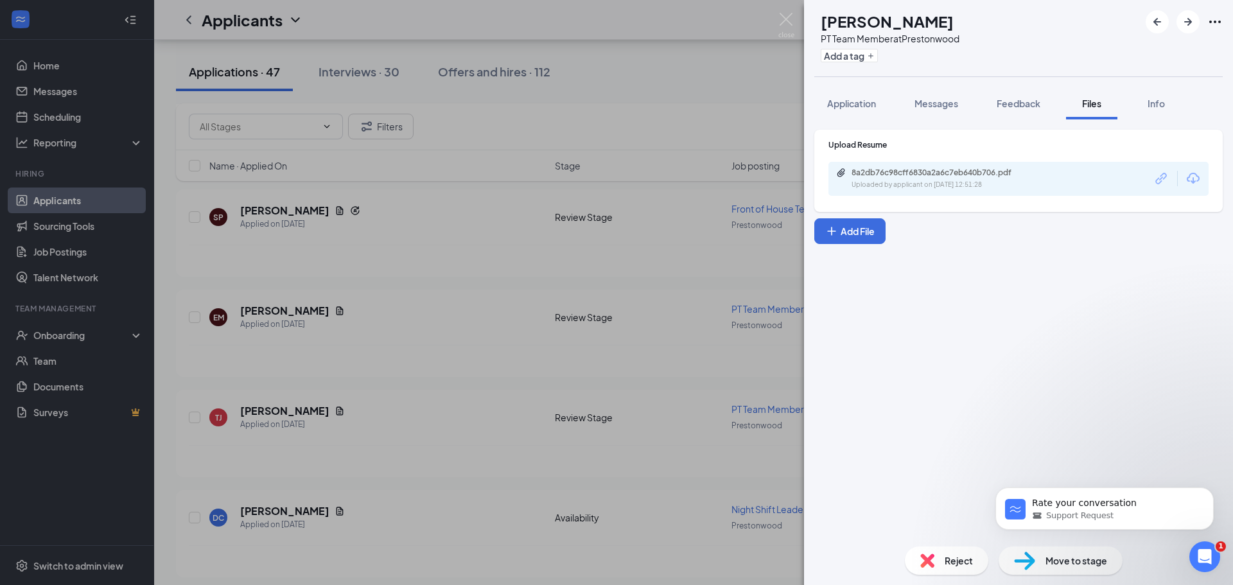
click at [981, 193] on div "8a2db76c98cff6830a2a6c7eb640b706.pdf Uploaded by applicant on [DATE] 12:51:28" at bounding box center [1018, 179] width 380 height 34
click at [983, 191] on div "8a2db76c98cff6830a2a6c7eb640b706.pdf Uploaded by applicant on [DATE] 12:51:28" at bounding box center [1018, 179] width 380 height 34
click at [986, 188] on div "Uploaded by applicant on [DATE] 12:51:28" at bounding box center [948, 185] width 193 height 10
click at [868, 115] on button "Application" at bounding box center [851, 103] width 74 height 32
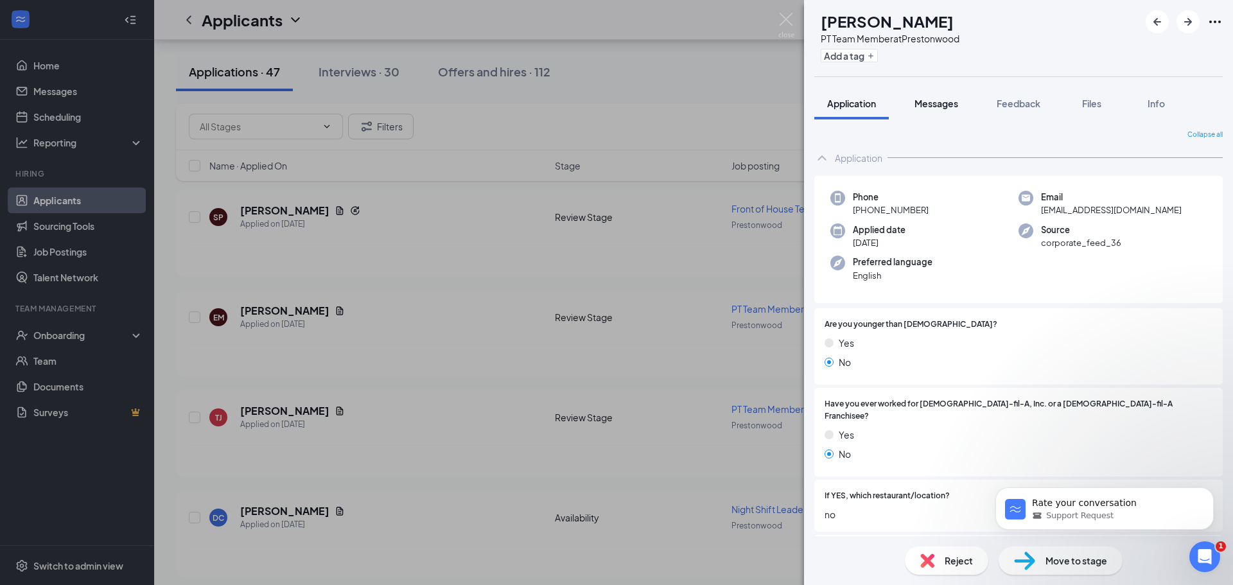
click at [956, 105] on span "Messages" at bounding box center [937, 104] width 44 height 12
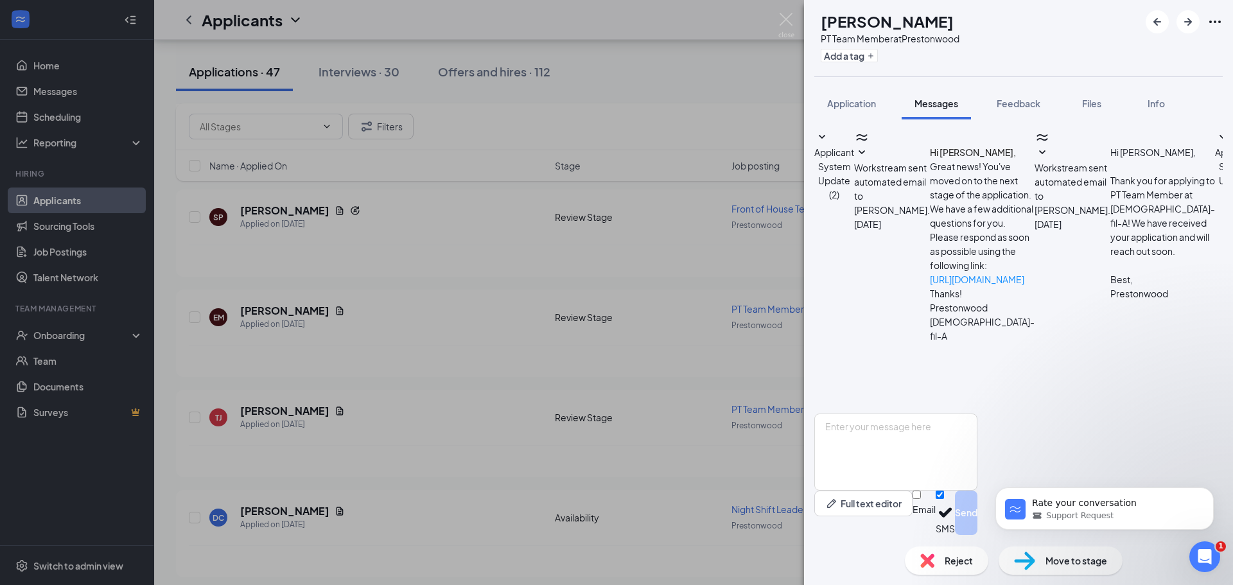
click at [739, 261] on div "EM [PERSON_NAME] PT Team Member at [GEOGRAPHIC_DATA] Add a tag Application Mess…" at bounding box center [616, 292] width 1233 height 585
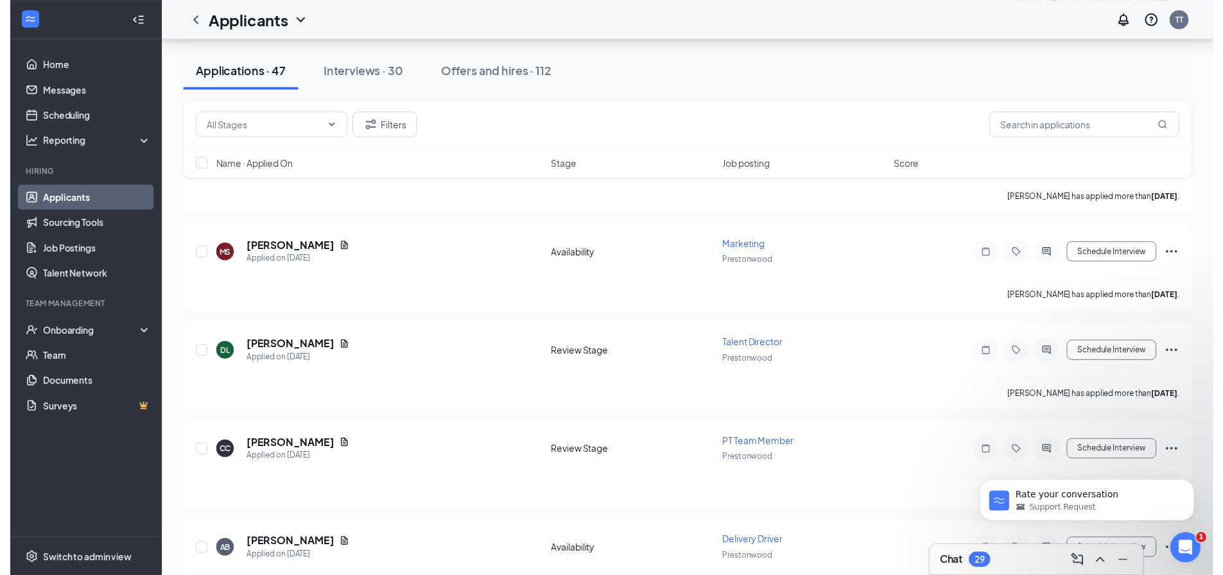
scroll to position [1156, 0]
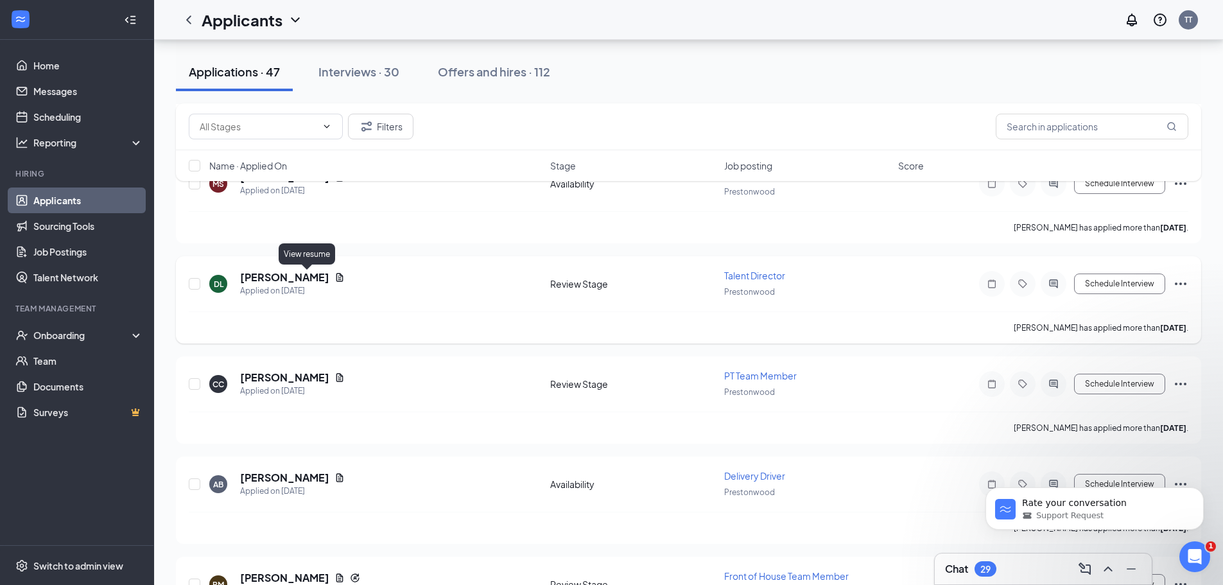
click at [335, 279] on icon "Document" at bounding box center [340, 277] width 10 height 10
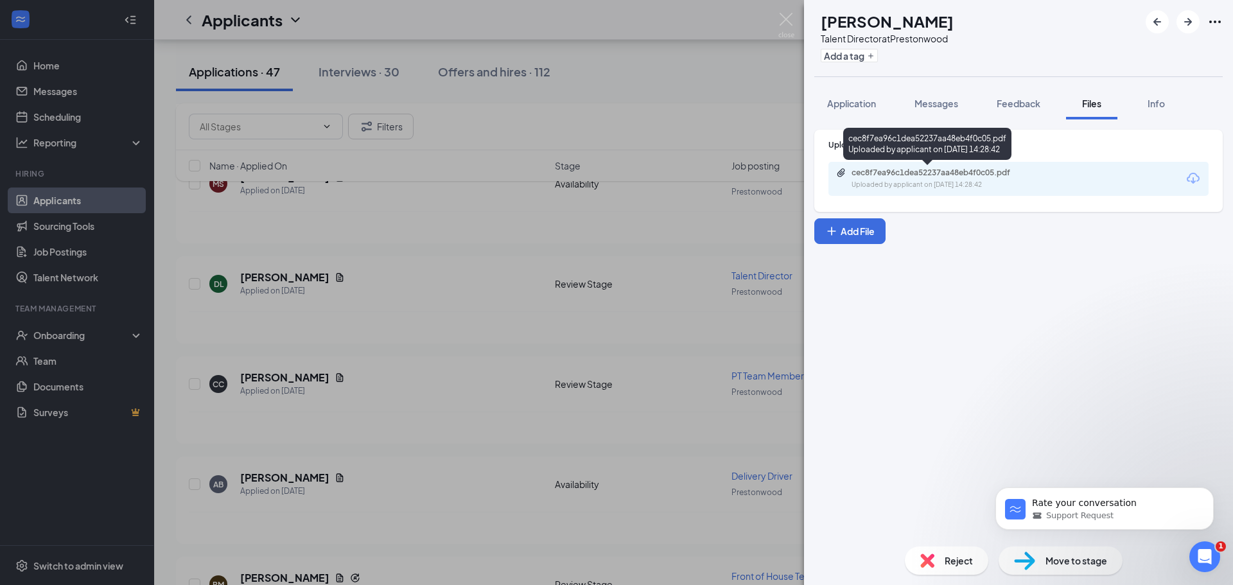
click at [933, 176] on div "cec8f7ea96c1dea52237aa48eb4f0c05.pdf" at bounding box center [942, 173] width 180 height 10
click at [951, 560] on div "Reject" at bounding box center [946, 561] width 83 height 28
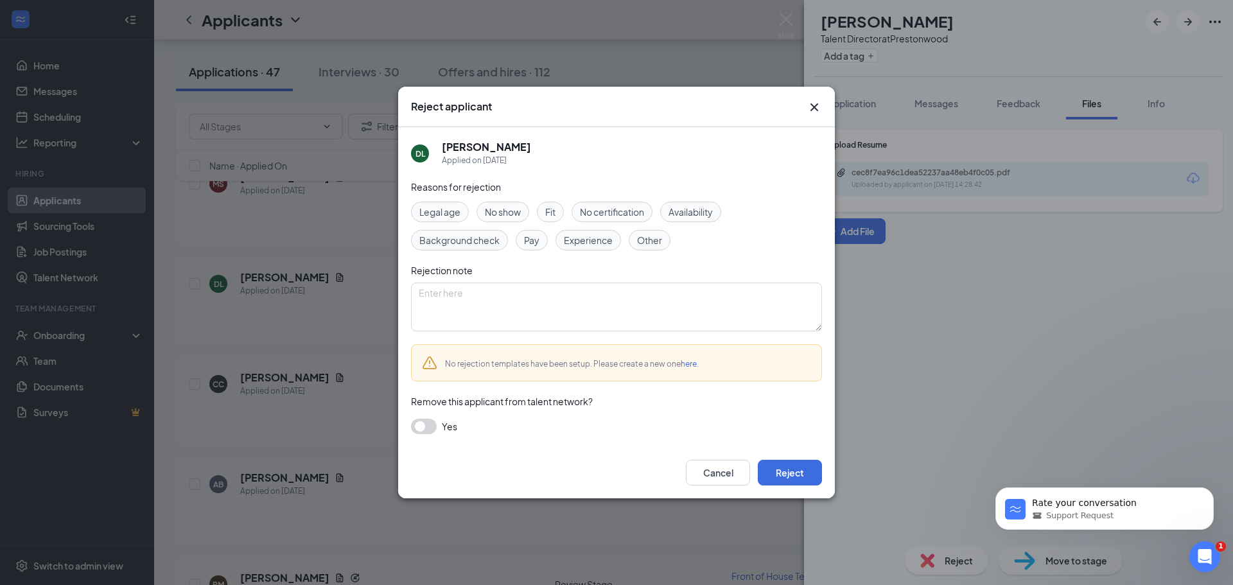
click at [939, 554] on div "Reject applicant DL [PERSON_NAME] Applied on [DATE] Reasons for rejection Legal…" at bounding box center [616, 292] width 1233 height 585
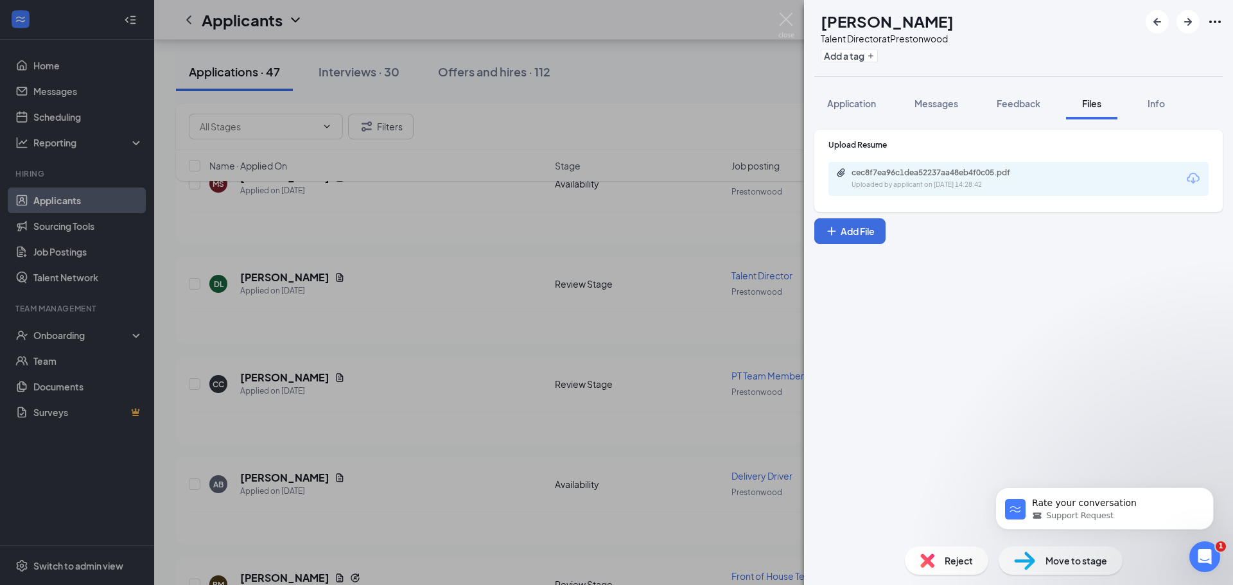
click at [962, 563] on span "Reject" at bounding box center [959, 561] width 28 height 14
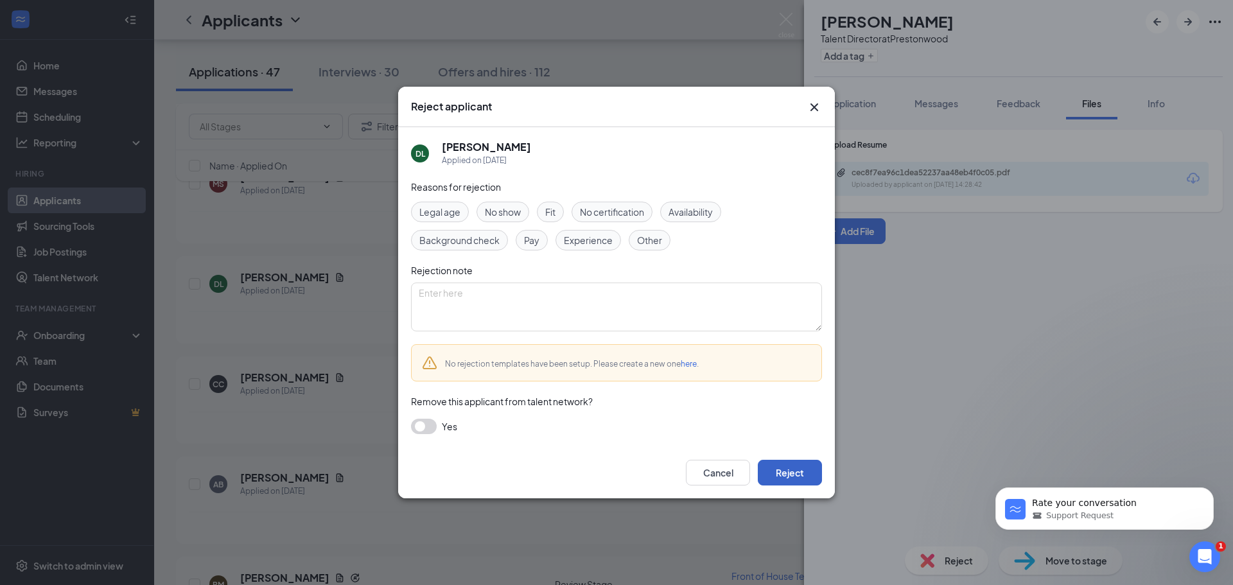
click at [819, 472] on button "Reject" at bounding box center [790, 473] width 64 height 26
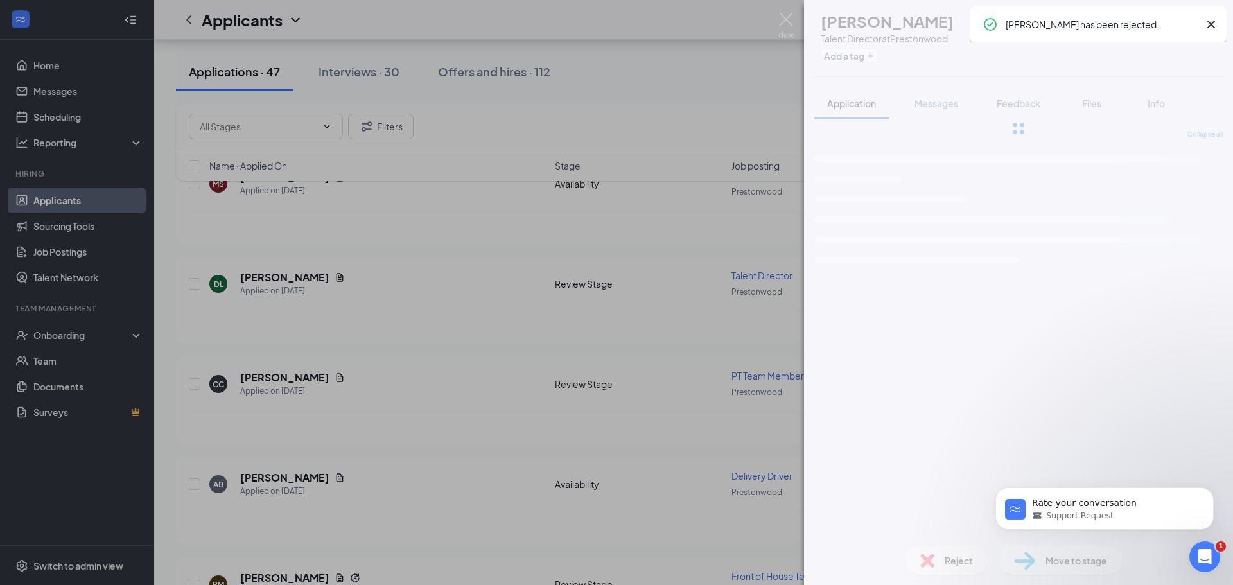
click at [620, 392] on div "DL [PERSON_NAME] Talent Director at Prestonwood Add a tag Application Messages …" at bounding box center [616, 292] width 1233 height 585
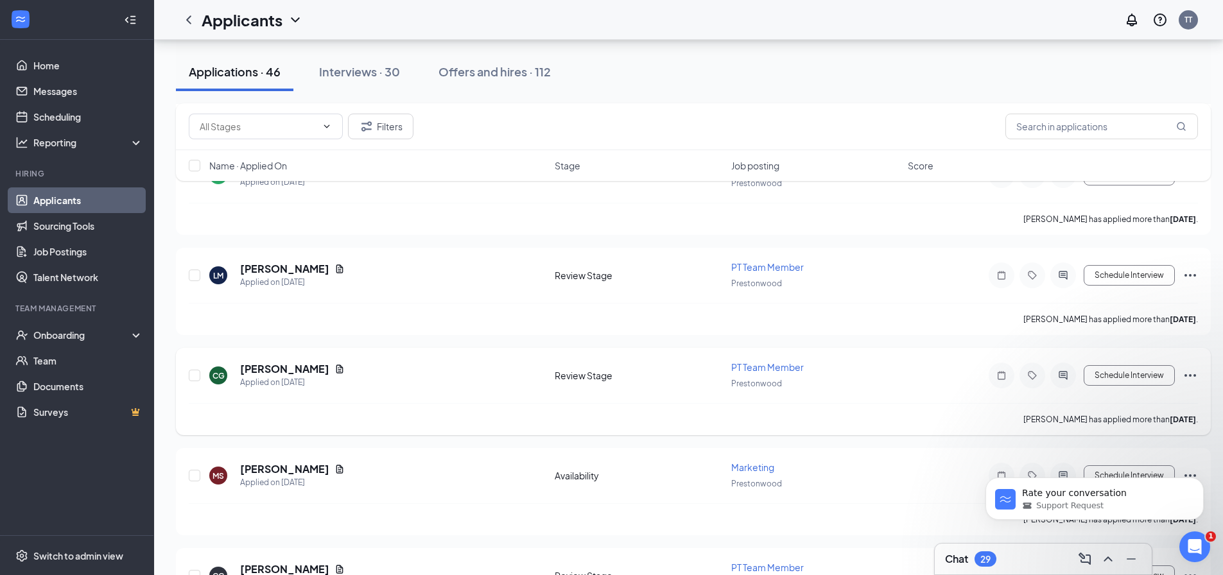
scroll to position [899, 0]
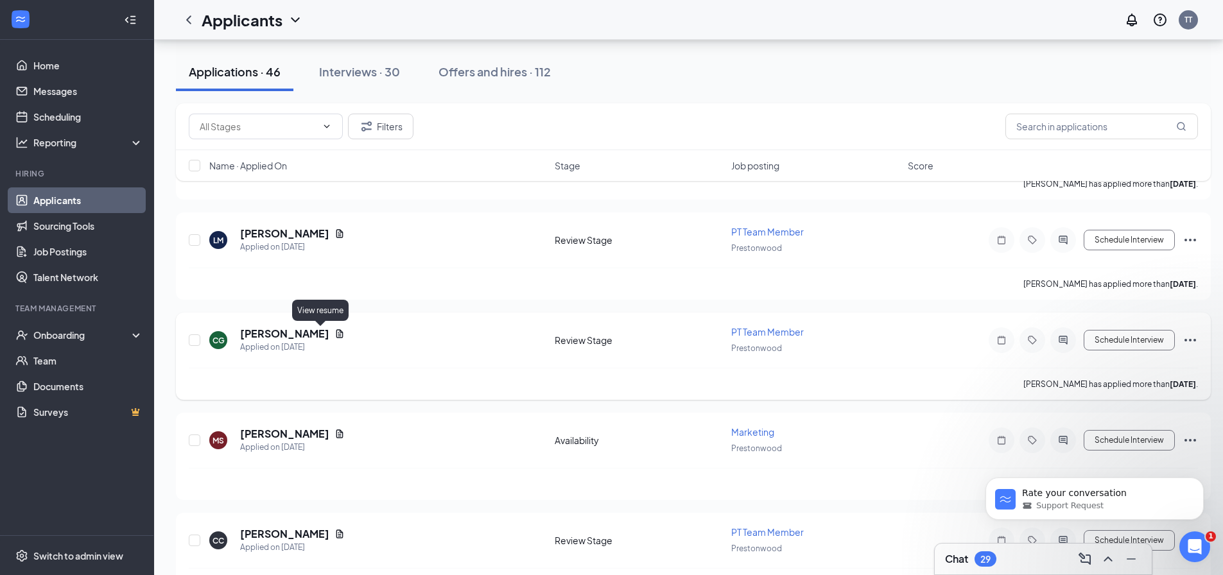
click at [335, 335] on icon "Document" at bounding box center [340, 334] width 10 height 10
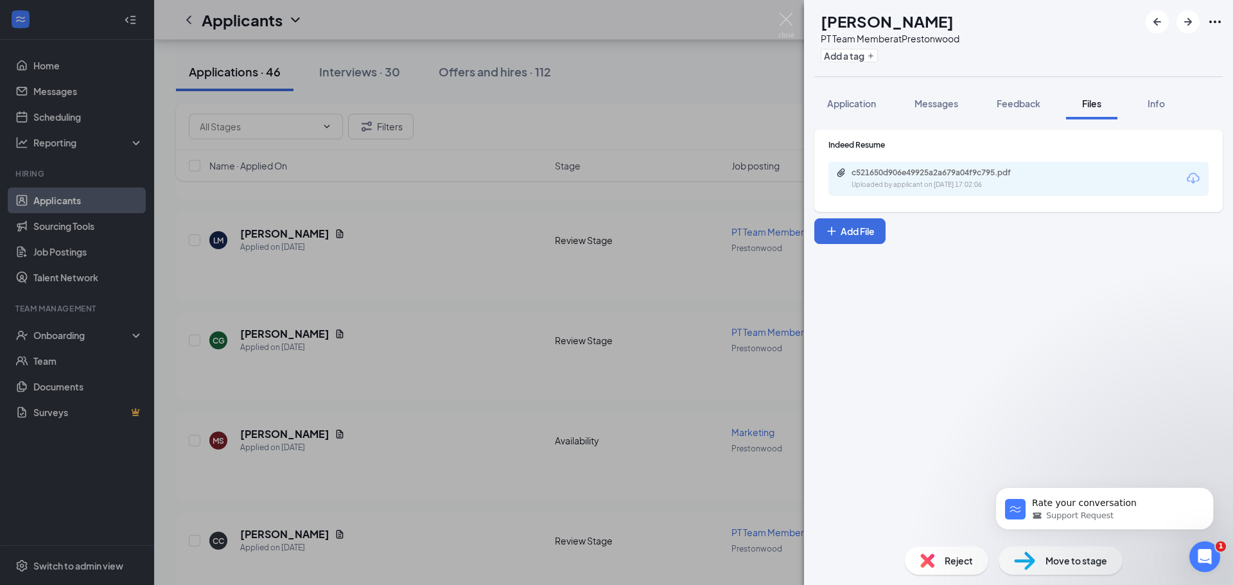
click at [938, 213] on div "Indeed Resume c521650d906e49925a2a679a04f9c795.pdf Uploaded by applicant on [DA…" at bounding box center [1018, 174] width 408 height 89
click at [945, 182] on div "Uploaded by applicant on [DATE] 17:02:06" at bounding box center [948, 185] width 193 height 10
click at [946, 547] on div "Reject" at bounding box center [946, 561] width 83 height 28
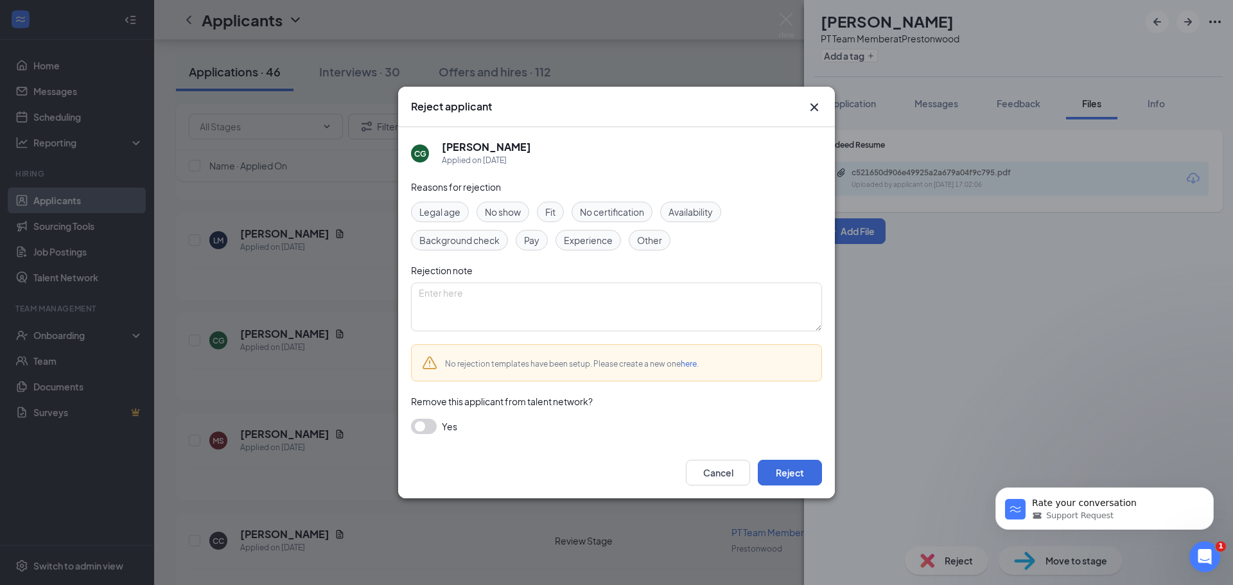
click at [957, 561] on div "Reject applicant [PERSON_NAME] Applied on [DATE] Reasons for rejection Legal ag…" at bounding box center [616, 292] width 1233 height 585
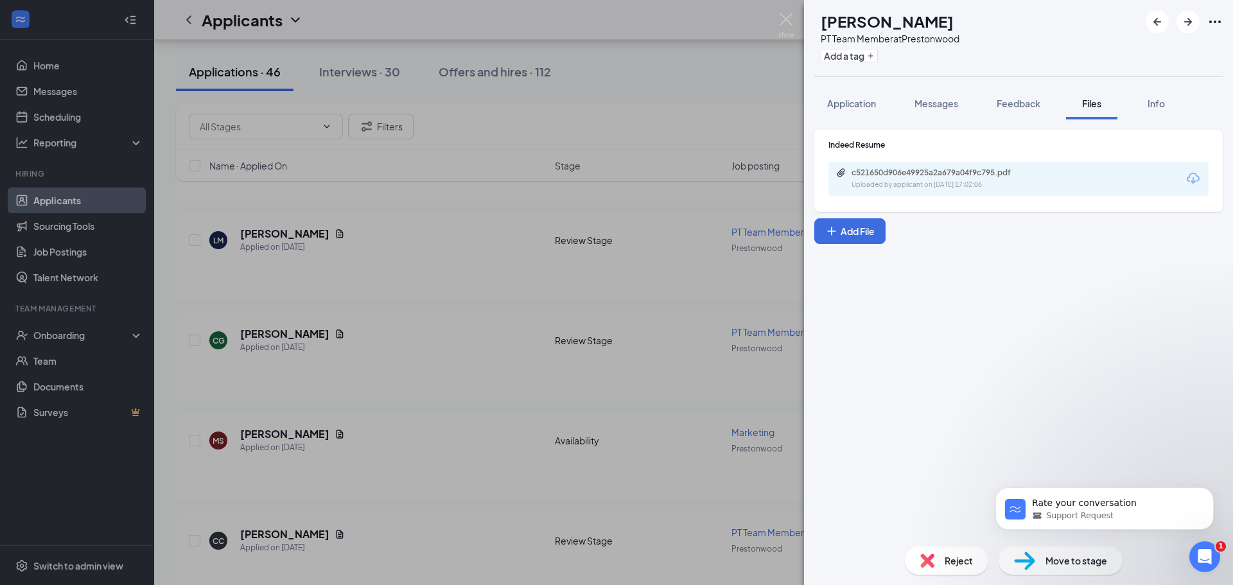
drag, startPoint x: 893, startPoint y: 532, endPoint x: 917, endPoint y: 546, distance: 27.3
click at [909, 541] on div "[PERSON_NAME] PT Team Member at [GEOGRAPHIC_DATA] Add a tag Application Message…" at bounding box center [1018, 292] width 429 height 585
click at [963, 569] on div "Reject" at bounding box center [946, 561] width 83 height 28
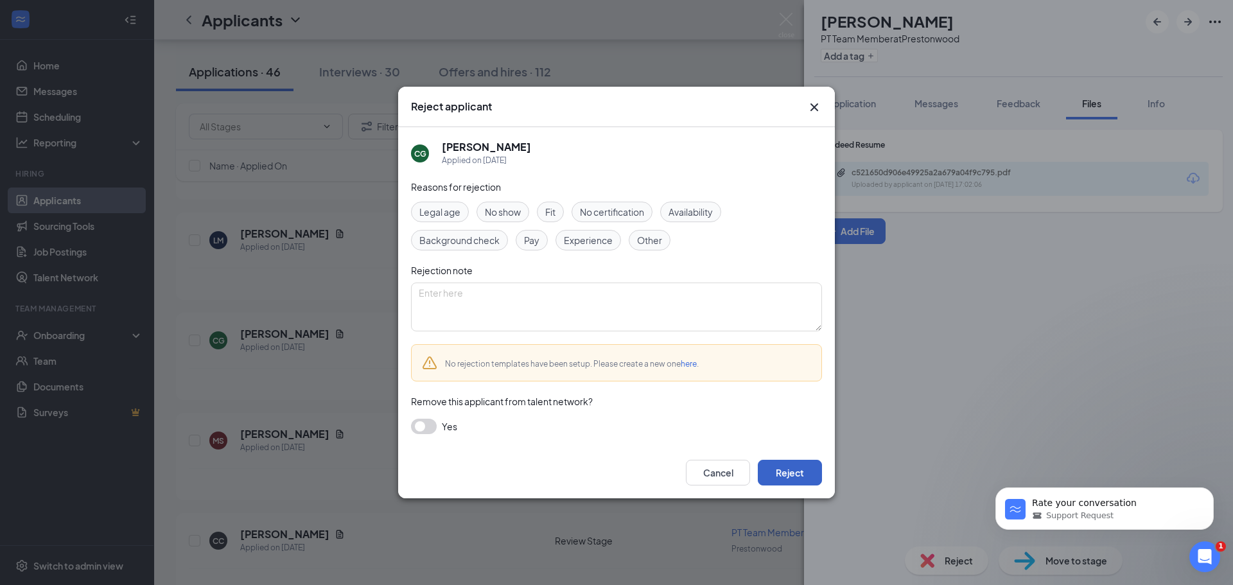
click at [801, 474] on button "Reject" at bounding box center [790, 473] width 64 height 26
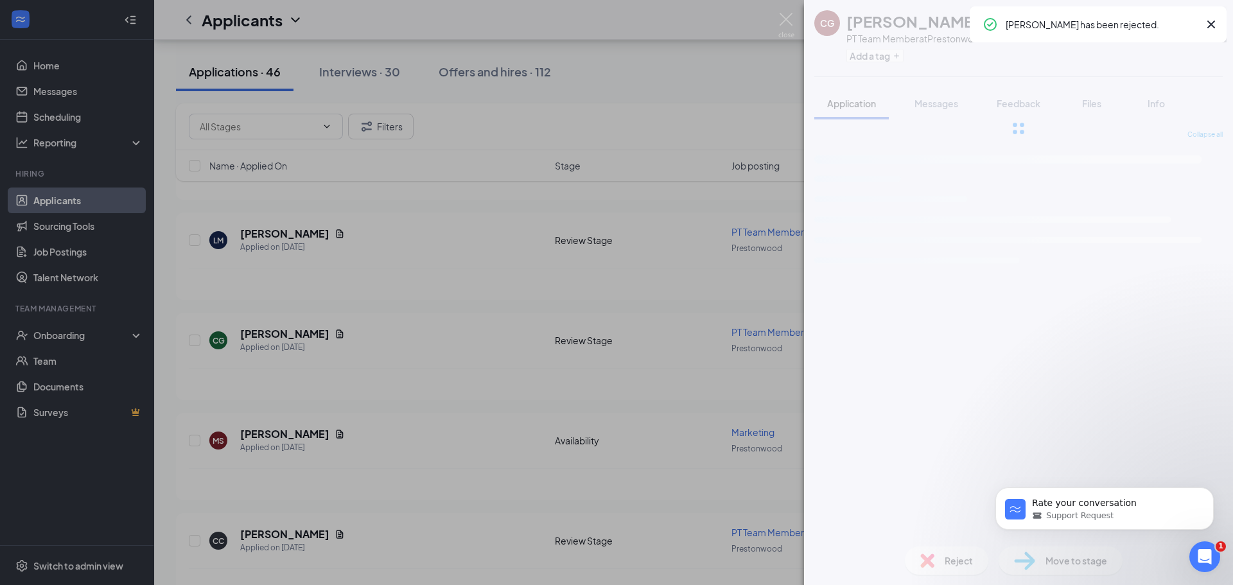
click at [387, 417] on div "[PERSON_NAME] PT Team Member at [GEOGRAPHIC_DATA] Add a tag Application Message…" at bounding box center [616, 292] width 1233 height 585
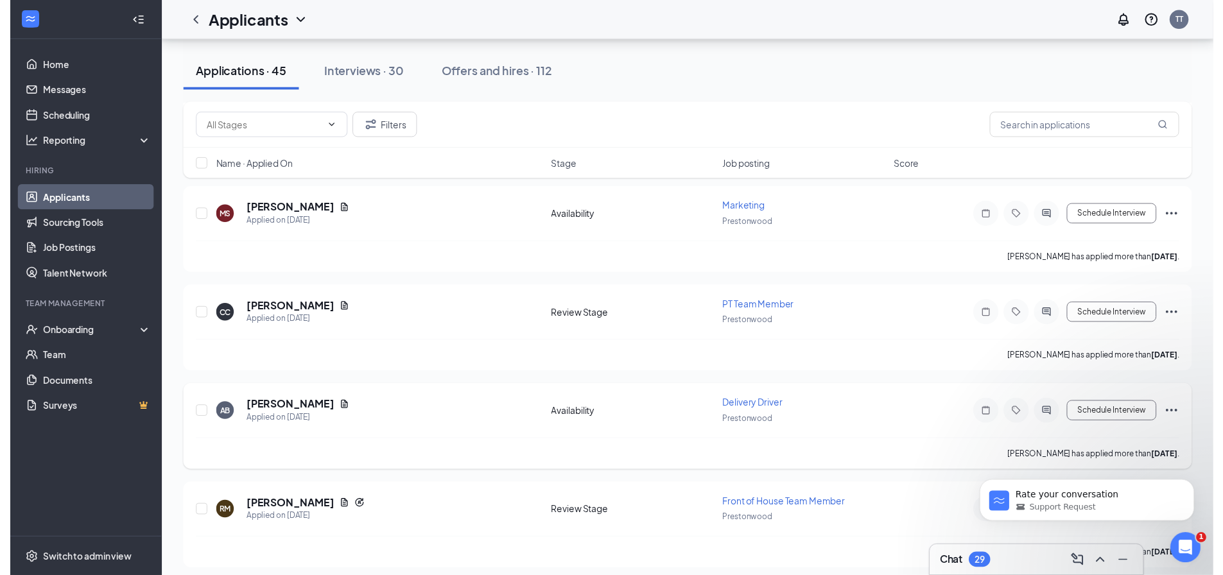
scroll to position [1028, 0]
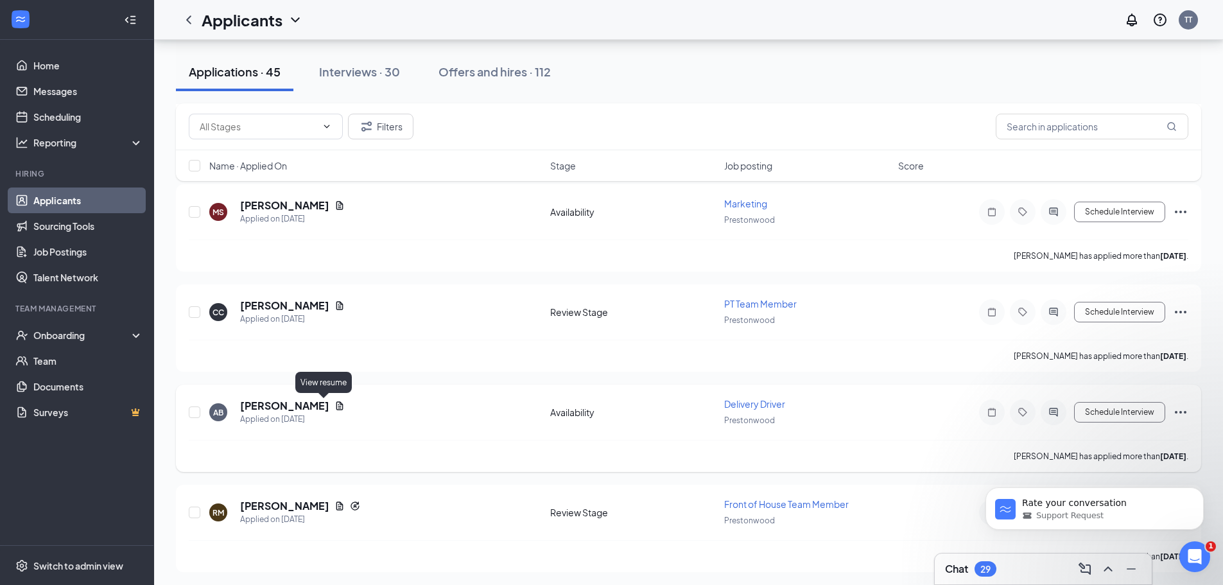
click at [337, 406] on icon "Document" at bounding box center [340, 405] width 7 height 8
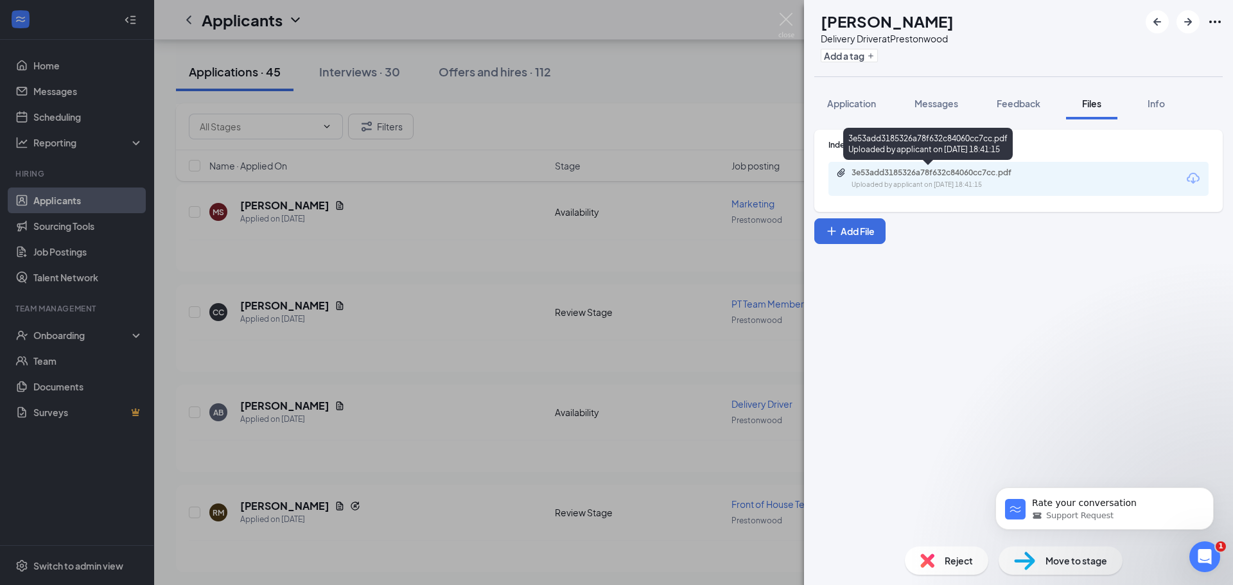
click at [956, 175] on div "3e53add3185326a78f632c84060cc7cc.pdf" at bounding box center [942, 173] width 180 height 10
click at [929, 568] on div "Reject" at bounding box center [946, 561] width 83 height 28
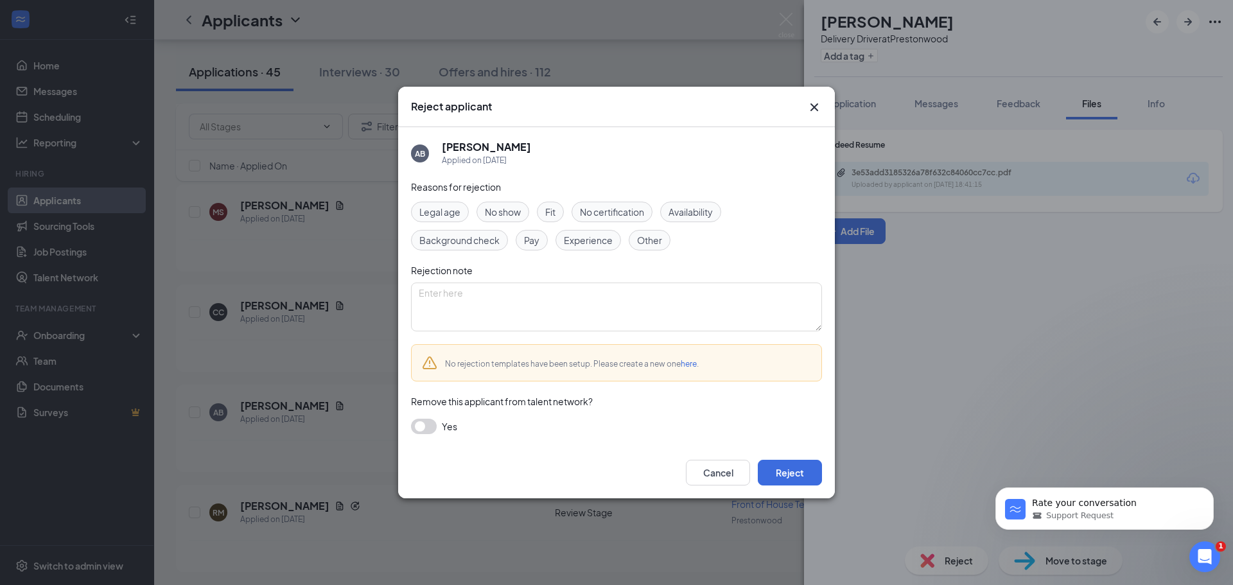
click at [769, 455] on div "Cancel Reject" at bounding box center [616, 472] width 437 height 51
click at [780, 462] on button "Reject" at bounding box center [790, 473] width 64 height 26
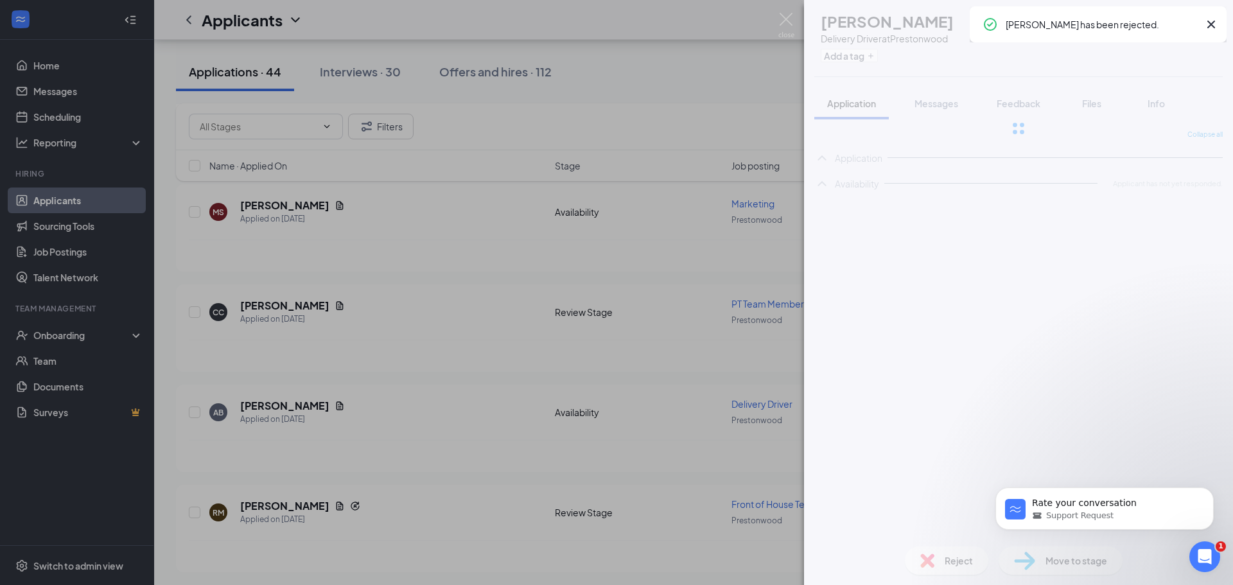
click at [532, 437] on div "AB [PERSON_NAME] Delivery Driver at [GEOGRAPHIC_DATA] Add a tag Application Mes…" at bounding box center [616, 292] width 1233 height 585
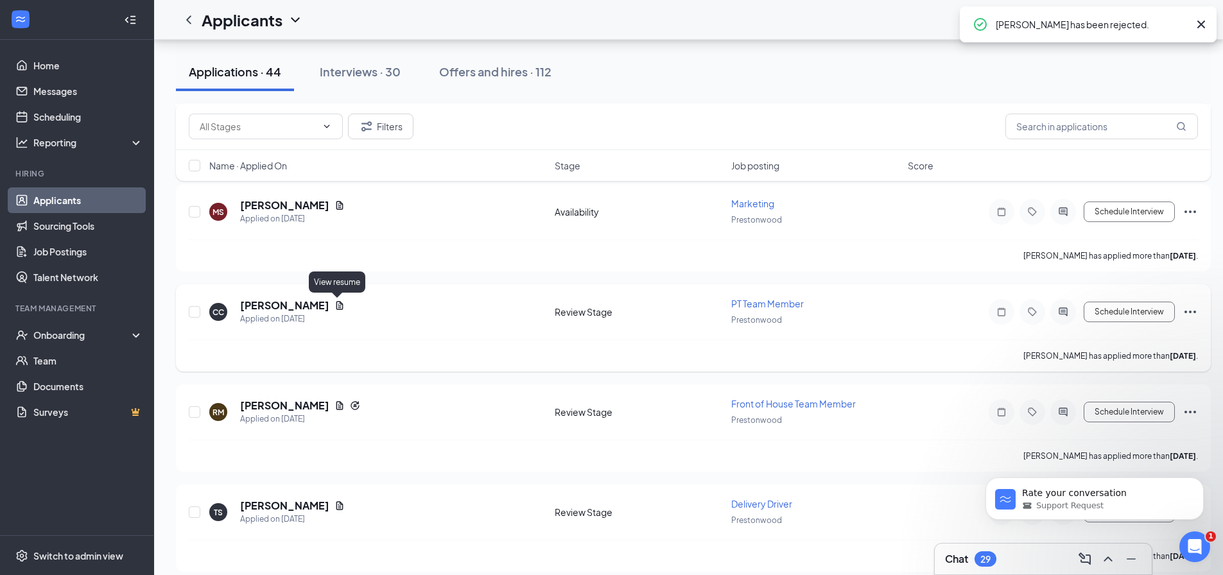
click at [337, 307] on icon "Document" at bounding box center [340, 306] width 10 height 10
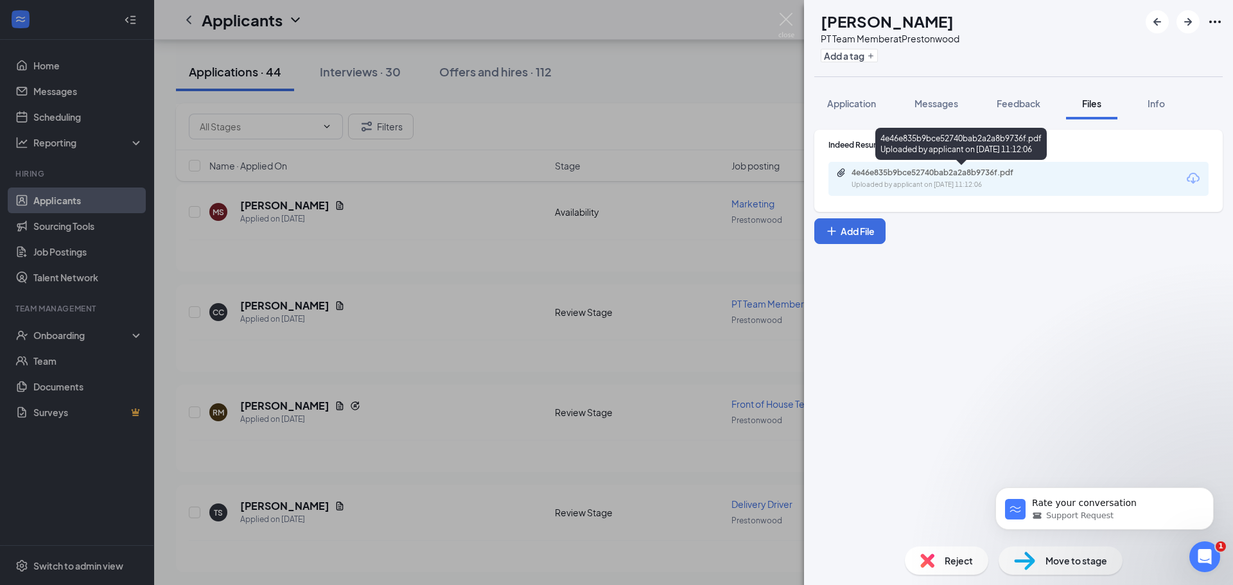
click at [971, 169] on div "4e46e835b9bce52740bab2a2a8b9736f.pdf" at bounding box center [942, 173] width 180 height 10
click at [954, 558] on span "Reject" at bounding box center [959, 561] width 28 height 14
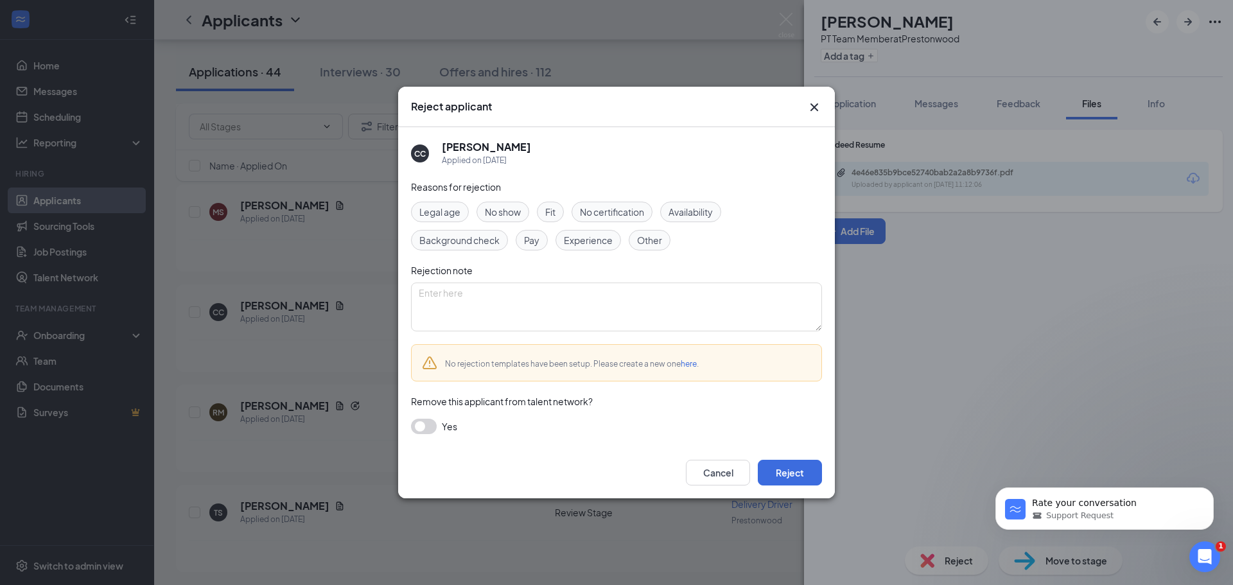
click at [829, 489] on div "Cancel Reject" at bounding box center [616, 472] width 437 height 51
click at [800, 469] on button "Reject" at bounding box center [790, 473] width 64 height 26
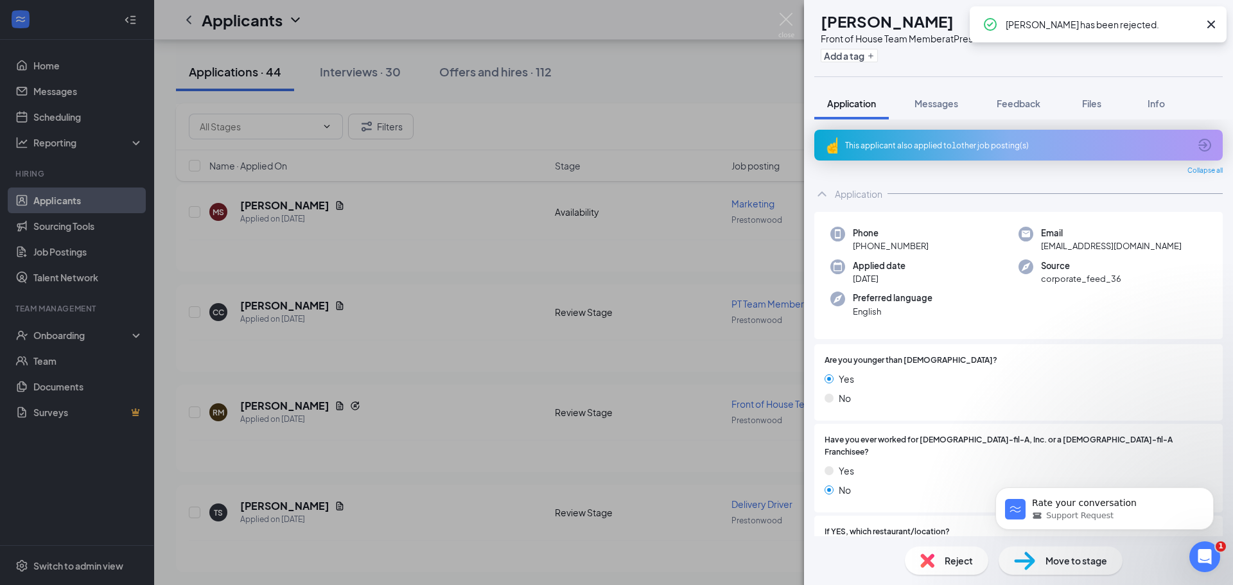
click at [304, 368] on div "RM [PERSON_NAME] Front of House Team Member at Prestonwood Add a tag Applicatio…" at bounding box center [616, 292] width 1233 height 585
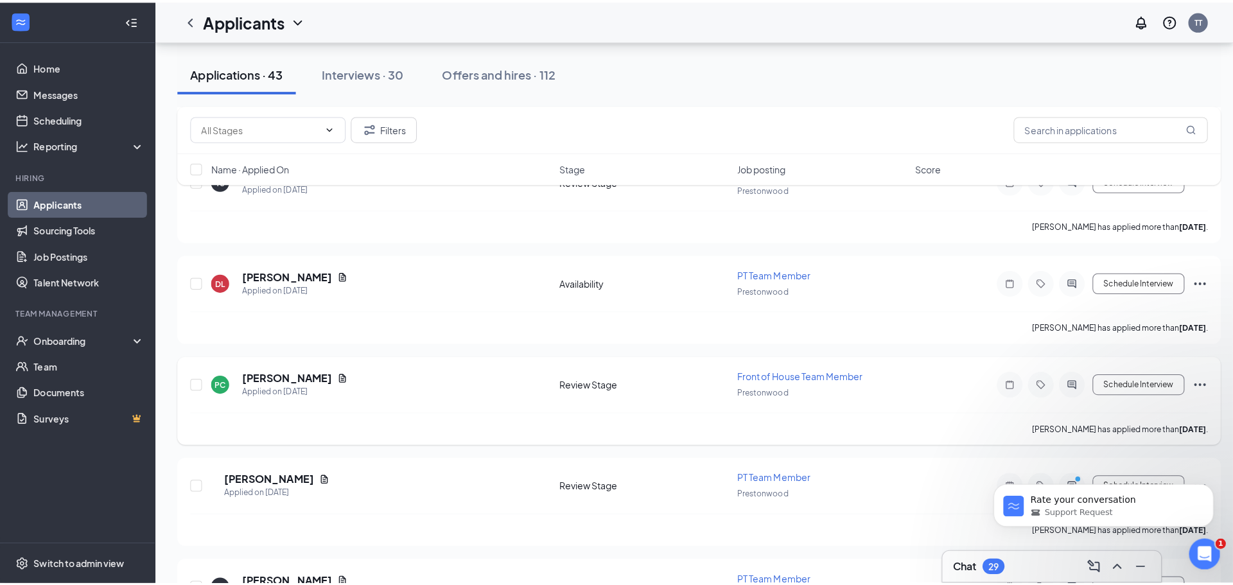
scroll to position [1284, 0]
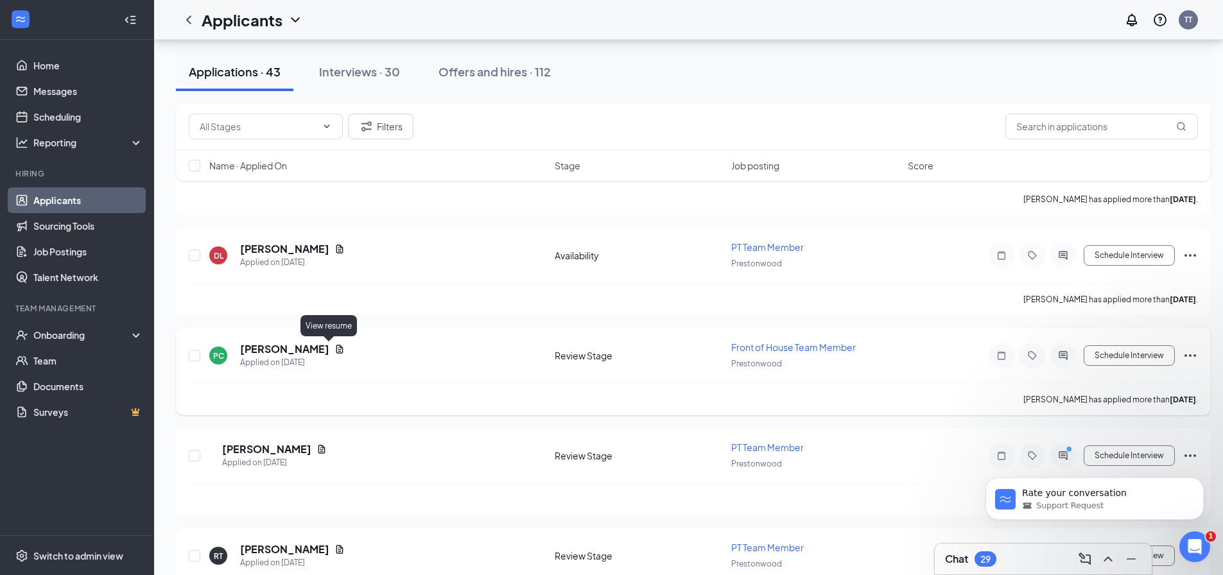
click at [337, 347] on icon "Document" at bounding box center [340, 349] width 7 height 8
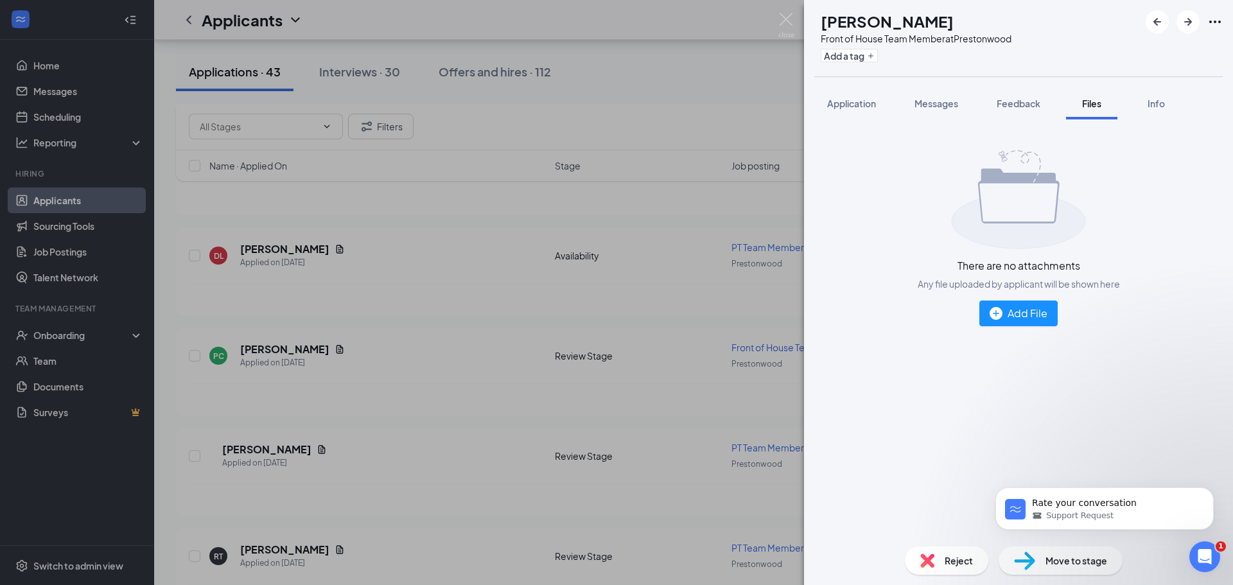
click at [968, 139] on div "There are no attachments Any file uploaded by applicant will be shown here Add …" at bounding box center [1018, 238] width 408 height 217
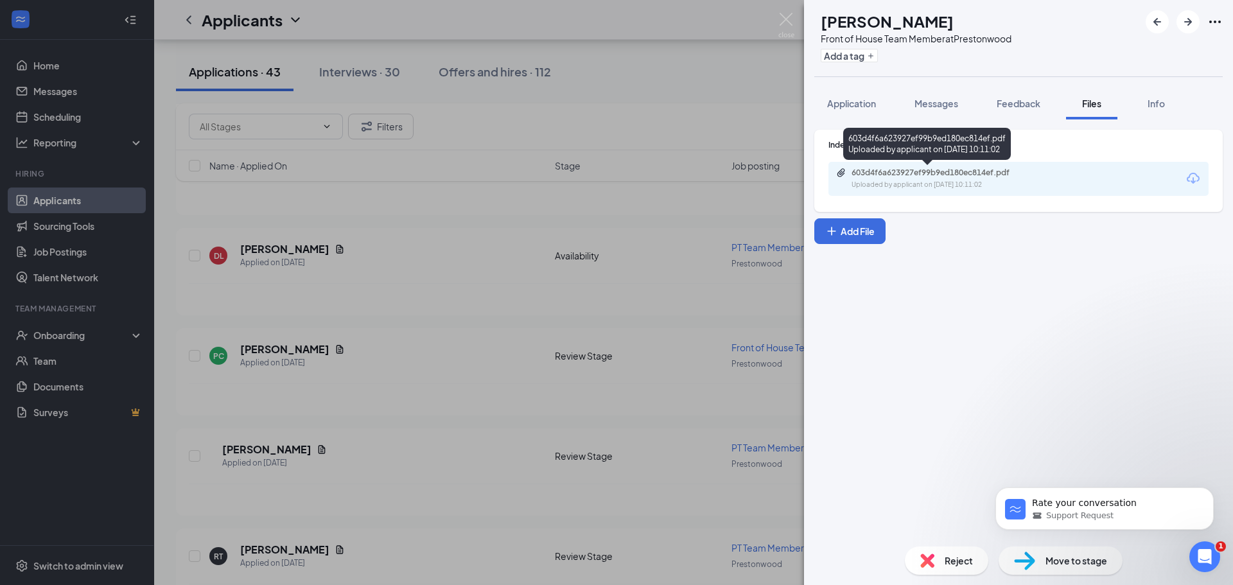
click at [952, 174] on div "603d4f6a623927ef99b9ed180ec814ef.pdf" at bounding box center [942, 173] width 180 height 10
click at [726, 222] on div "PC [PERSON_NAME] Front of House Team Member at [GEOGRAPHIC_DATA] Add a tag Appl…" at bounding box center [616, 292] width 1233 height 585
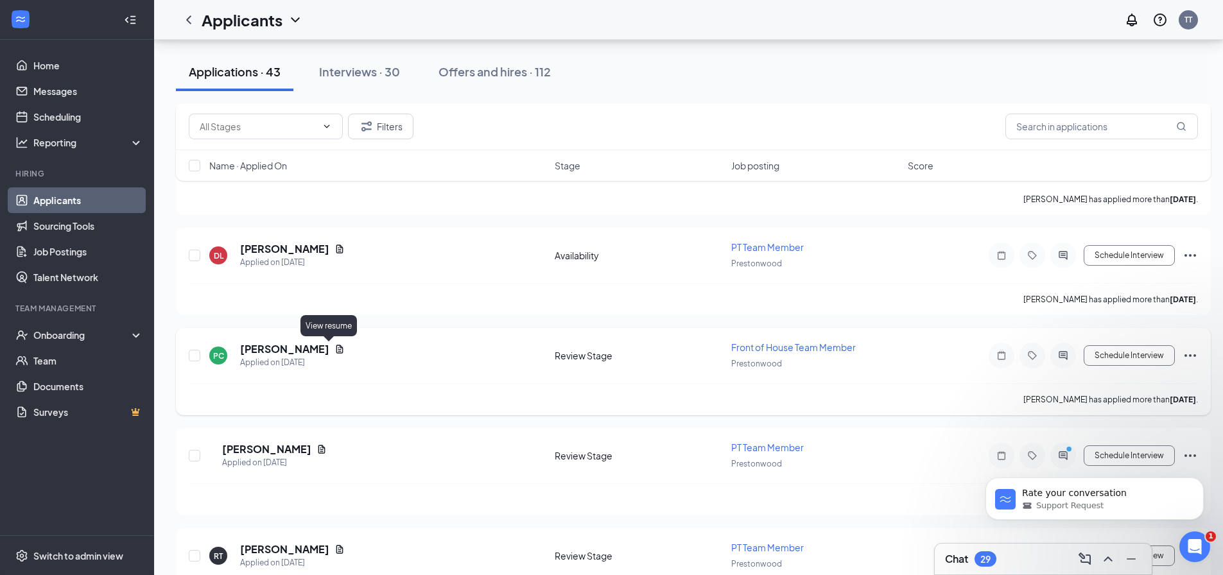
click at [335, 349] on icon "Document" at bounding box center [340, 349] width 10 height 10
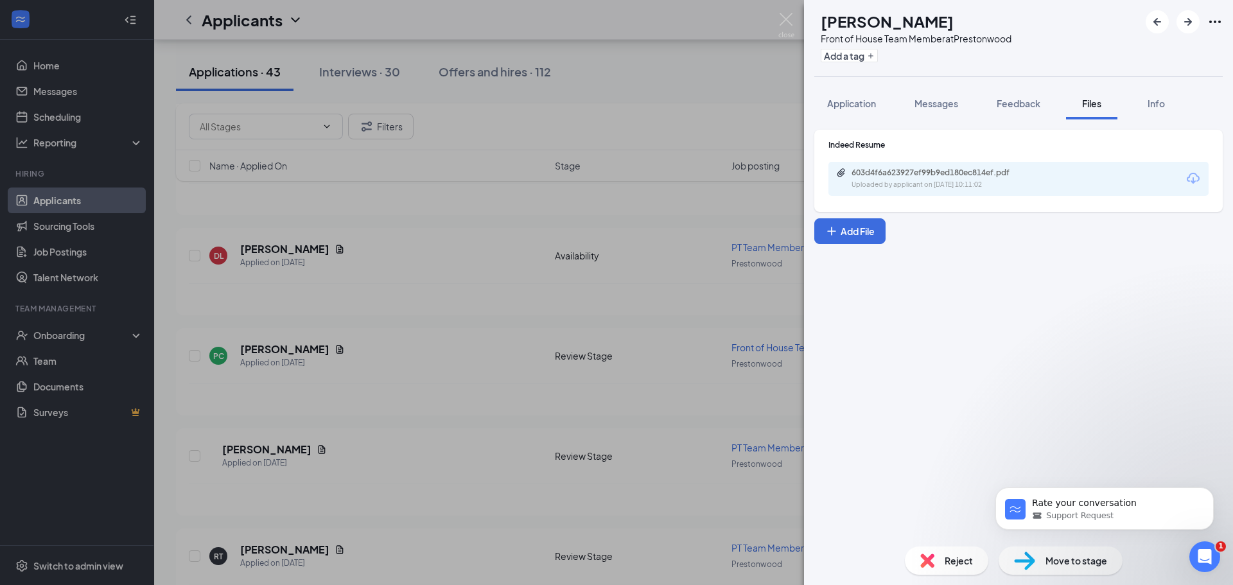
click at [934, 200] on div "Indeed Resume 603d4f6a623927ef99b9ed180ec814ef.pdf Uploaded by applicant on [DA…" at bounding box center [1018, 171] width 408 height 82
click at [932, 195] on div "603d4f6a623927ef99b9ed180ec814ef.pdf Uploaded by applicant on [DATE] 10:11:02" at bounding box center [1018, 179] width 380 height 34
click at [916, 179] on div "603d4f6a623927ef99b9ed180ec814ef.pdf Uploaded by applicant on [DATE] 10:11:02" at bounding box center [940, 179] width 208 height 22
click at [275, 224] on div "PC [PERSON_NAME] Front of House Team Member at [GEOGRAPHIC_DATA] Add a tag Appl…" at bounding box center [616, 292] width 1233 height 585
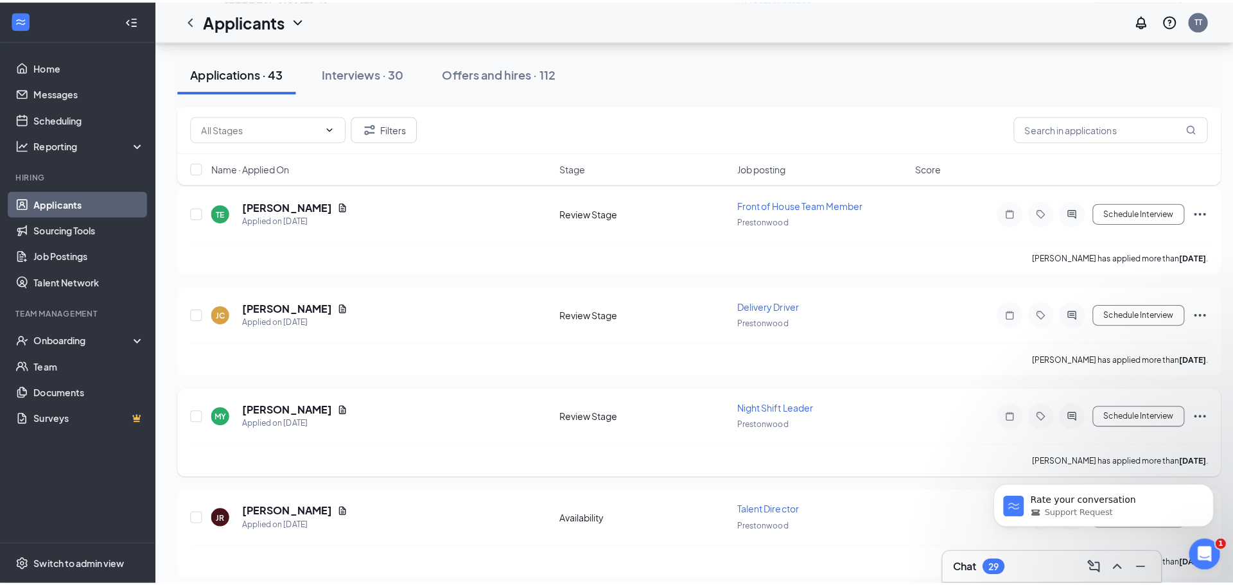
scroll to position [1862, 0]
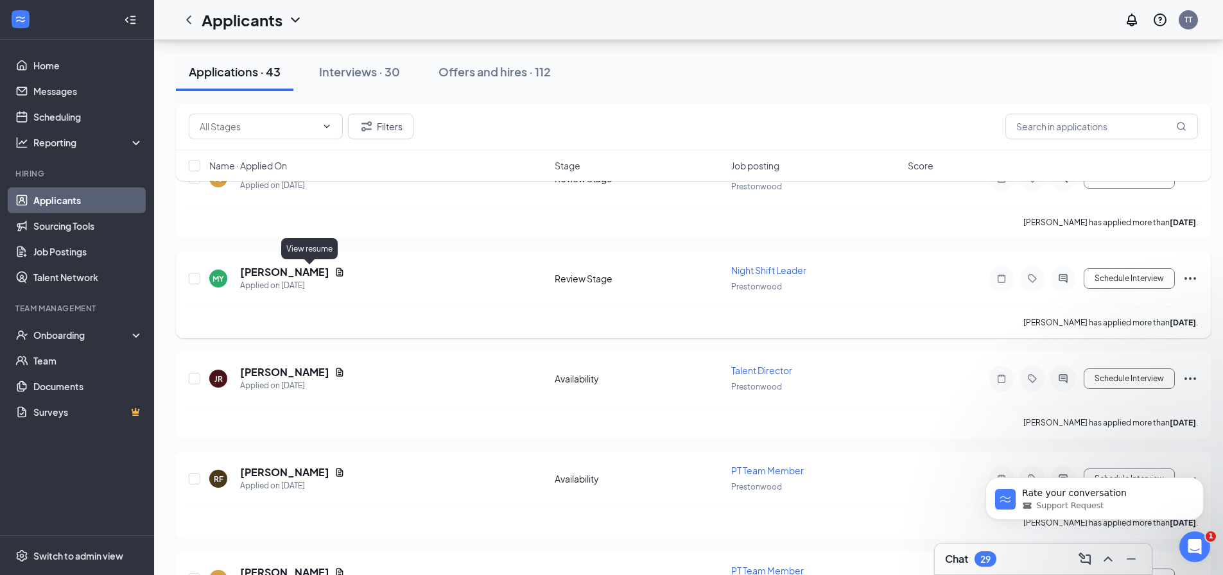
click at [335, 274] on icon "Document" at bounding box center [340, 272] width 10 height 10
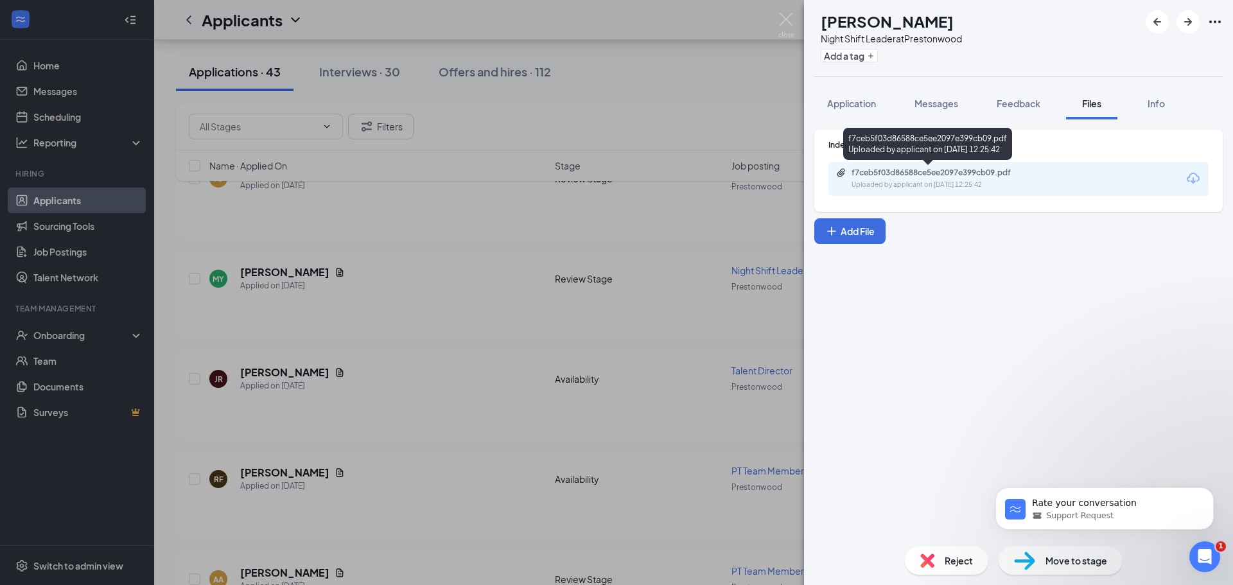
click at [915, 164] on div "f7ceb5f03d86588ce5ee2097e399cb09.pdf Uploaded by applicant on [DATE] 12:25:42" at bounding box center [927, 146] width 169 height 37
click at [915, 167] on div "f7ceb5f03d86588ce5ee2097e399cb09.pdf Uploaded by applicant on [DATE] 12:25:42" at bounding box center [1018, 179] width 380 height 34
click at [915, 172] on div "f7ceb5f03d86588ce5ee2097e399cb09.pdf" at bounding box center [942, 173] width 180 height 10
